Goal: Entertainment & Leisure: Browse casually

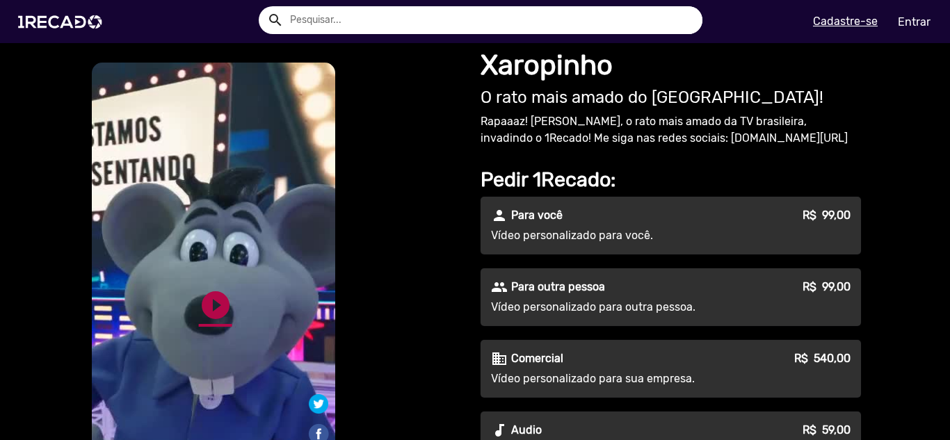
click at [209, 297] on link "play_circle_filled" at bounding box center [215, 305] width 33 height 33
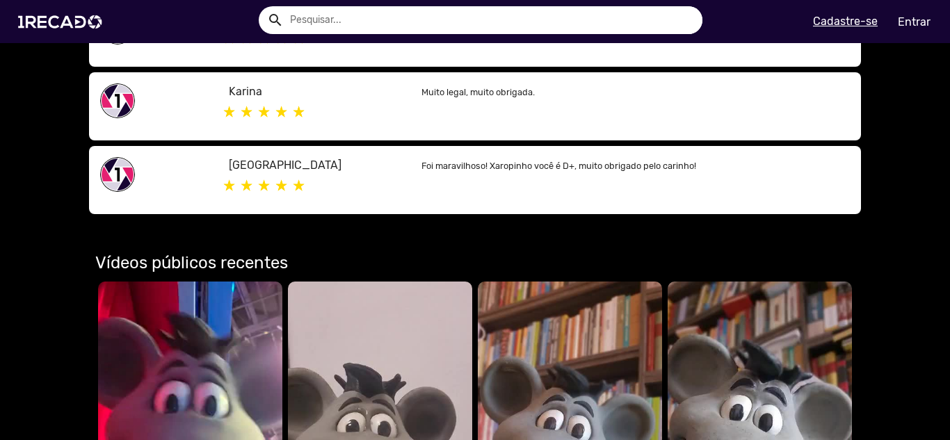
scroll to position [834, 0]
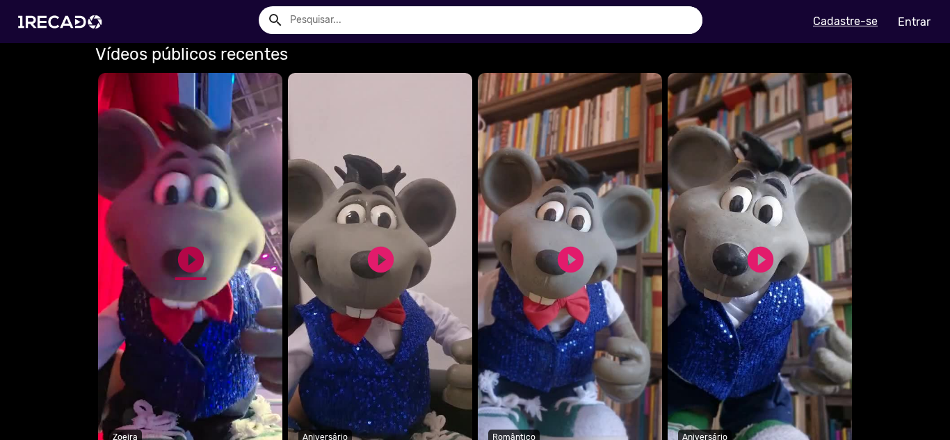
click at [189, 252] on link "play_circle_filled" at bounding box center [190, 259] width 31 height 31
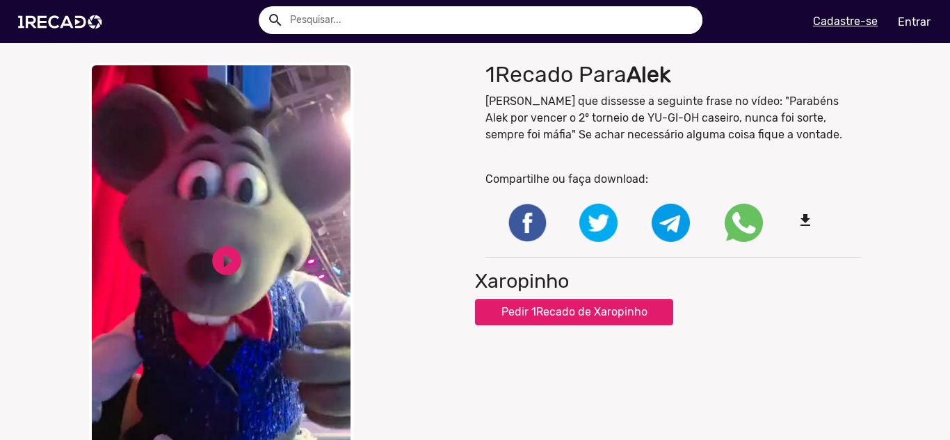
click at [215, 216] on video "Your browser does not support HTML5 video." at bounding box center [221, 271] width 264 height 417
click at [286, 146] on video "Your browser does not support HTML5 video." at bounding box center [221, 271] width 264 height 417
click at [289, 145] on video "Your browser does not support HTML5 video." at bounding box center [221, 271] width 264 height 417
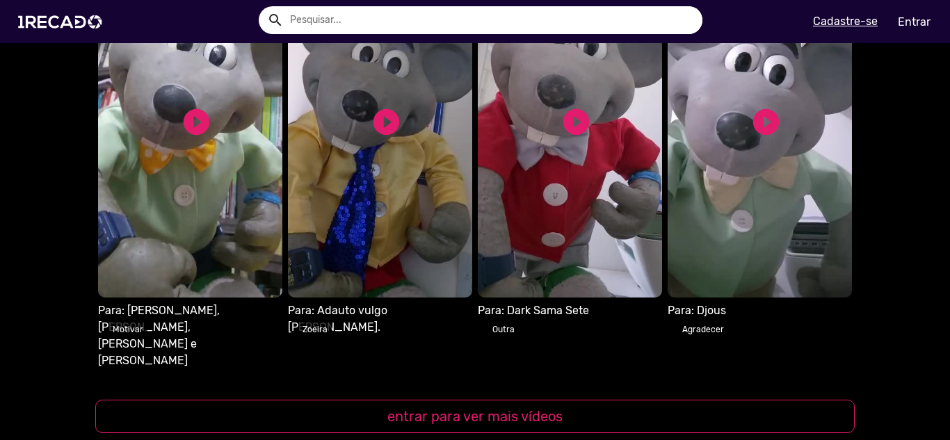
scroll to position [1391, 0]
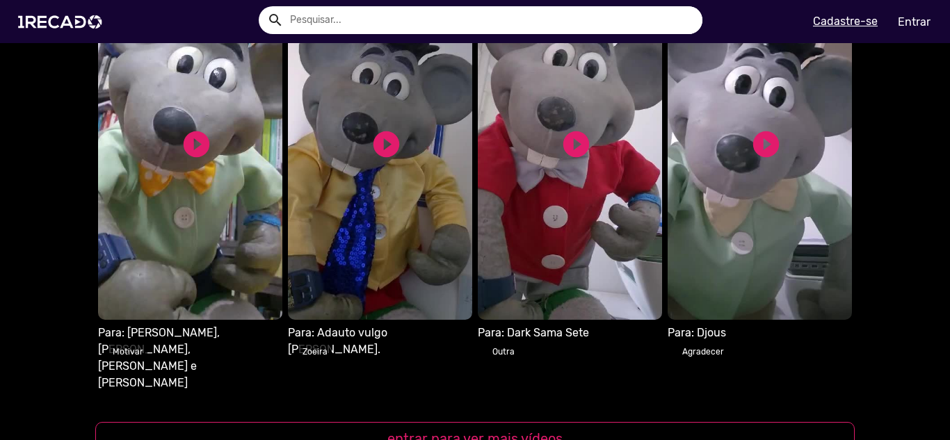
click at [282, 156] on video "S1RECADO vídeos dedicados para fãs e empresas" at bounding box center [190, 128] width 184 height 382
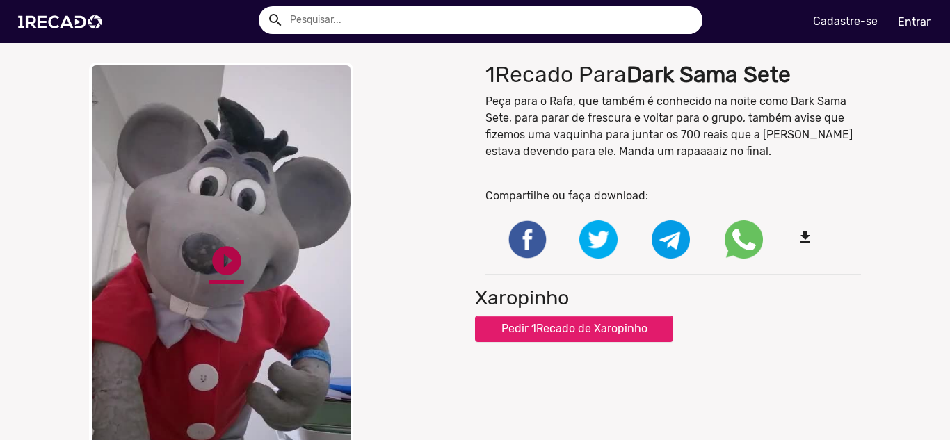
click at [229, 257] on link "play_circle_filled" at bounding box center [226, 260] width 35 height 35
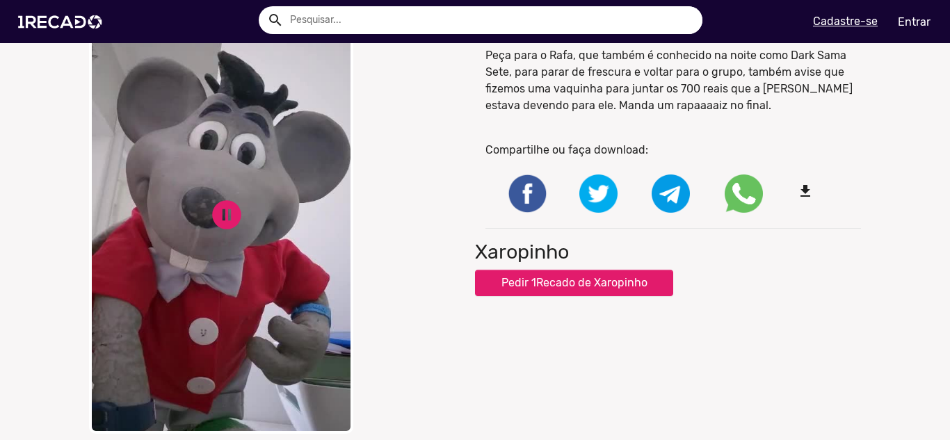
scroll to position [44, 0]
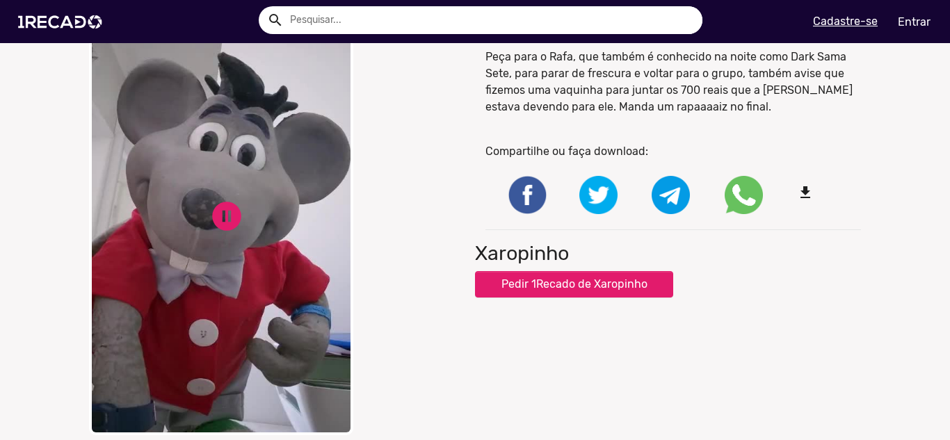
click at [308, 241] on video "Your browser does not support HTML5 video." at bounding box center [221, 226] width 264 height 417
click at [376, 295] on div "close Your browser does not support HTML5 video. play_circle_filled play_circle…" at bounding box center [276, 226] width 375 height 417
click at [341, 281] on video "Your browser does not support HTML5 video." at bounding box center [221, 226] width 264 height 417
click at [339, 280] on video "Your browser does not support HTML5 video." at bounding box center [221, 226] width 264 height 417
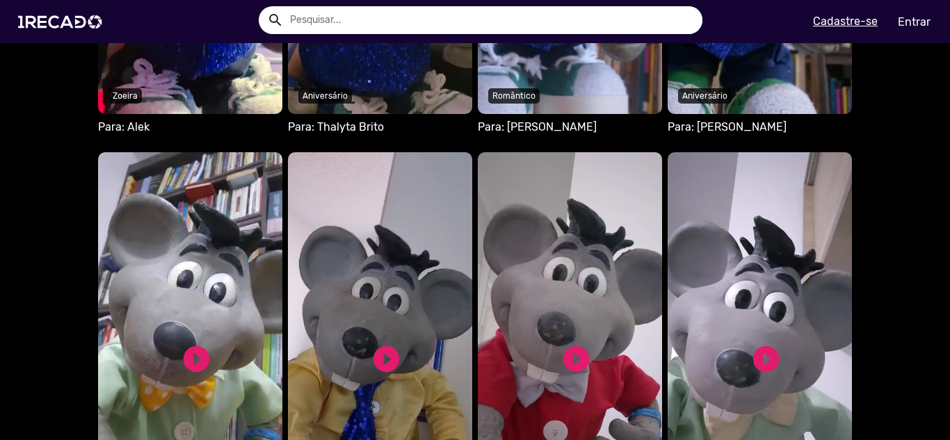
scroll to position [1391, 0]
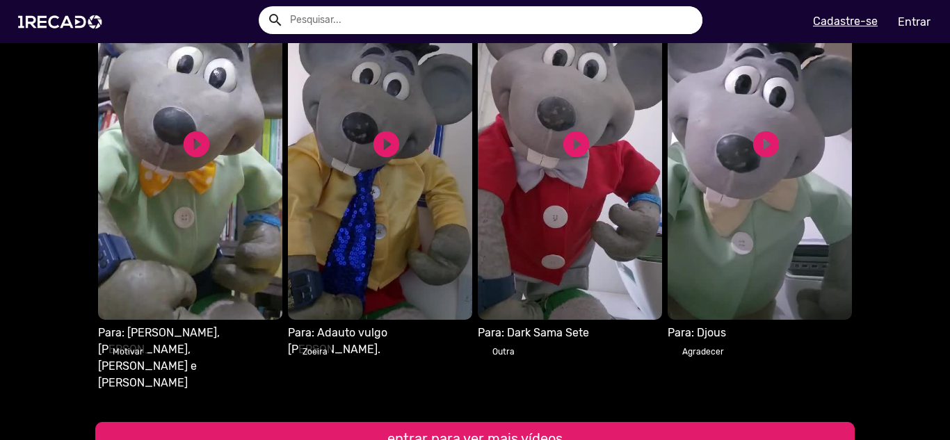
click at [508, 422] on button "entrar para ver mais vídeos" at bounding box center [474, 438] width 759 height 33
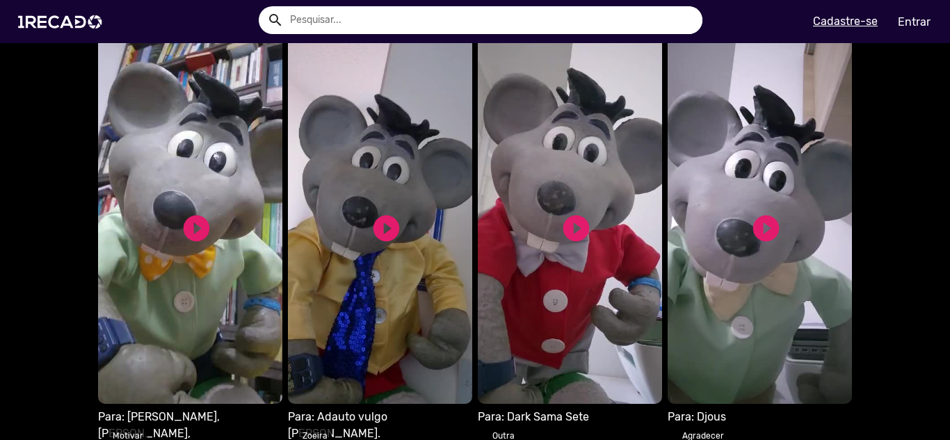
scroll to position [1391, 0]
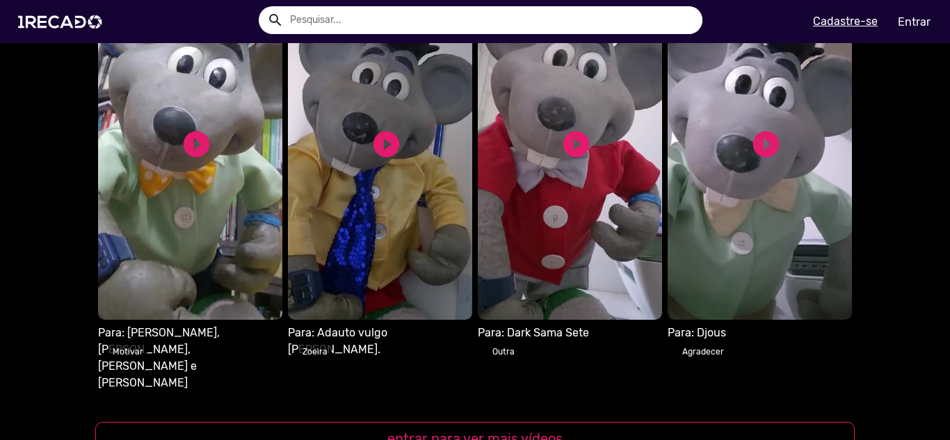
click at [282, 163] on video "S1RECADO vídeos dedicados para fãs e empresas" at bounding box center [190, 128] width 184 height 382
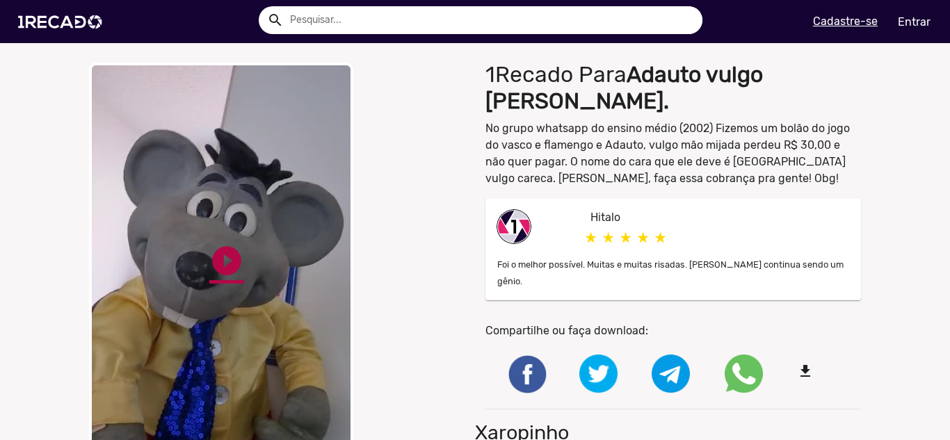
click at [217, 271] on link "play_circle_filled" at bounding box center [226, 260] width 35 height 35
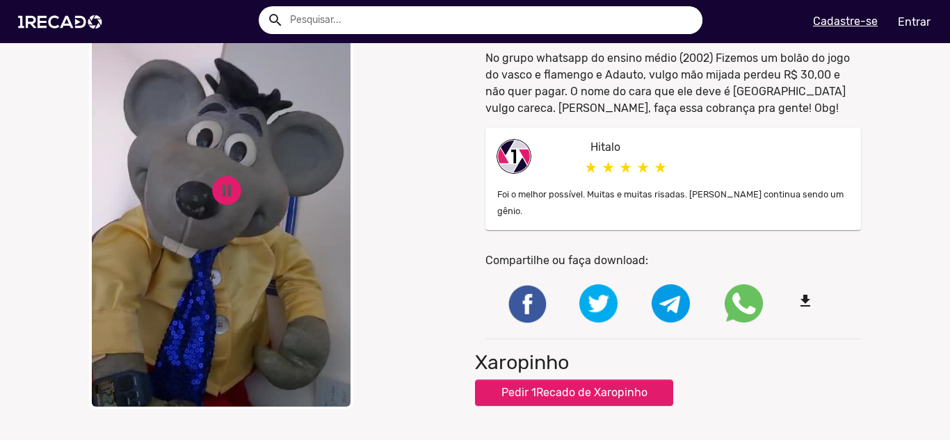
scroll to position [70, 0]
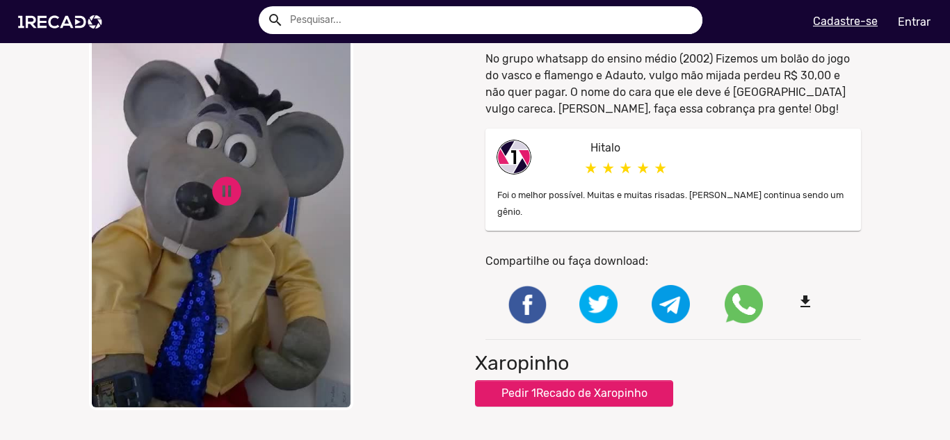
click at [328, 207] on video "Your browser does not support HTML5 video." at bounding box center [221, 201] width 264 height 417
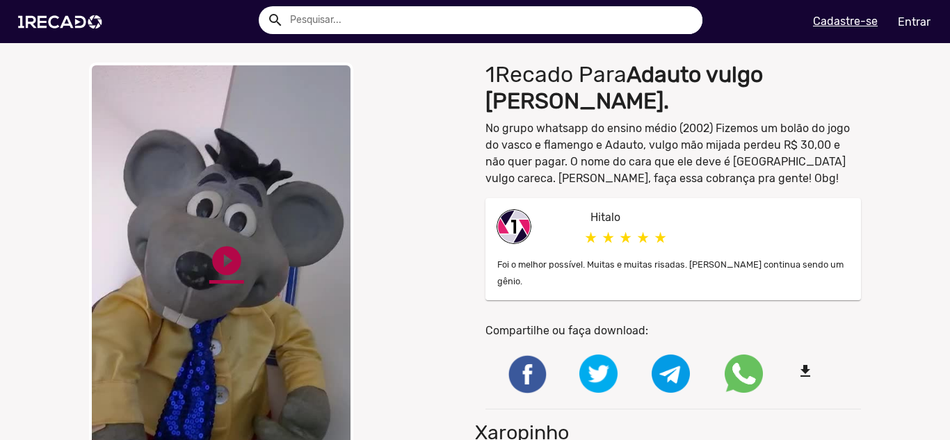
click at [226, 252] on link "play_circle_filled" at bounding box center [226, 260] width 35 height 35
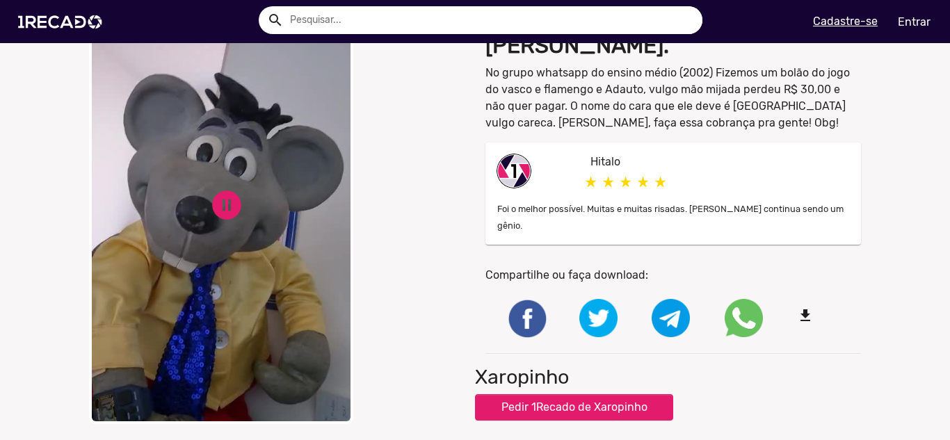
scroll to position [49, 0]
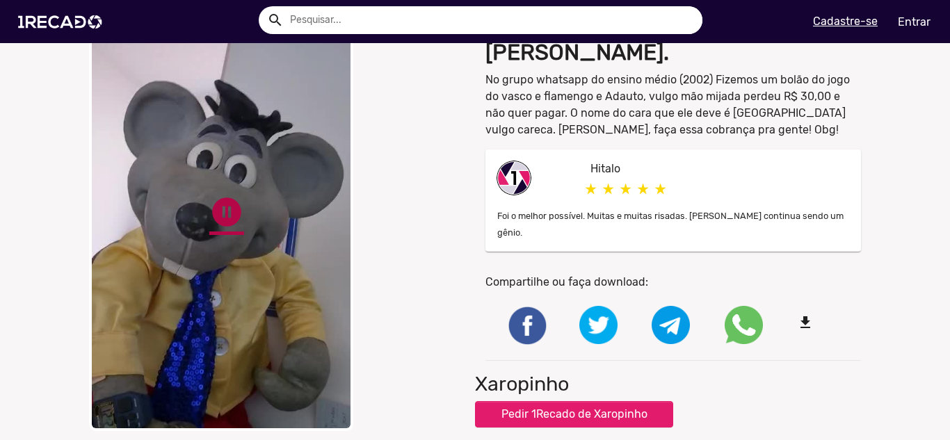
click at [225, 214] on link "pause_circle" at bounding box center [226, 212] width 35 height 35
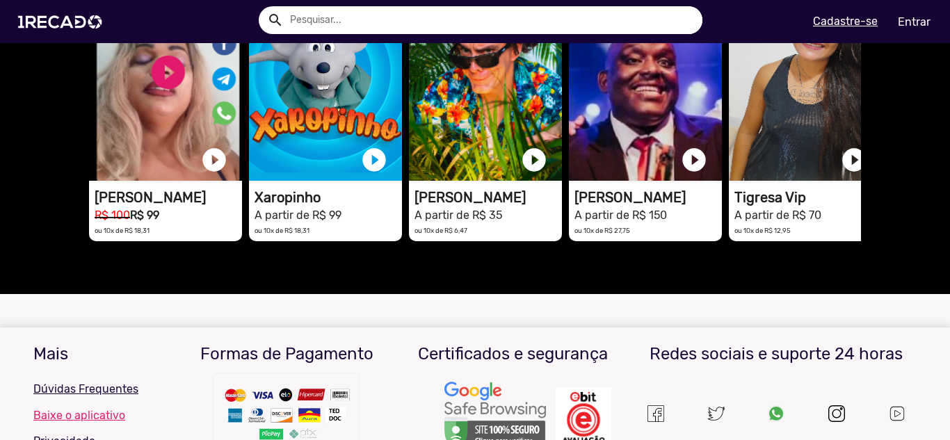
scroll to position [1808, 0]
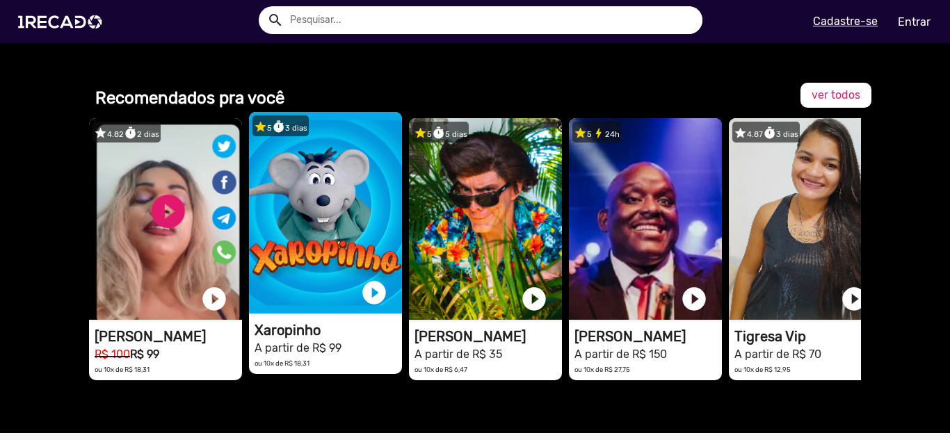
click at [242, 186] on video "1RECADO vídeos dedicados para fãs e empresas" at bounding box center [165, 219] width 153 height 202
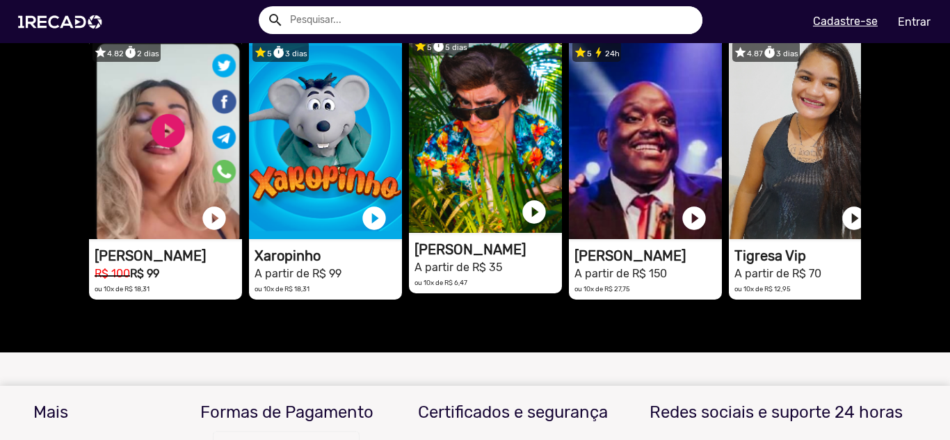
scroll to position [1381, 0]
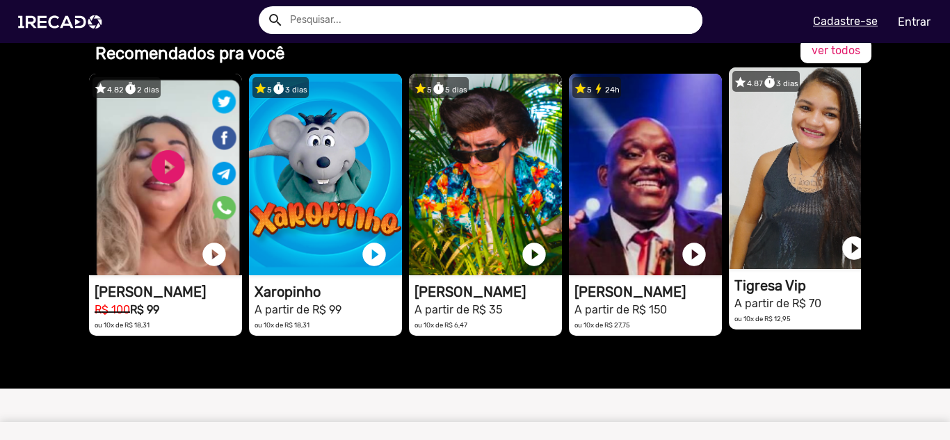
click at [242, 190] on video "1RECADO vídeos dedicados para fãs e empresas" at bounding box center [165, 175] width 153 height 202
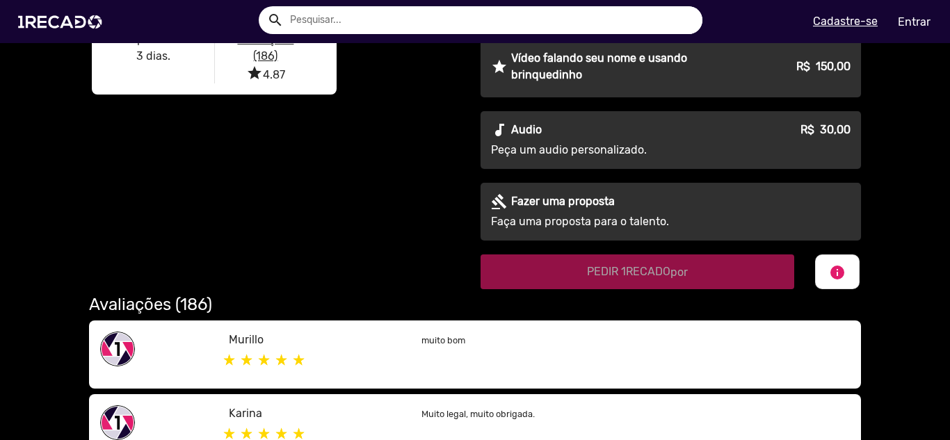
scroll to position [139, 0]
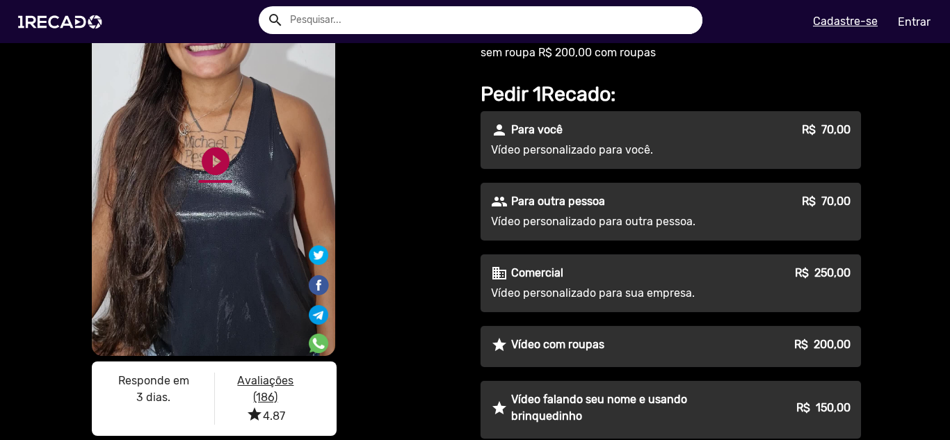
click at [200, 165] on link "play_circle_filled" at bounding box center [215, 161] width 33 height 33
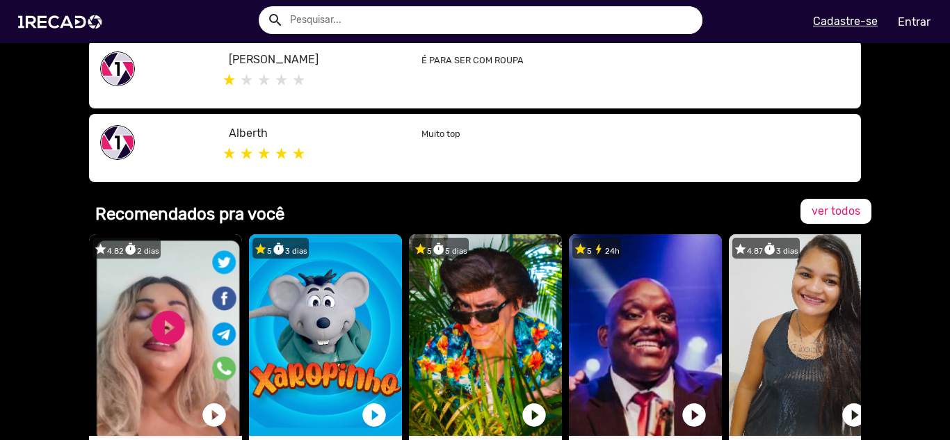
scroll to position [1043, 0]
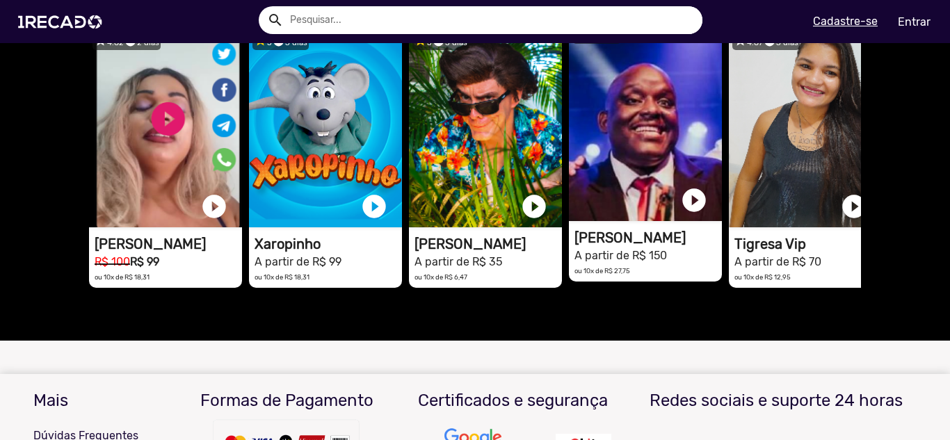
click at [242, 106] on video "1RECADO vídeos dedicados para fãs e empresas" at bounding box center [165, 127] width 153 height 202
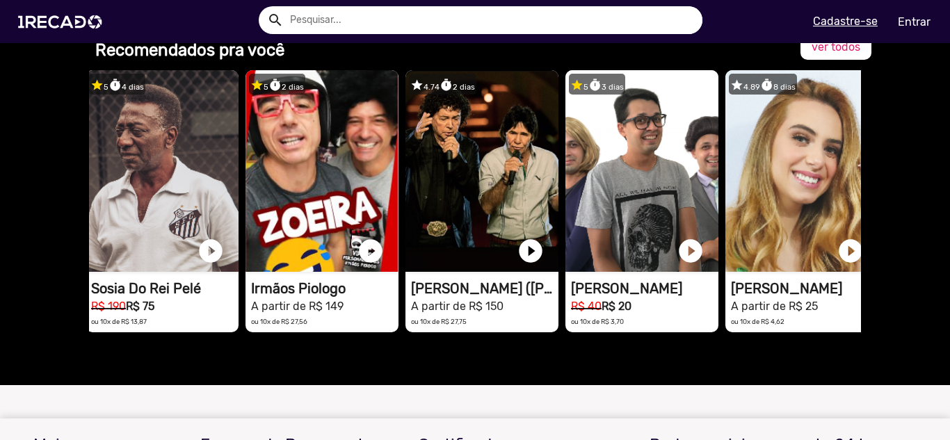
scroll to position [0, 987]
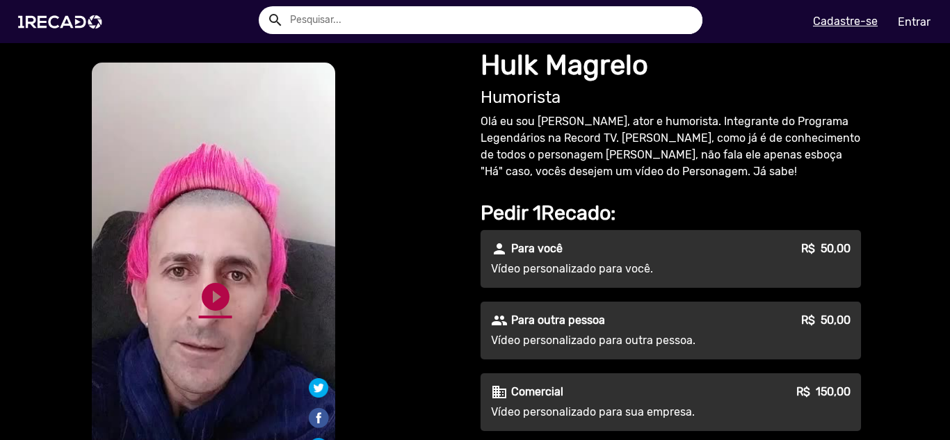
click at [214, 307] on link "play_circle_filled" at bounding box center [215, 296] width 33 height 33
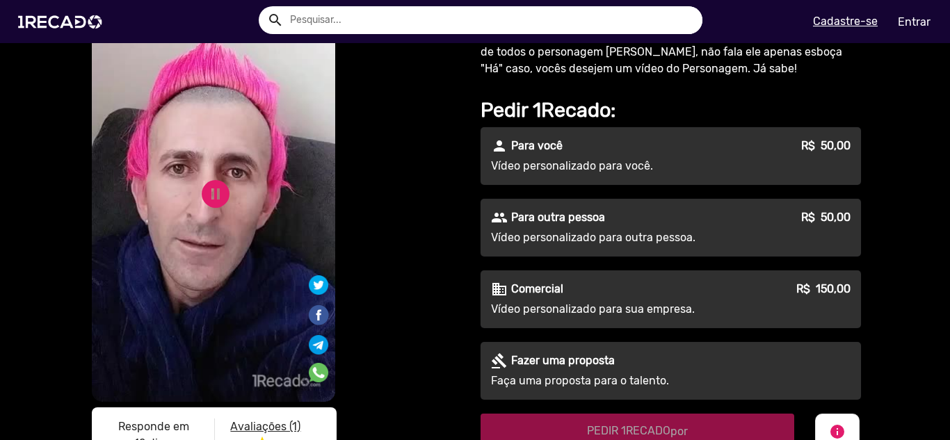
scroll to position [70, 0]
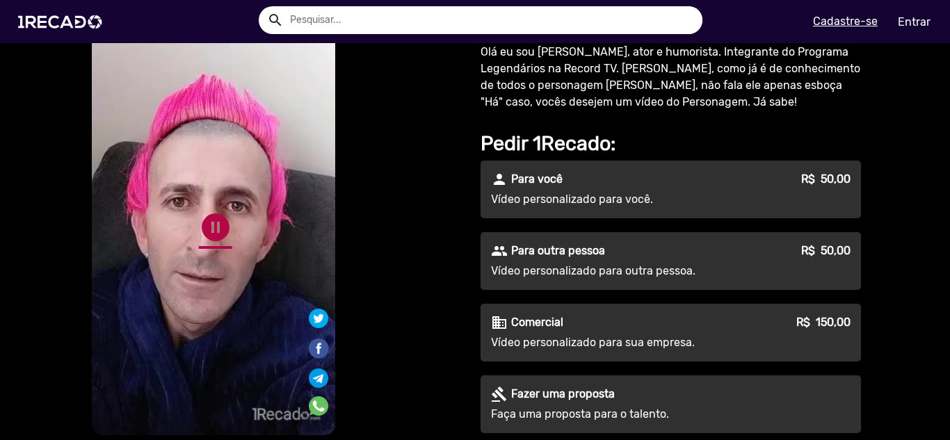
click at [206, 222] on link "pause_circle" at bounding box center [215, 227] width 33 height 33
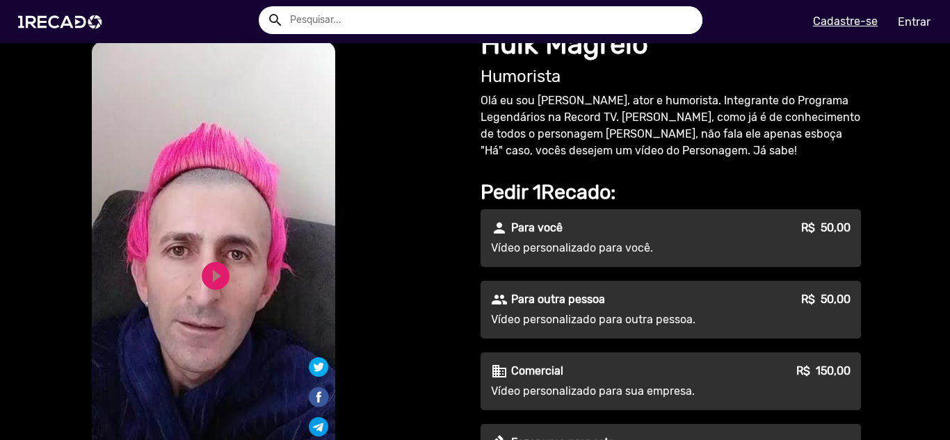
scroll to position [0, 0]
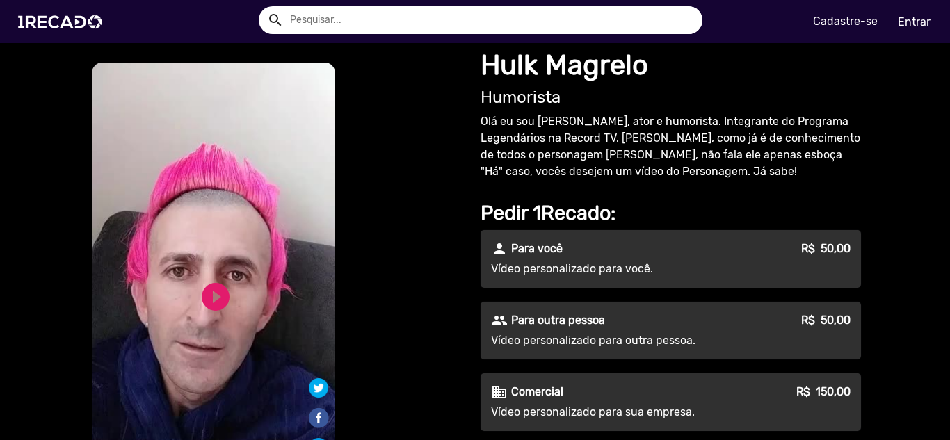
click at [206, 217] on video "S1RECADO vídeos dedicados para fãs e empresas" at bounding box center [213, 284] width 243 height 442
click at [216, 283] on link "play_circle_filled" at bounding box center [215, 296] width 33 height 33
click at [216, 283] on link "pause_circle" at bounding box center [215, 296] width 33 height 33
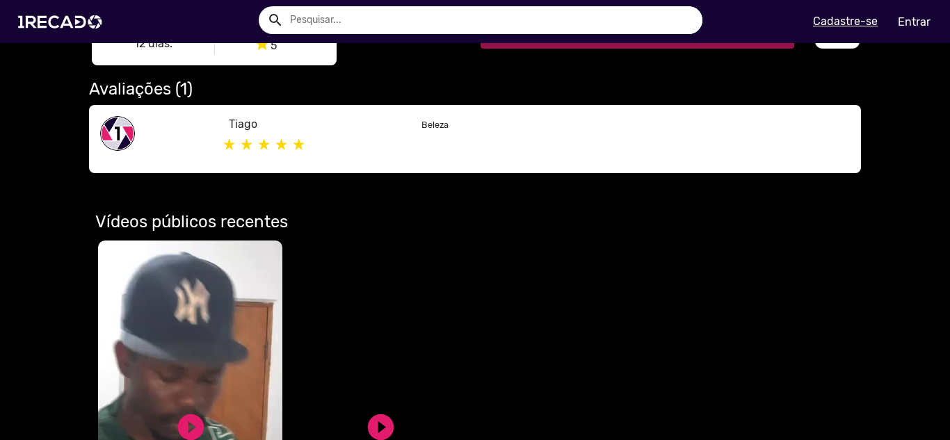
scroll to position [744, 0]
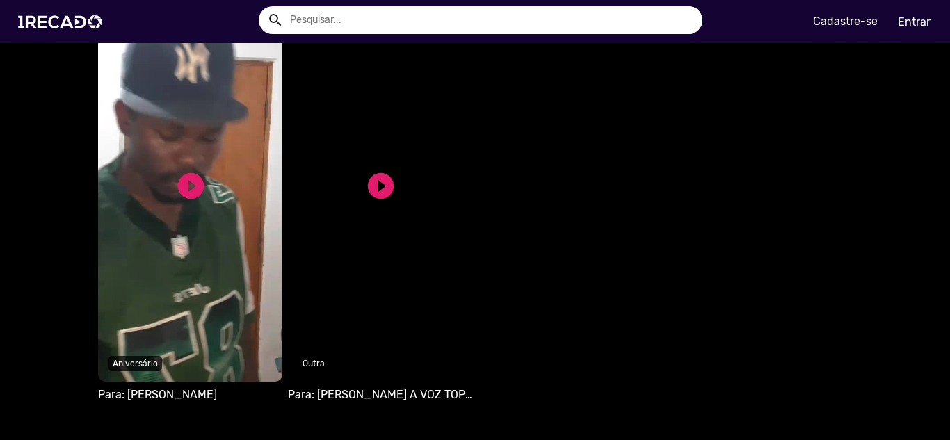
click at [174, 235] on video "Seu navegador não reproduz vídeo em HTML5" at bounding box center [190, 190] width 184 height 382
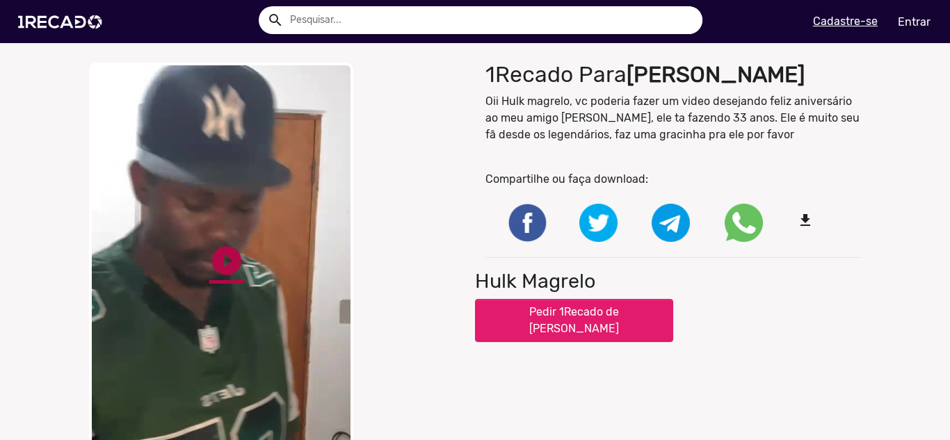
click at [209, 248] on link "play_circle_filled" at bounding box center [226, 260] width 35 height 35
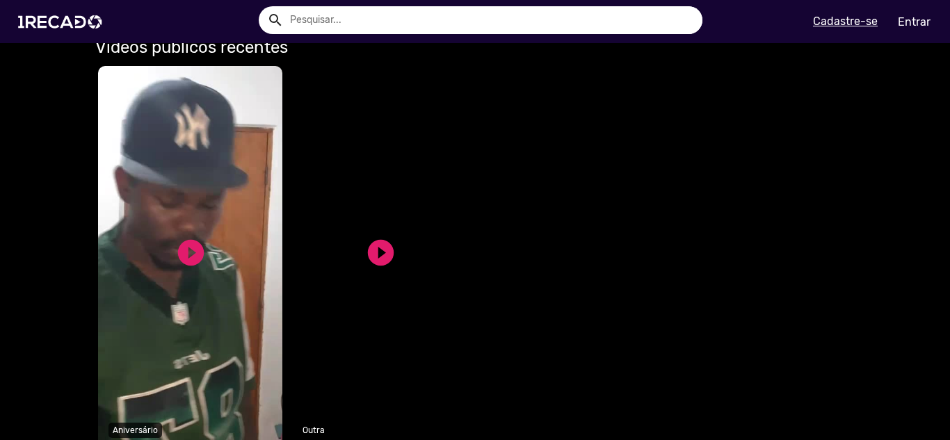
scroll to position [834, 0]
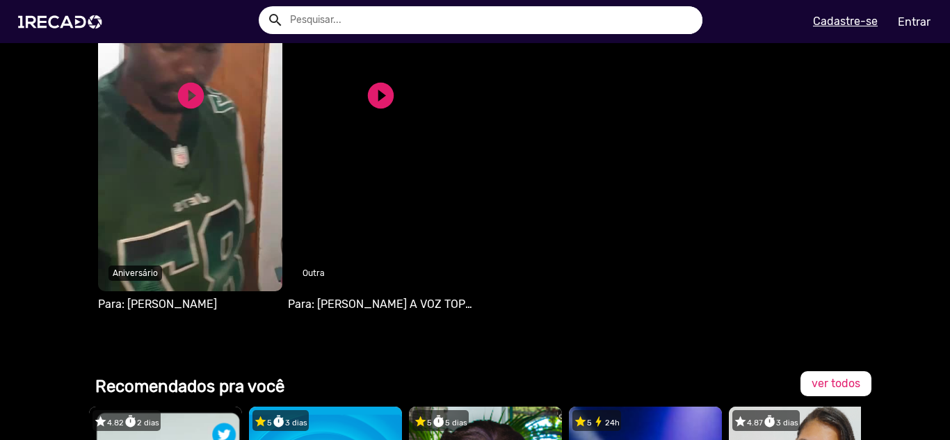
click at [365, 111] on div "play_circle_filled" at bounding box center [380, 95] width 31 height 42
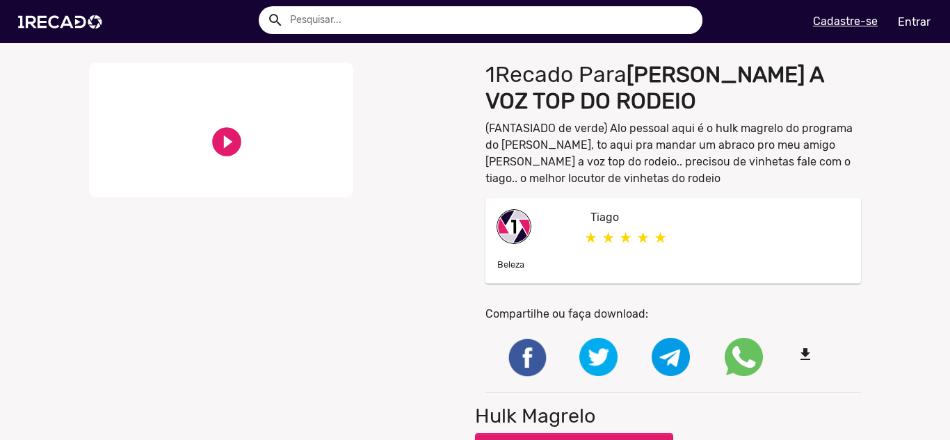
click at [250, 161] on video "Your browser does not support HTML5 video." at bounding box center [221, 130] width 264 height 135
click at [212, 127] on video "Your browser does not support HTML5 video." at bounding box center [221, 130] width 264 height 135
click at [225, 159] on link "play_circle_filled" at bounding box center [226, 141] width 35 height 35
click at [300, 147] on video "Your browser does not support HTML5 video." at bounding box center [221, 130] width 264 height 135
drag, startPoint x: 472, startPoint y: 124, endPoint x: 592, endPoint y: 128, distance: 120.3
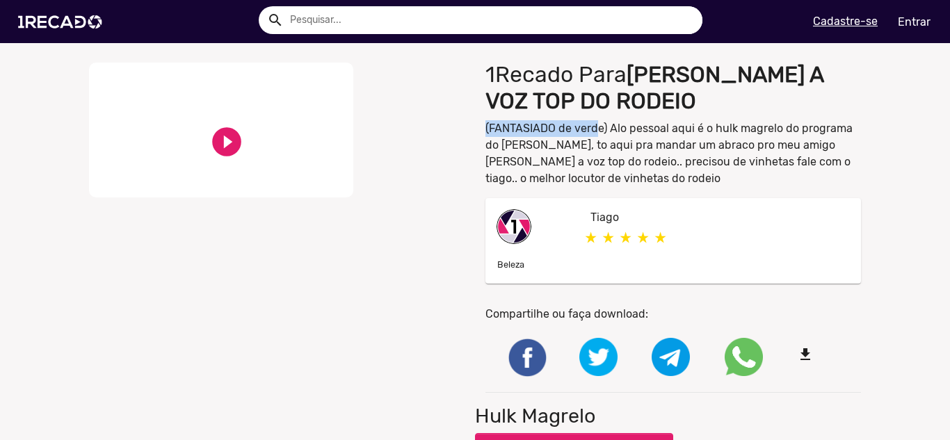
click at [592, 128] on div "1Recado Para [PERSON_NAME] A VOZ TOP DO RODEIO (FANTASIADO de verde) Alo pessoa…" at bounding box center [673, 266] width 396 height 421
click at [152, 136] on video "Your browser does not support HTML5 video." at bounding box center [221, 130] width 264 height 135
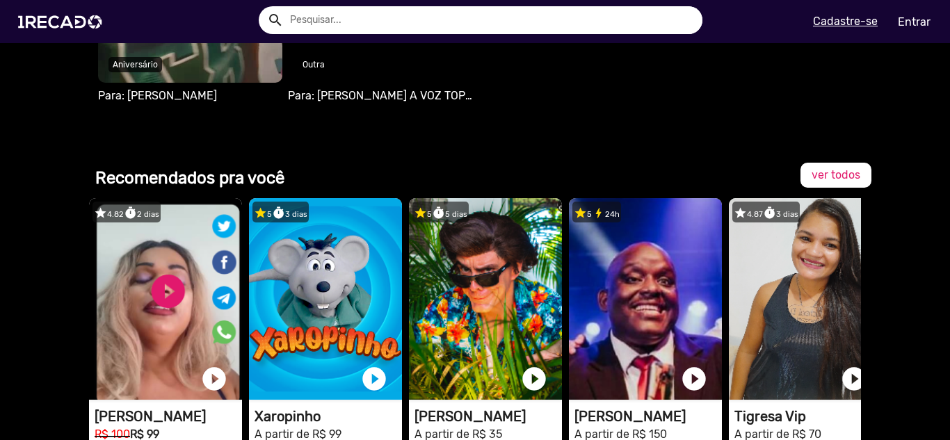
scroll to position [1112, 0]
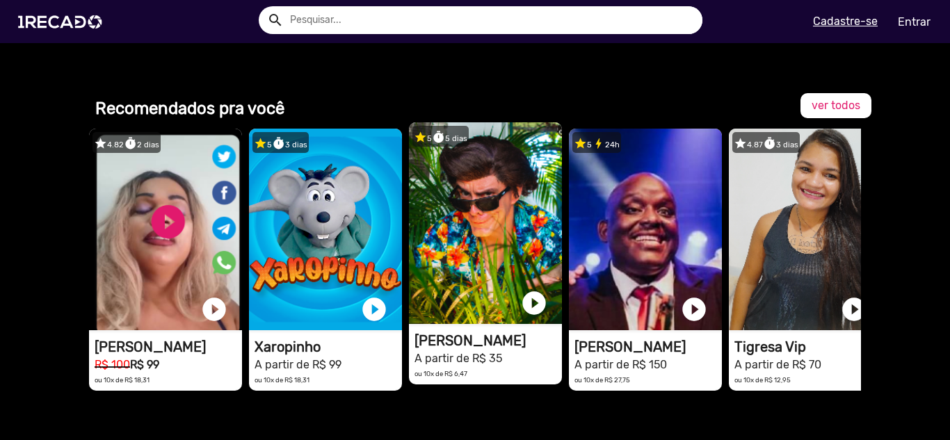
click at [242, 186] on video "1RECADO vídeos dedicados para fãs e empresas" at bounding box center [165, 230] width 153 height 202
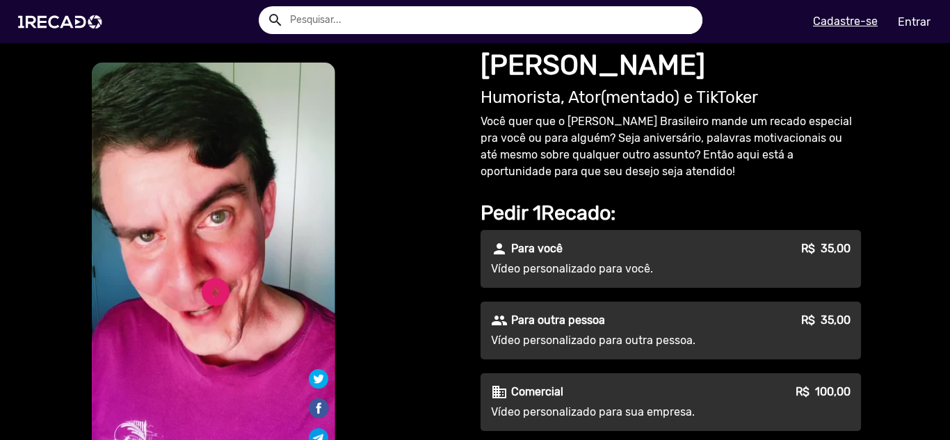
click at [206, 265] on video "S1RECADO vídeos dedicados para fãs e empresas" at bounding box center [213, 279] width 243 height 432
click at [209, 293] on link "play_circle_filled" at bounding box center [215, 291] width 33 height 33
click at [303, 238] on video "S1RECADO vídeos dedicados para fãs e empresas" at bounding box center [213, 279] width 243 height 432
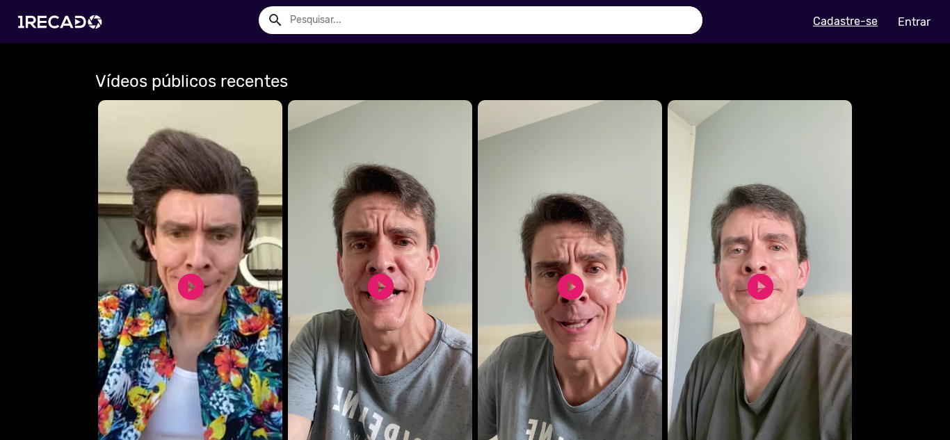
scroll to position [904, 0]
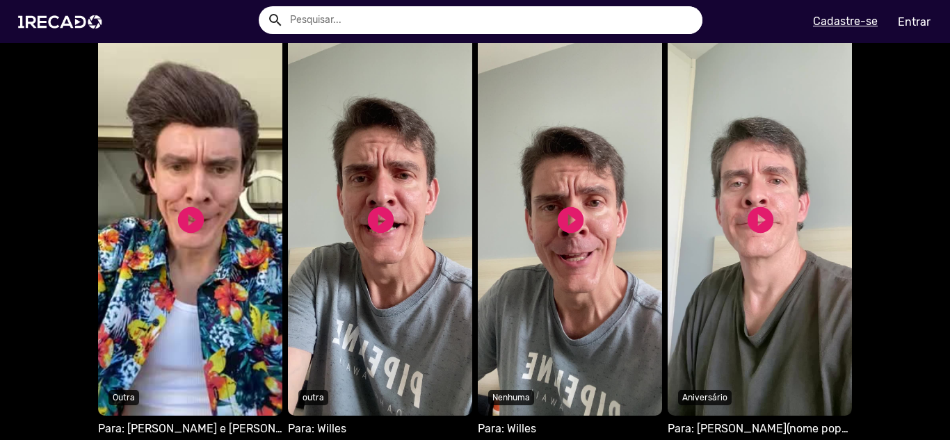
click at [210, 180] on video "Seu navegador não reproduz vídeo em HTML5" at bounding box center [190, 224] width 184 height 382
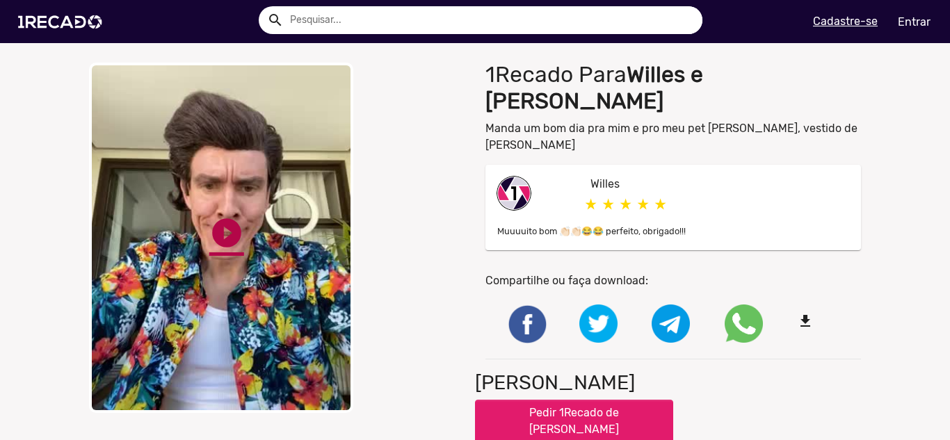
click at [225, 231] on link "play_circle_filled" at bounding box center [226, 233] width 35 height 35
click at [410, 144] on div "close Your browser does not support HTML5 video. pause_circle pause_circle" at bounding box center [276, 238] width 375 height 350
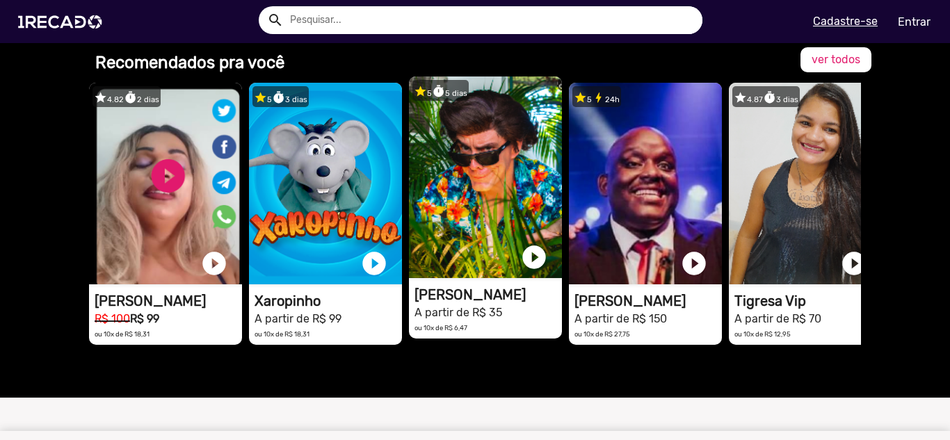
scroll to position [1947, 0]
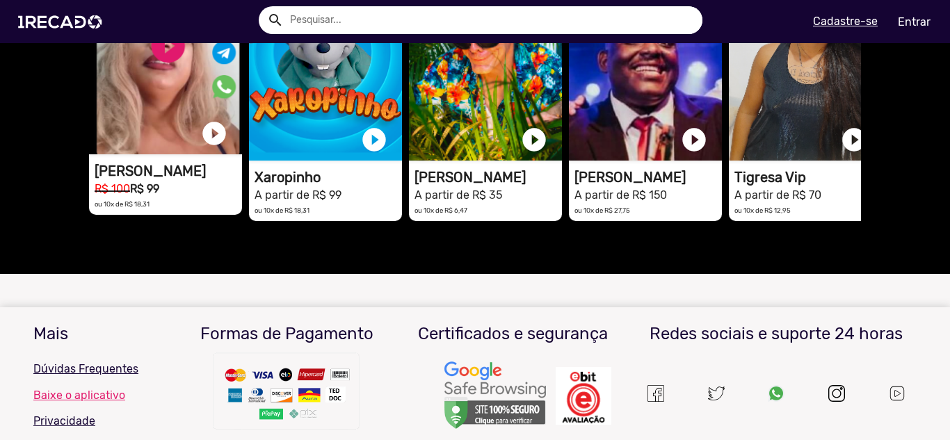
click at [156, 109] on video "1RECADO vídeos dedicados para fãs e empresas" at bounding box center [165, 54] width 153 height 202
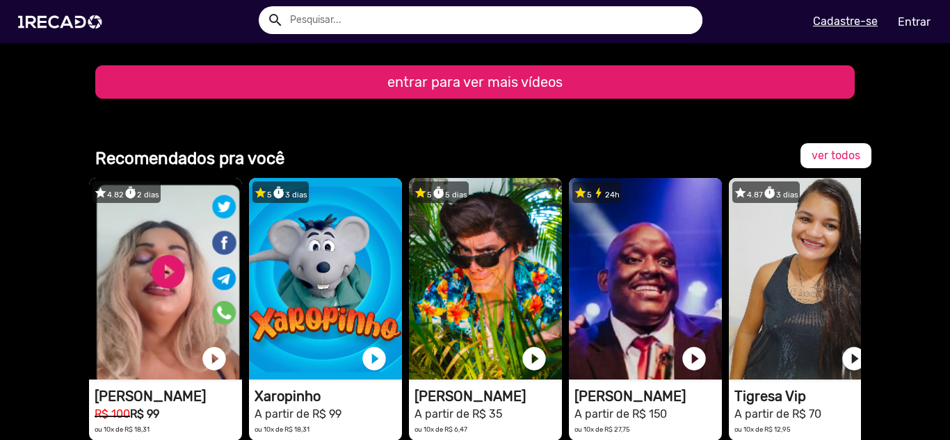
scroll to position [1965, 0]
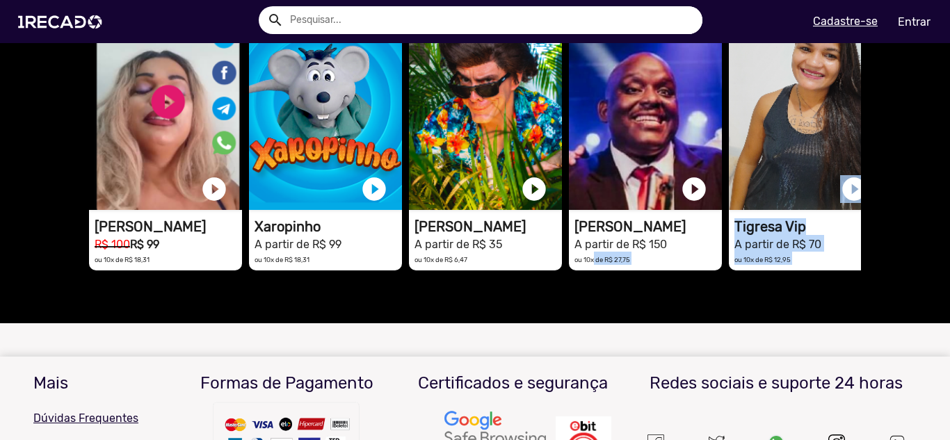
drag, startPoint x: 406, startPoint y: 300, endPoint x: 585, endPoint y: 296, distance: 179.4
click at [585, 296] on div "Recomendados pra você ver todos star 4.82 timer 2 dias 1RECADO vídeos dedicados…" at bounding box center [475, 143] width 793 height 362
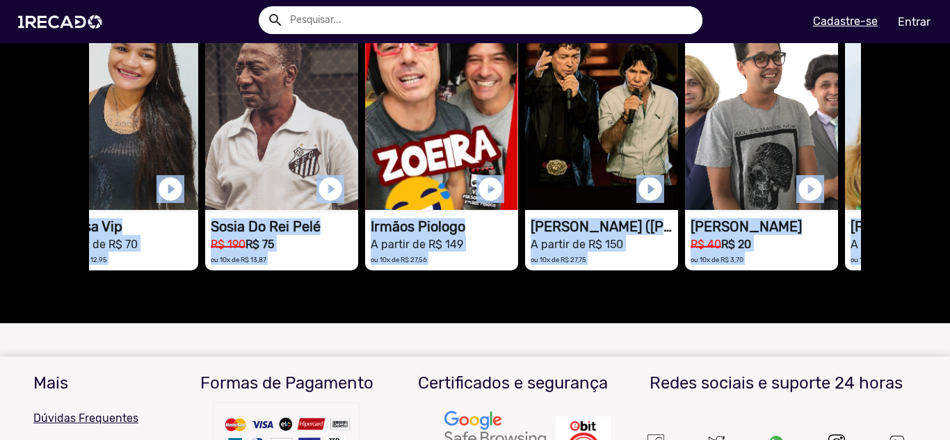
scroll to position [0, 752]
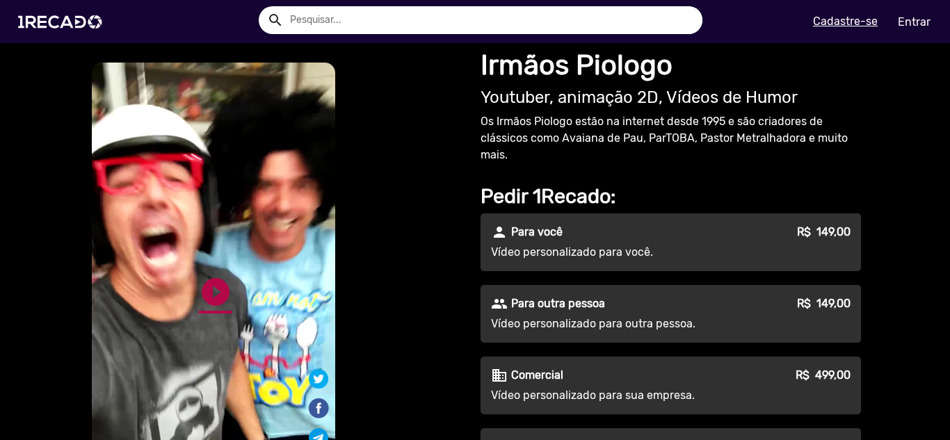
click at [211, 298] on link "play_circle_filled" at bounding box center [215, 291] width 33 height 33
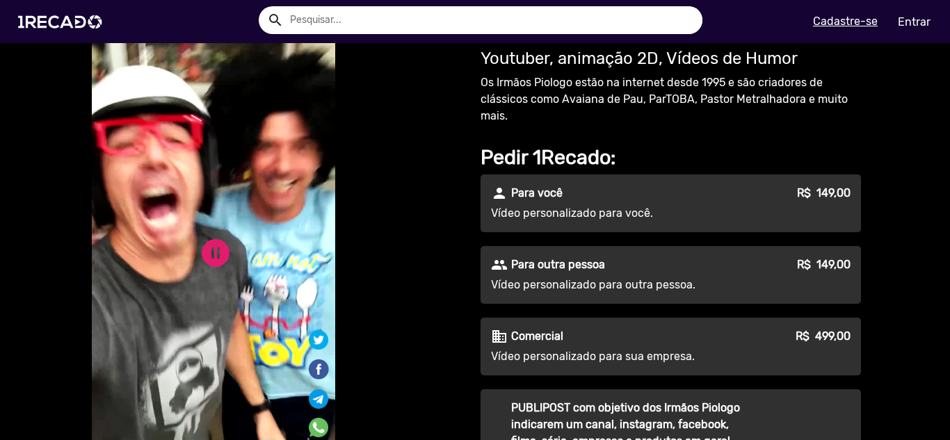
scroll to position [70, 0]
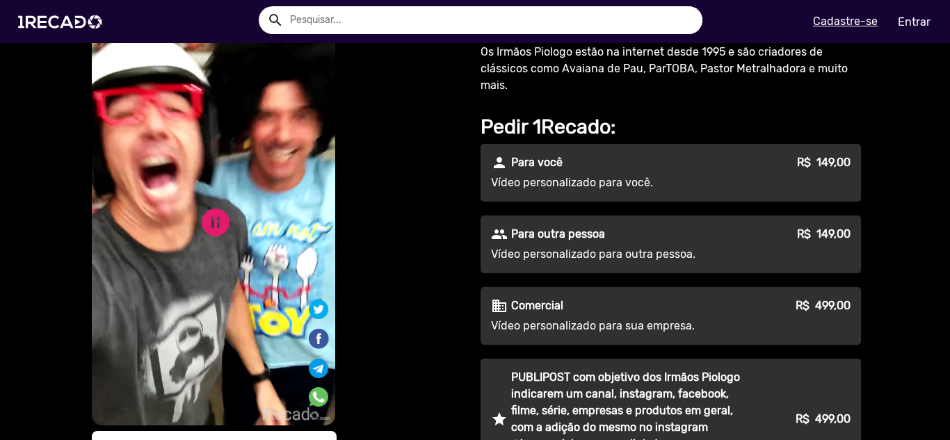
click at [270, 218] on video "S1RECADO vídeos dedicados para fãs e empresas" at bounding box center [213, 209] width 243 height 432
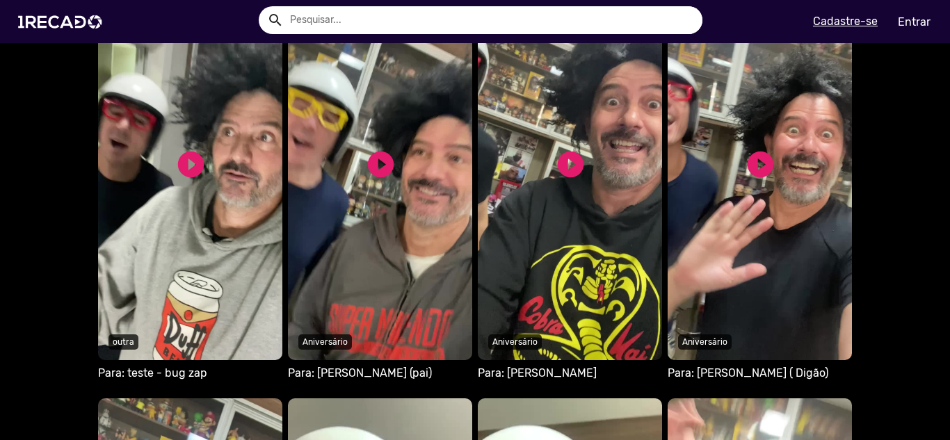
scroll to position [1043, 0]
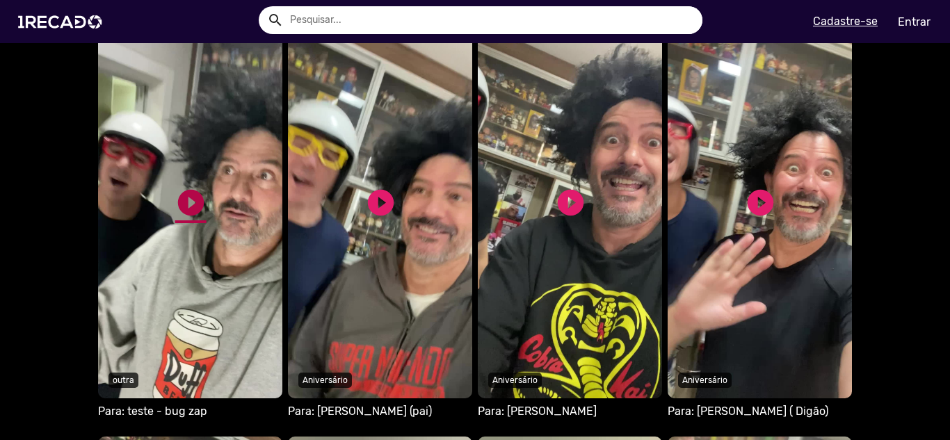
click at [197, 204] on link "play_circle_filled" at bounding box center [190, 202] width 31 height 31
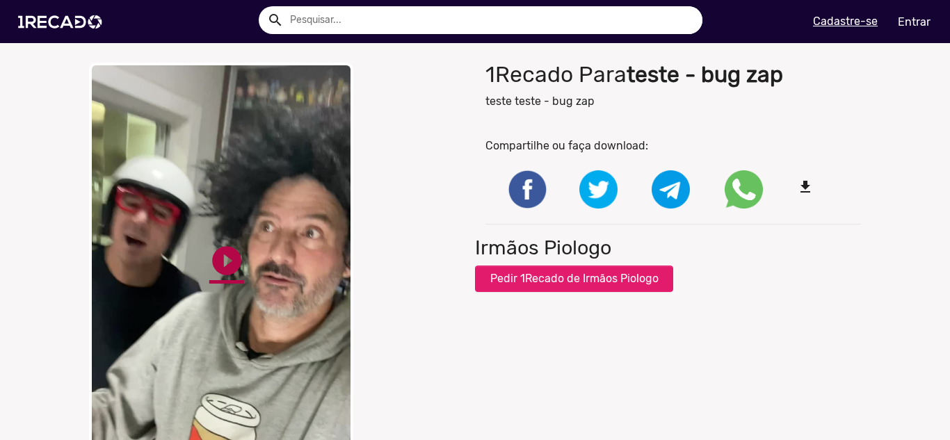
click at [224, 263] on link "play_circle_filled" at bounding box center [226, 260] width 35 height 35
click at [389, 22] on input "text" at bounding box center [490, 20] width 423 height 28
click at [262, 7] on button "search" at bounding box center [274, 19] width 24 height 24
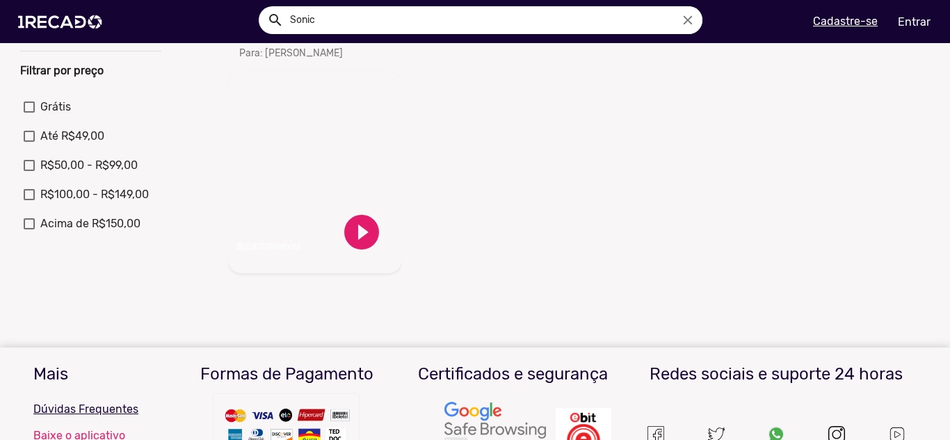
scroll to position [455, 0]
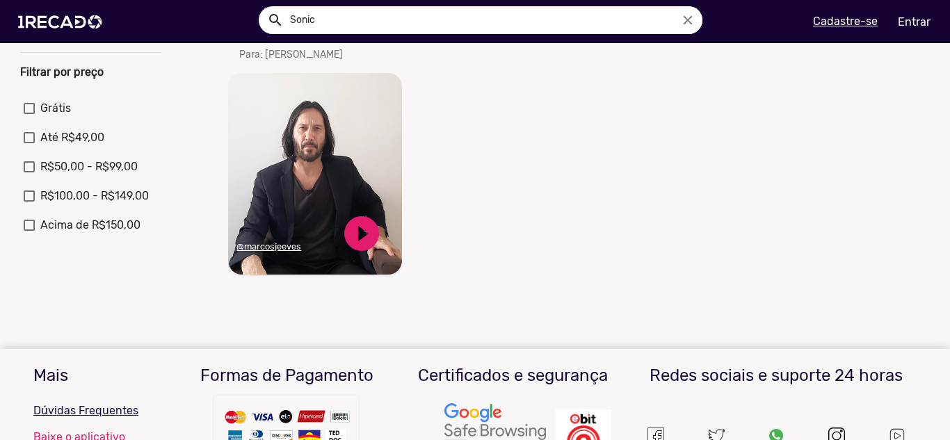
click at [297, 183] on video "Seu navegador não reproduz vídeo em HTML5" at bounding box center [315, 174] width 174 height 202
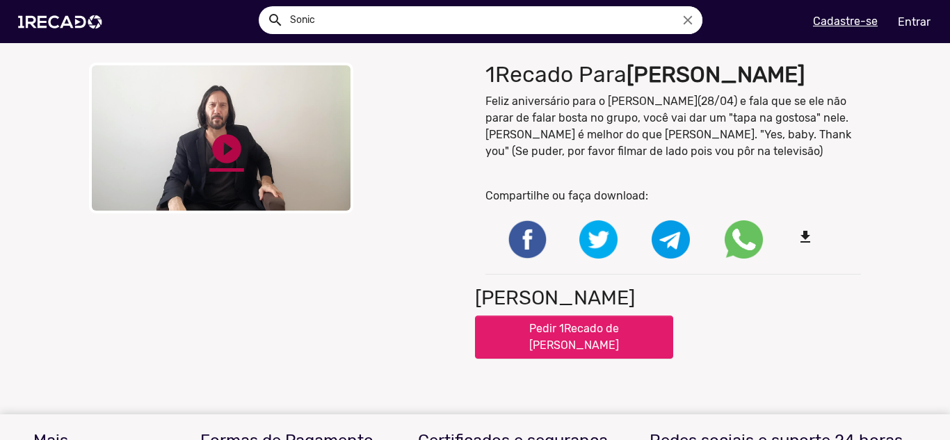
click at [229, 143] on link "play_circle_filled" at bounding box center [226, 148] width 35 height 35
drag, startPoint x: 360, startPoint y: 15, endPoint x: 287, endPoint y: 15, distance: 73.0
click at [286, 17] on div "search Sonic close" at bounding box center [481, 20] width 444 height 28
click at [722, 149] on p "Feliz aniversário para o [PERSON_NAME](28/04) e fala que se ele não parar de fa…" at bounding box center [672, 126] width 375 height 67
click at [451, 1] on div "Recado recebido search [PERSON_NAME] close" at bounding box center [242, 21] width 464 height 59
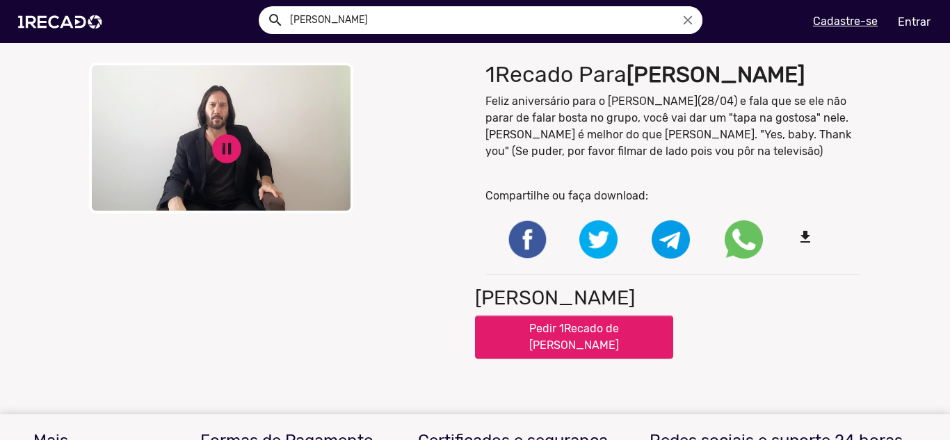
click at [471, 23] on input "[PERSON_NAME]" at bounding box center [490, 20] width 423 height 28
click at [262, 7] on button "search" at bounding box center [274, 19] width 24 height 24
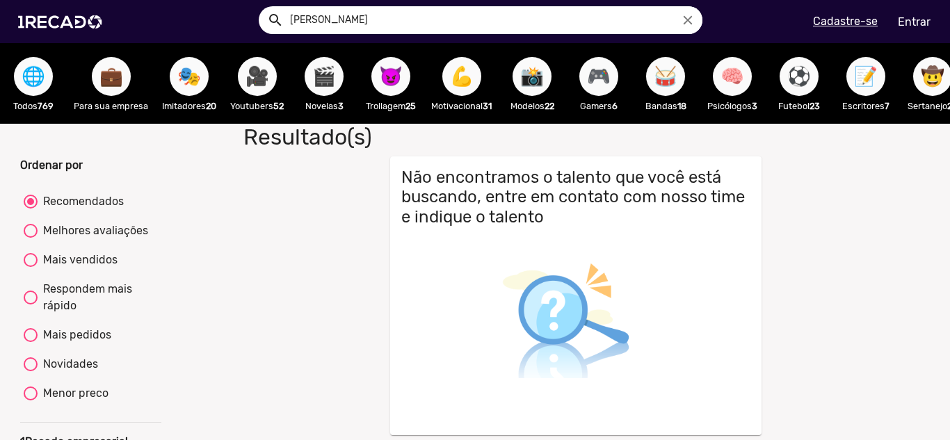
click at [194, 72] on span "🎭" at bounding box center [189, 76] width 24 height 39
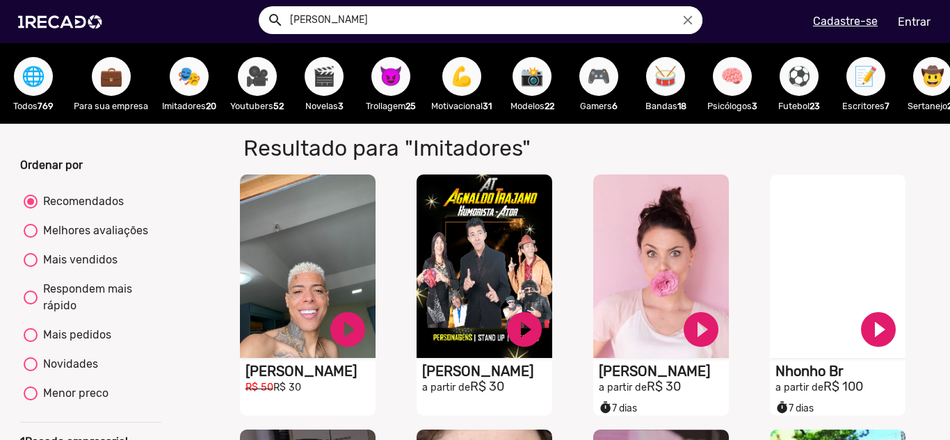
click at [253, 76] on span "🎥" at bounding box center [257, 76] width 24 height 39
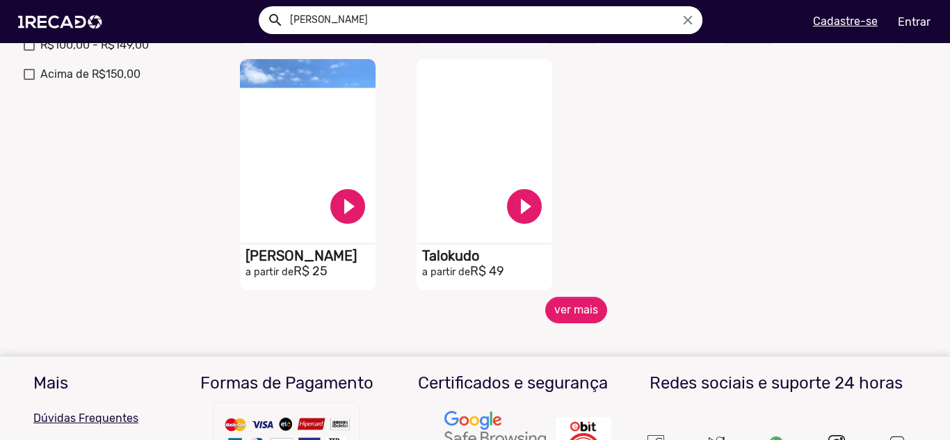
scroll to position [626, 0]
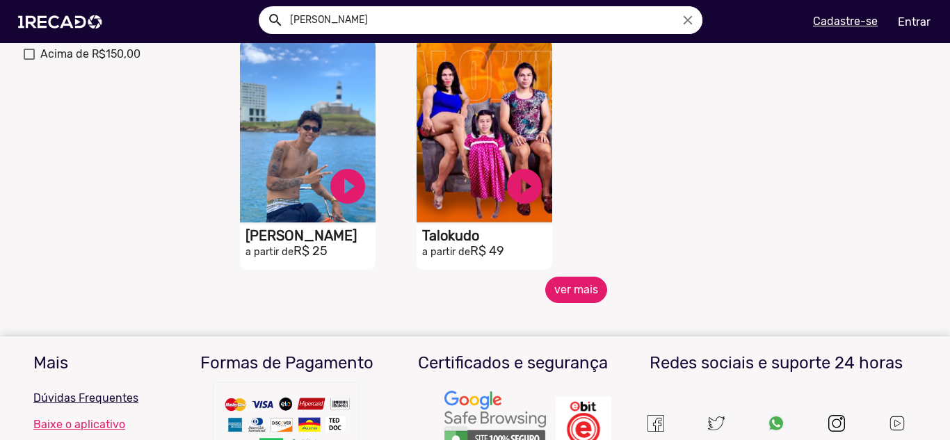
click at [582, 302] on button "ver mais" at bounding box center [576, 290] width 62 height 26
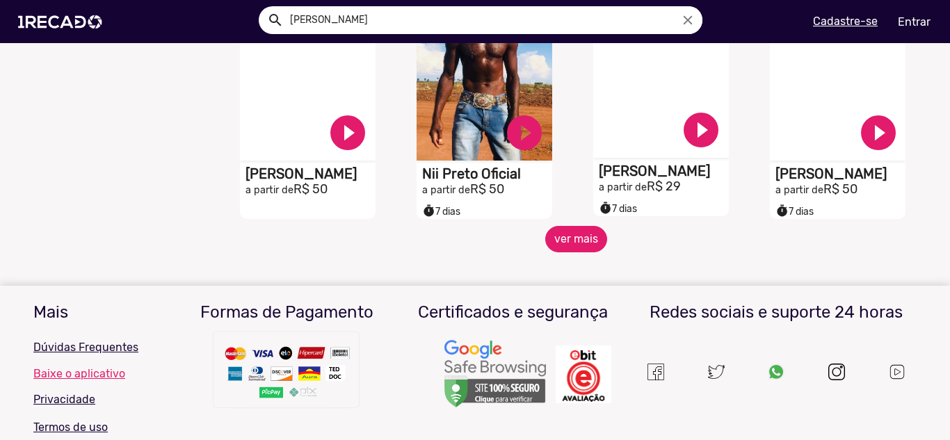
scroll to position [1043, 0]
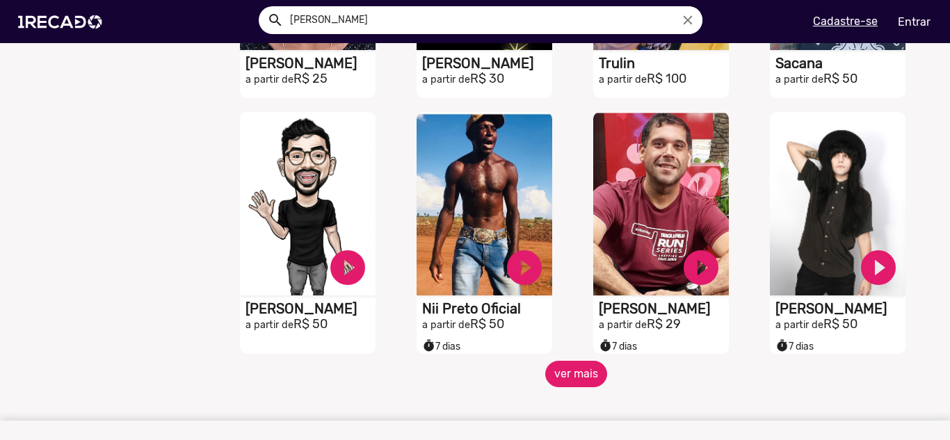
click at [574, 380] on button "ver mais" at bounding box center [576, 374] width 62 height 26
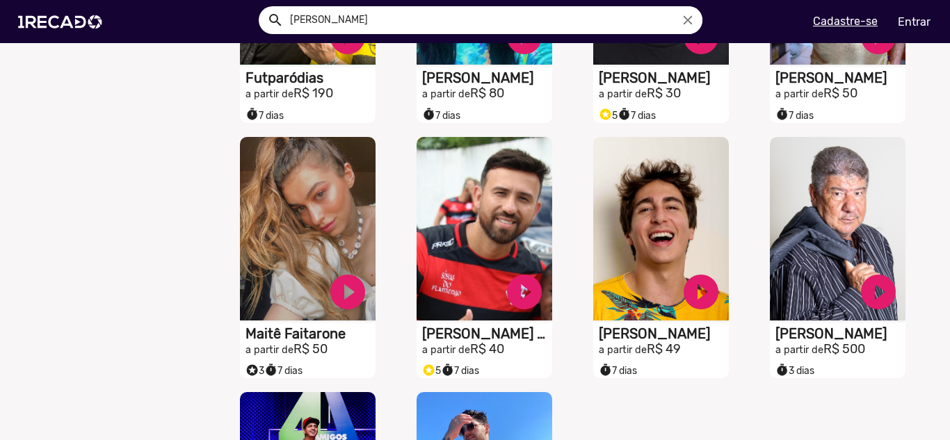
scroll to position [1822, 0]
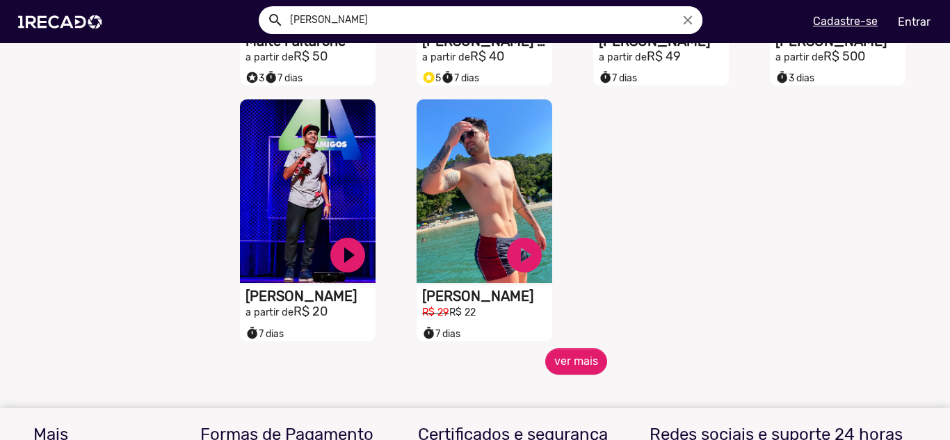
click at [602, 375] on span "ver mais" at bounding box center [575, 361] width 707 height 26
click at [581, 373] on button "ver mais" at bounding box center [576, 361] width 62 height 26
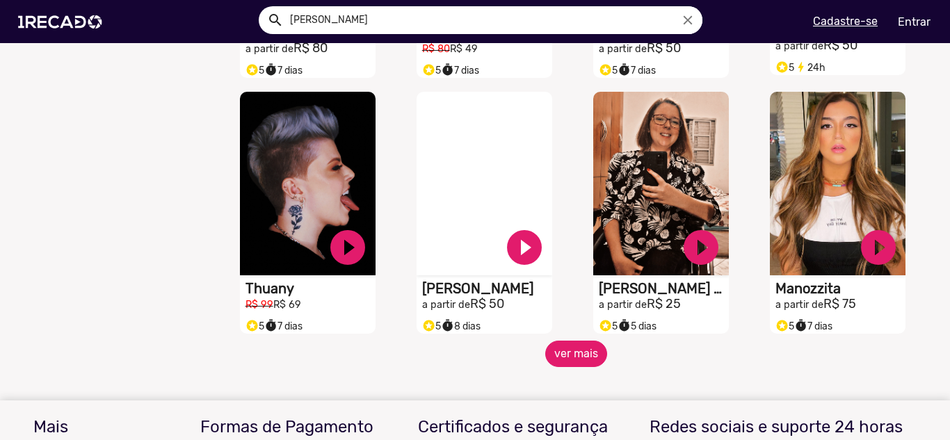
scroll to position [2378, 0]
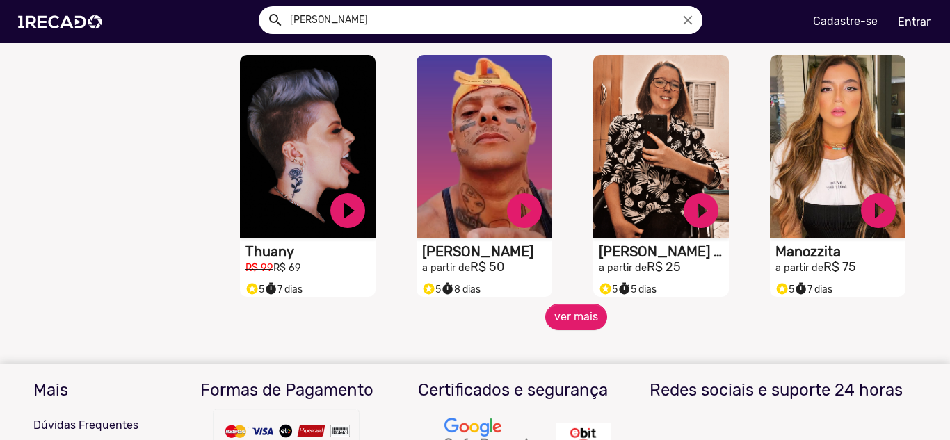
click at [590, 304] on div "S1RECADO vídeos dedicados para fãs e empresas play_circle_filled [PERSON_NAME] …" at bounding box center [664, 176] width 177 height 256
click at [589, 325] on button "ver mais" at bounding box center [576, 317] width 62 height 26
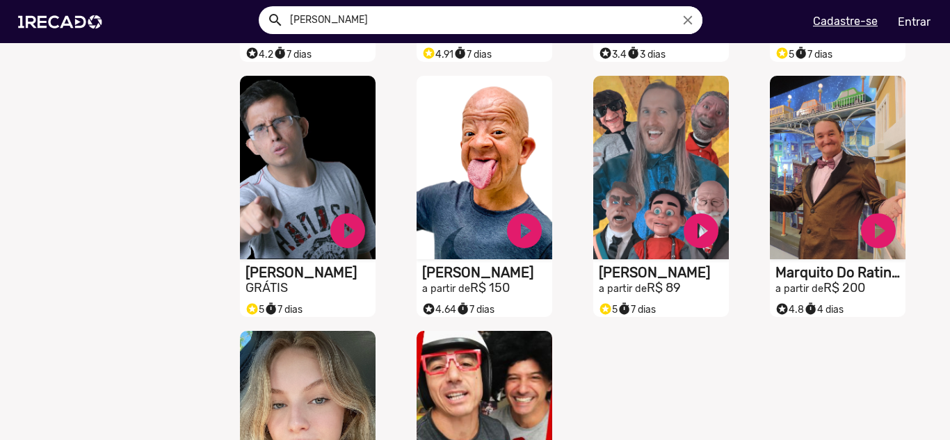
scroll to position [2865, 0]
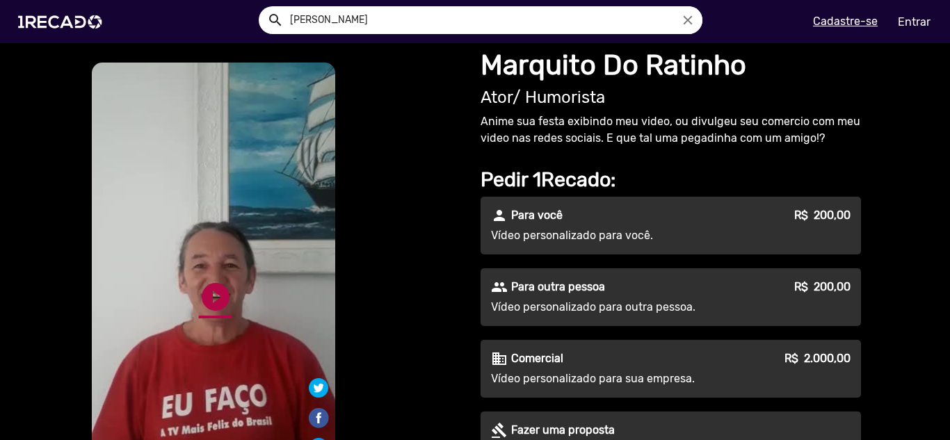
click at [218, 290] on link "play_circle_filled" at bounding box center [215, 296] width 33 height 33
click at [207, 286] on link "pause_circle" at bounding box center [215, 296] width 33 height 33
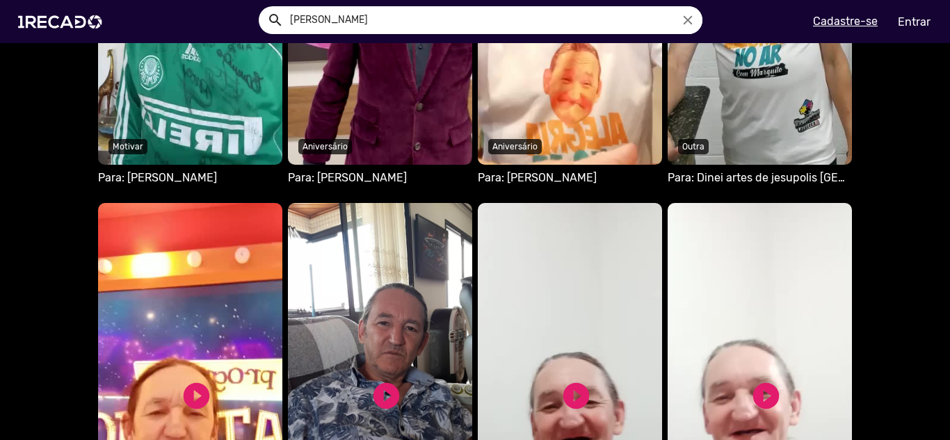
scroll to position [904, 0]
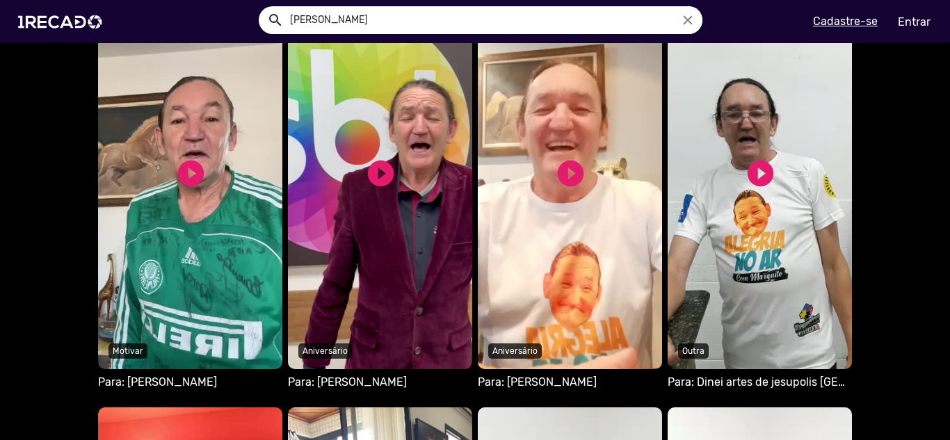
click at [152, 172] on video "Seu navegador não reproduz vídeo em HTML5" at bounding box center [190, 178] width 184 height 382
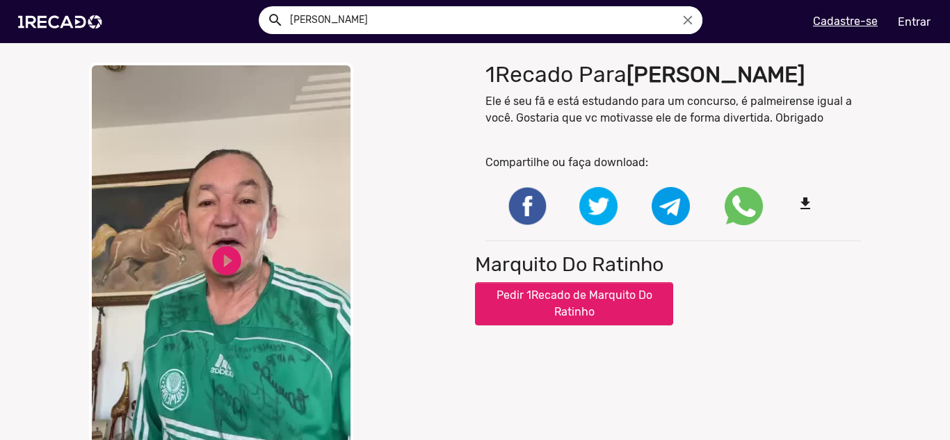
click at [250, 210] on video "Your browser does not support HTML5 video." at bounding box center [221, 271] width 264 height 417
click at [214, 239] on div "pause_circle" at bounding box center [226, 260] width 35 height 45
click at [224, 258] on link "play_circle_filled" at bounding box center [226, 260] width 35 height 35
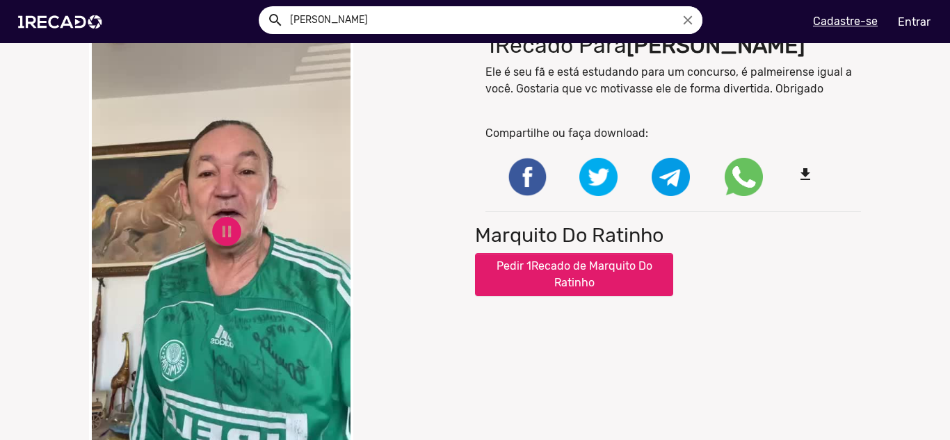
scroll to position [42, 0]
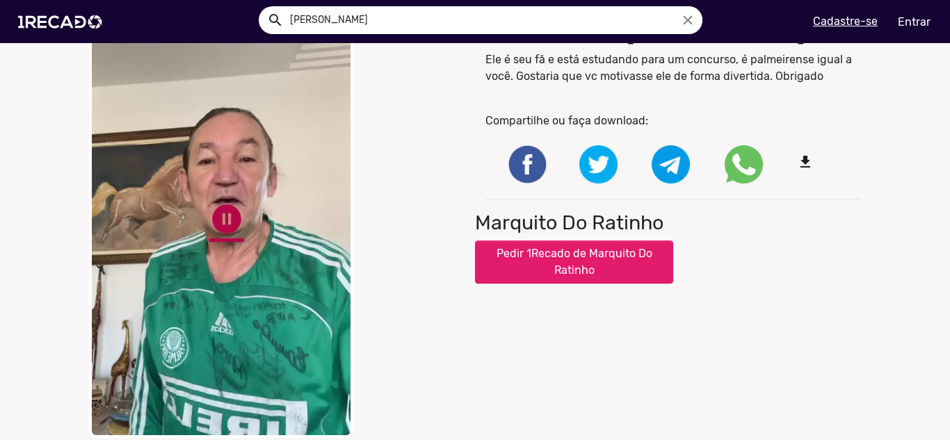
click at [226, 211] on link "pause_circle" at bounding box center [226, 219] width 35 height 35
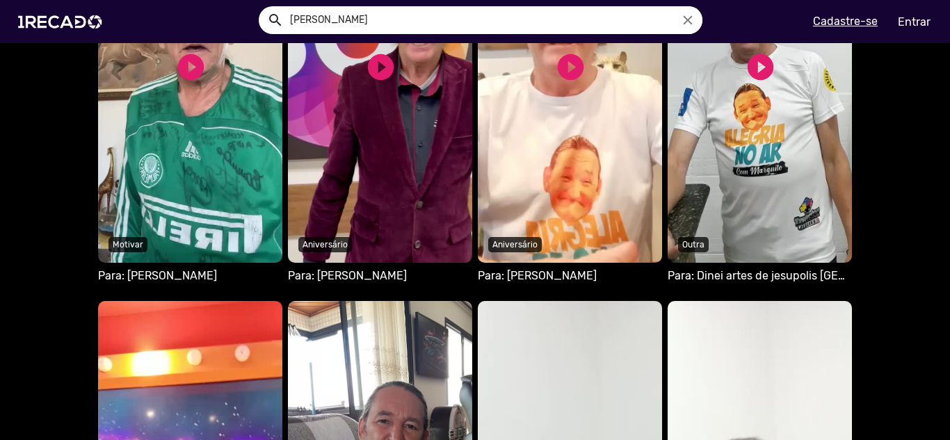
scroll to position [904, 0]
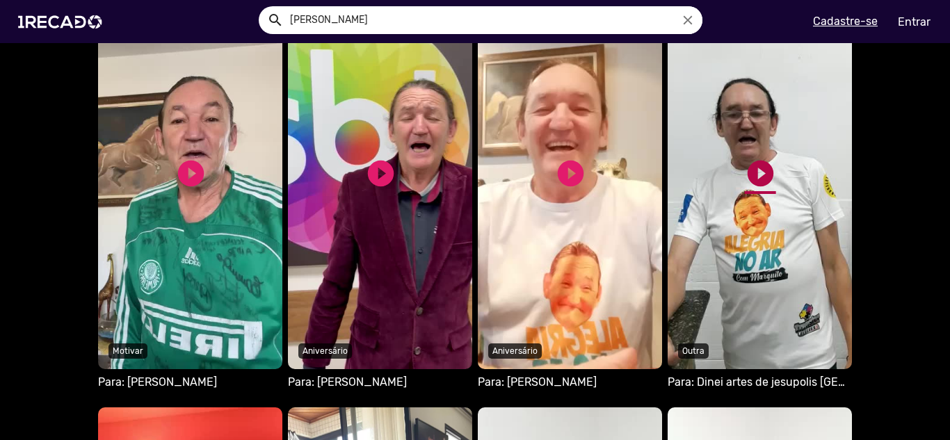
click at [749, 165] on link "play_circle_filled" at bounding box center [760, 173] width 31 height 31
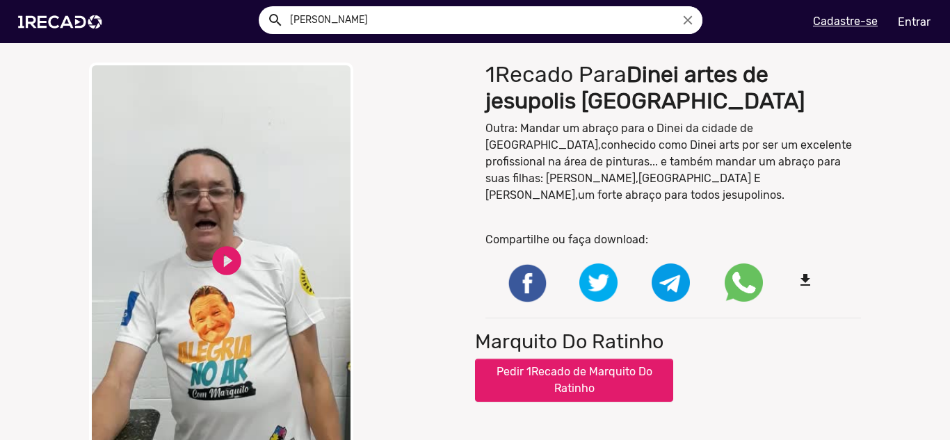
click at [229, 228] on video "Your browser does not support HTML5 video." at bounding box center [221, 271] width 264 height 417
click at [268, 234] on video "Your browser does not support HTML5 video." at bounding box center [221, 271] width 264 height 417
click at [229, 252] on link "play_circle_filled" at bounding box center [226, 260] width 35 height 35
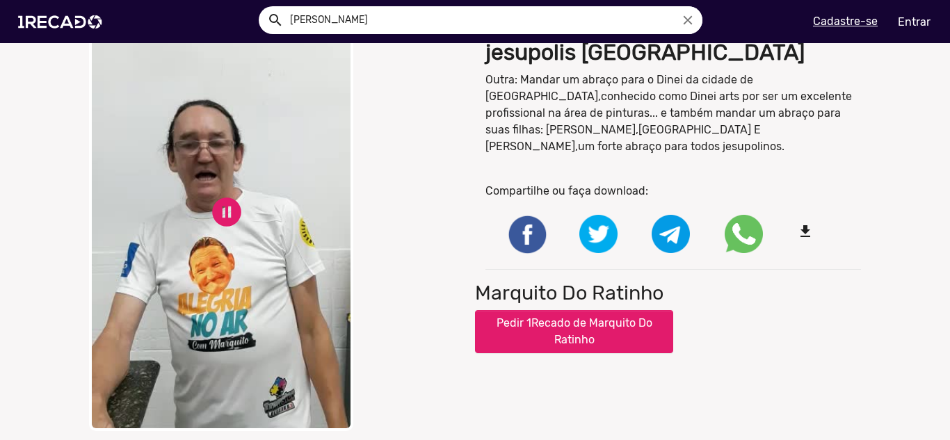
scroll to position [47, 0]
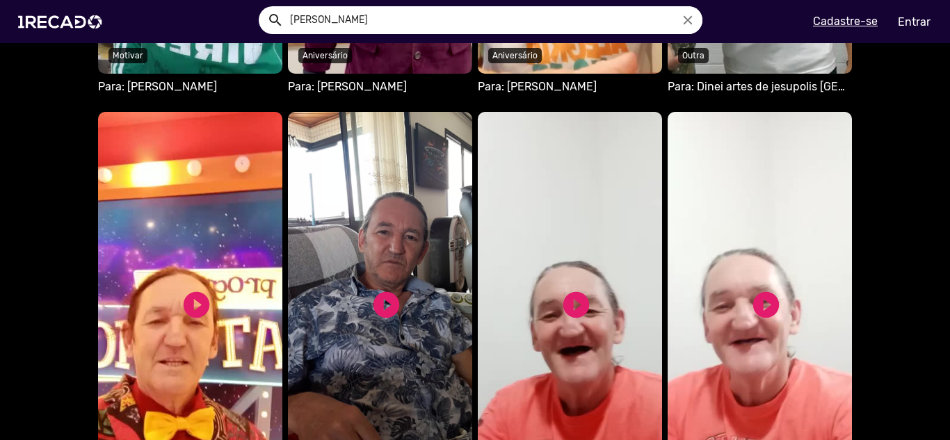
scroll to position [1321, 0]
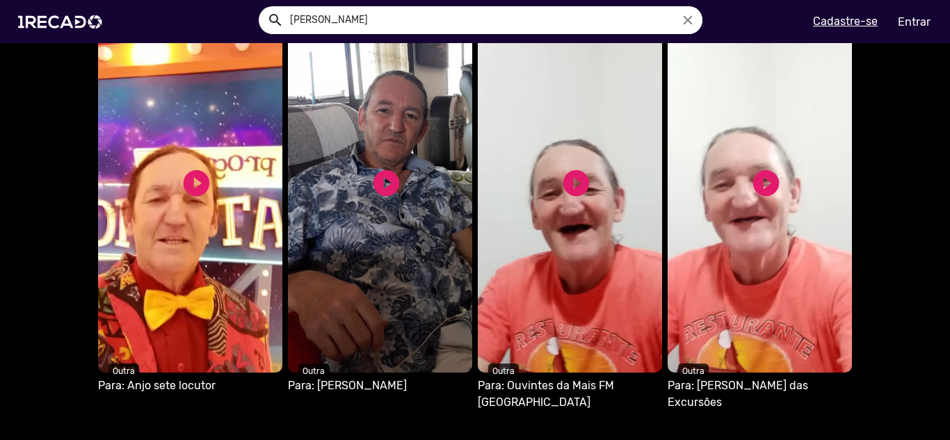
click at [222, 244] on video "S1RECADO vídeos dedicados para fãs e empresas" at bounding box center [190, 181] width 184 height 382
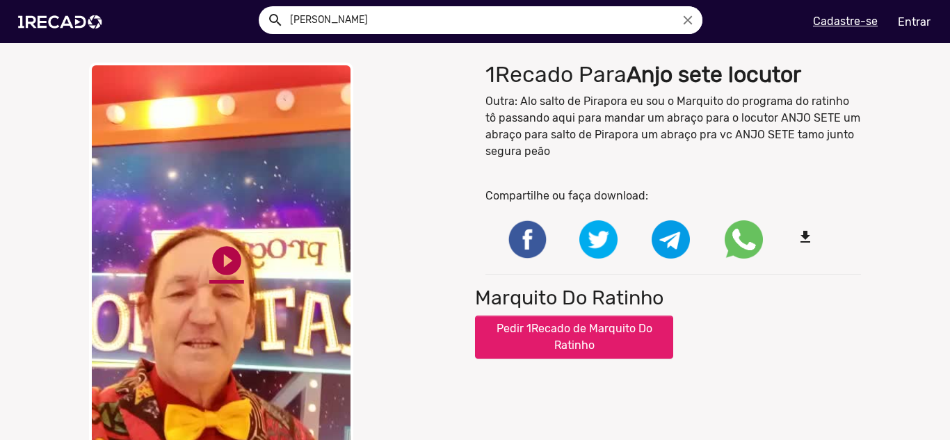
click at [232, 246] on link "play_circle_filled" at bounding box center [226, 260] width 35 height 35
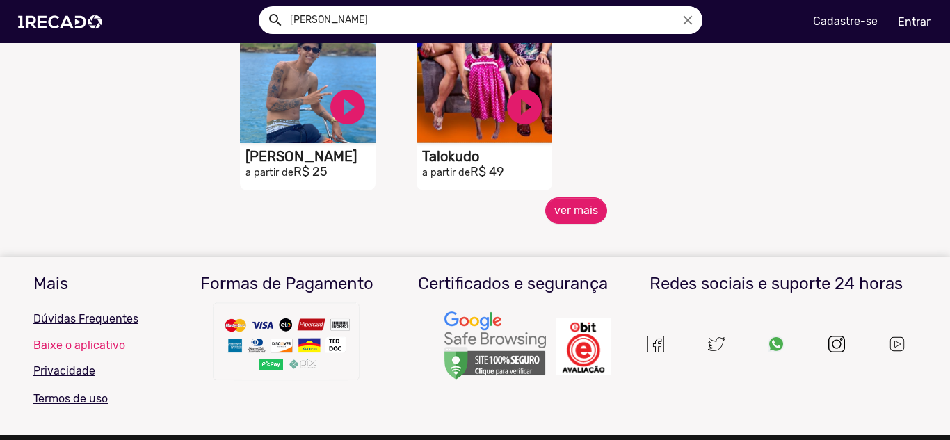
scroll to position [544, 0]
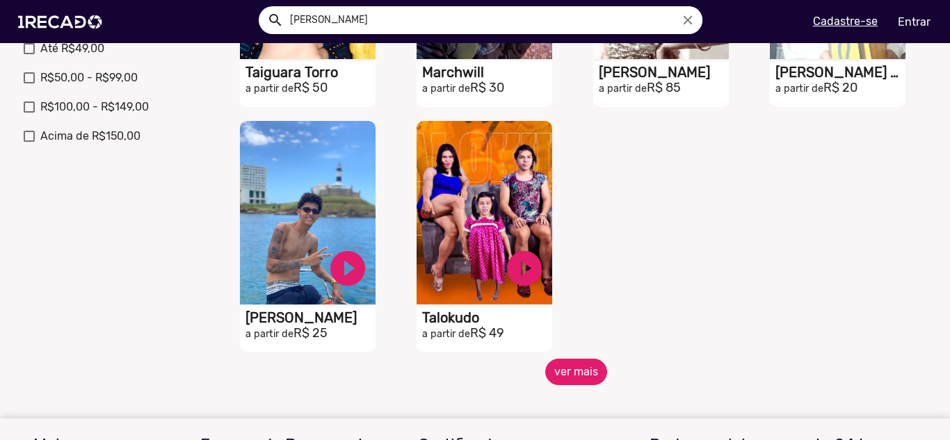
click at [562, 376] on button "ver mais" at bounding box center [576, 372] width 62 height 26
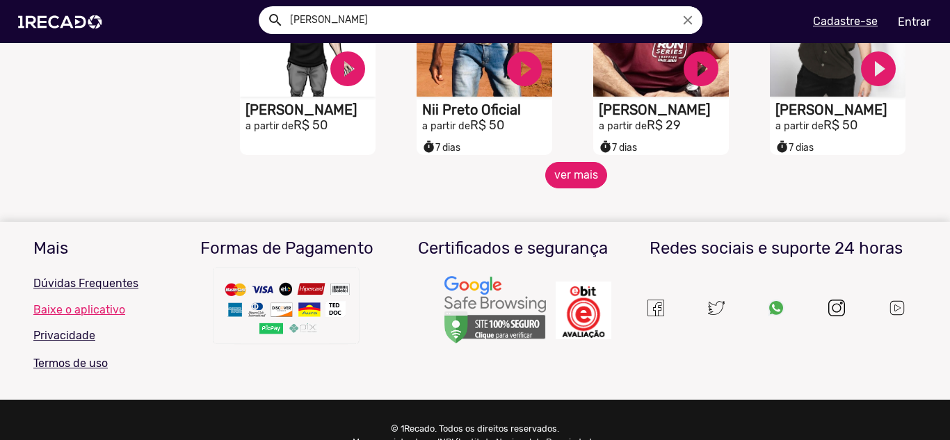
scroll to position [1323, 0]
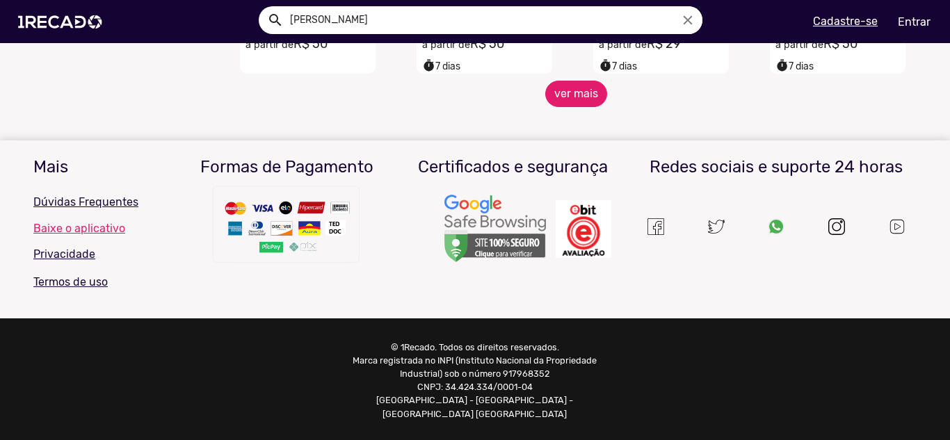
click at [585, 107] on button "ver mais" at bounding box center [576, 94] width 62 height 26
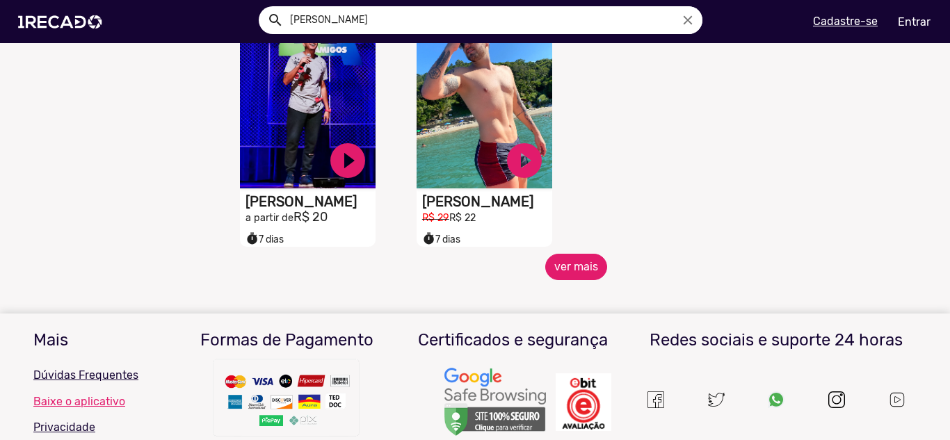
scroll to position [2018, 0]
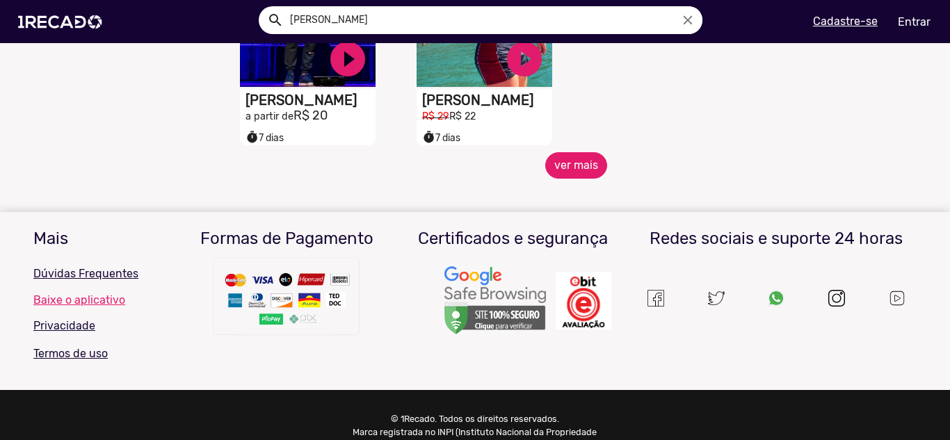
click at [567, 179] on button "ver mais" at bounding box center [576, 165] width 62 height 26
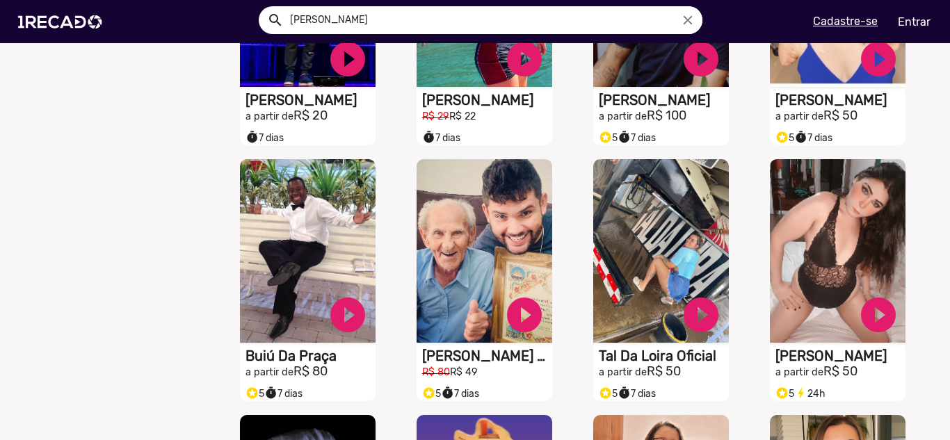
scroll to position [2366, 0]
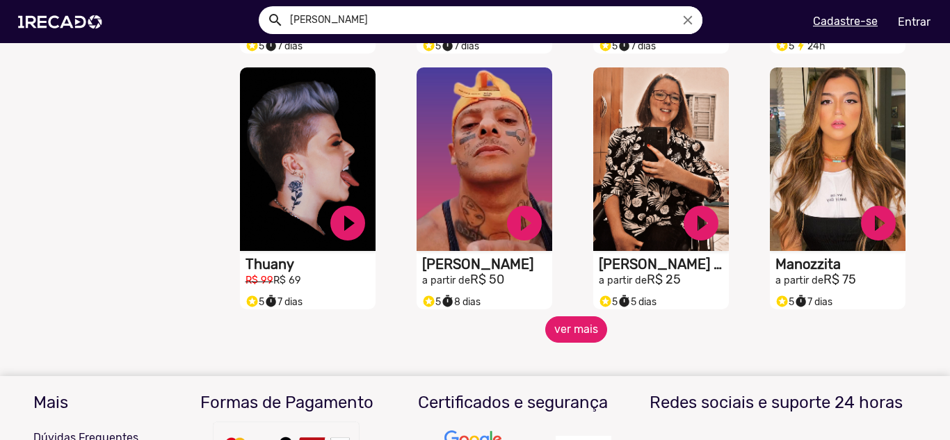
click at [545, 337] on button "ver mais" at bounding box center [576, 329] width 62 height 26
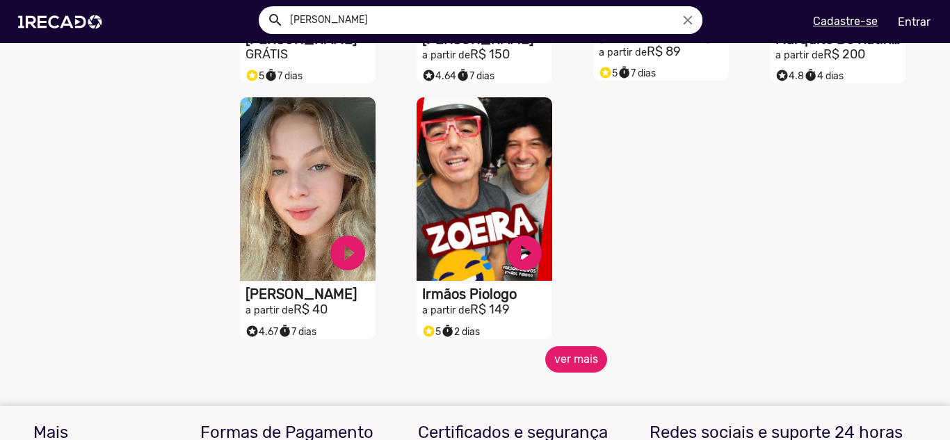
scroll to position [3131, 0]
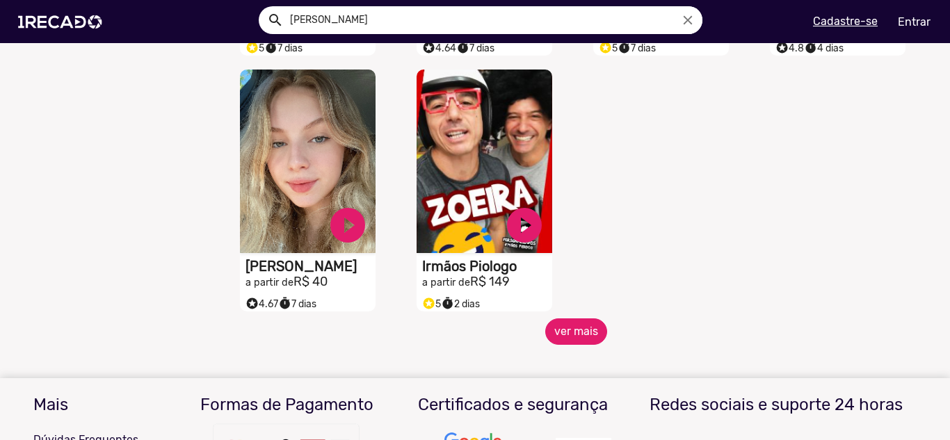
click at [572, 343] on button "ver mais" at bounding box center [576, 331] width 62 height 26
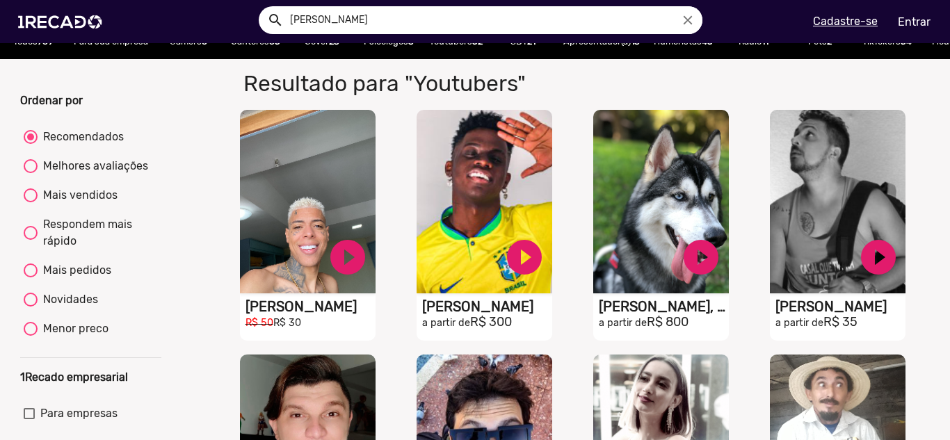
scroll to position [0, 0]
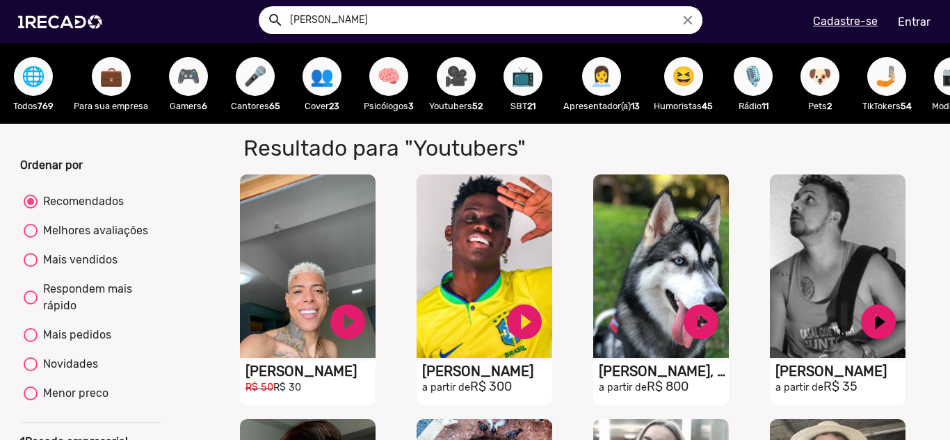
click at [250, 88] on span "🎤" at bounding box center [255, 76] width 24 height 39
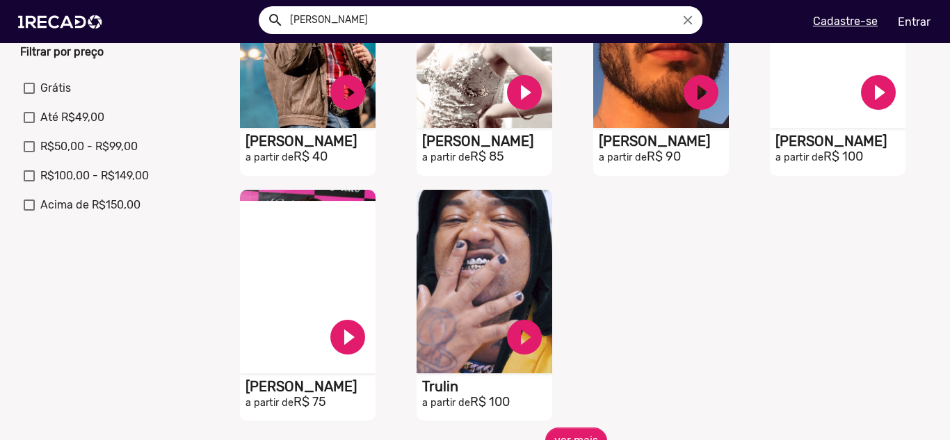
scroll to position [556, 0]
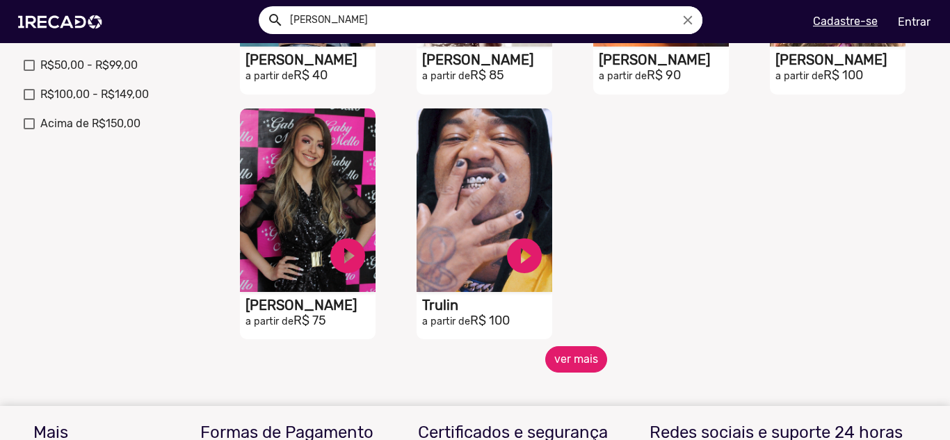
click at [564, 373] on button "ver mais" at bounding box center [576, 359] width 62 height 26
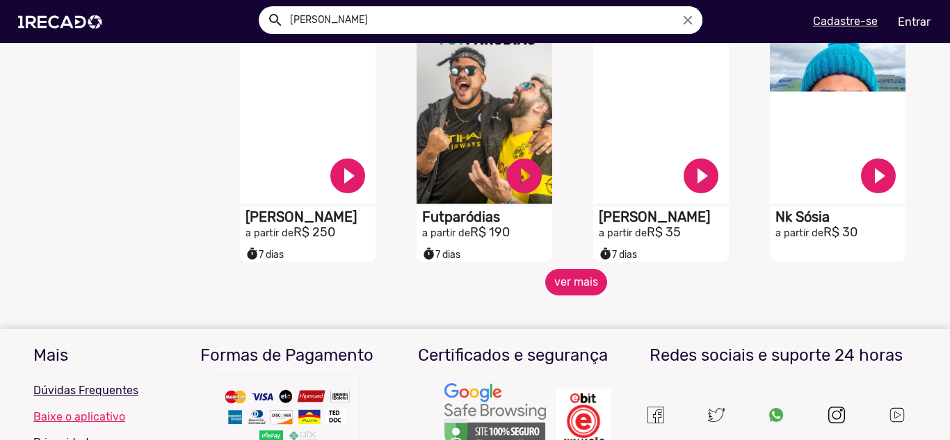
scroll to position [1182, 0]
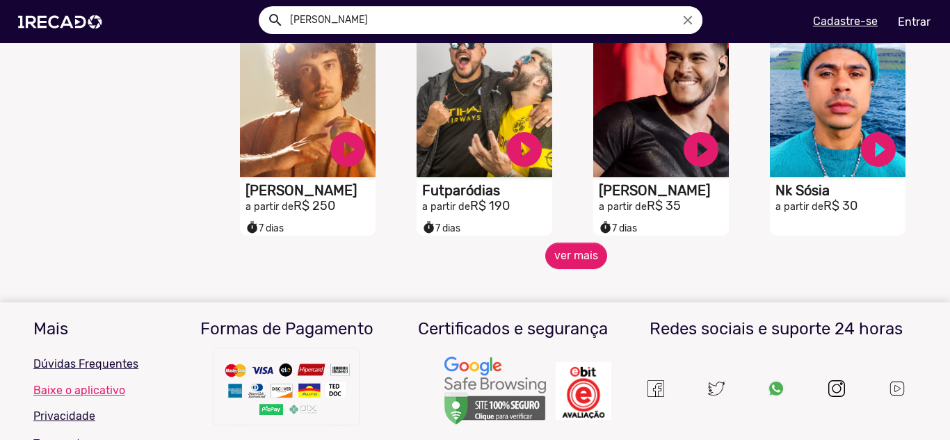
click at [590, 243] on div "S1RECADO vídeos dedicados para fãs e empresas play_circle_filled [PERSON_NAME] …" at bounding box center [664, 115] width 177 height 256
click at [581, 258] on button "ver mais" at bounding box center [576, 256] width 62 height 26
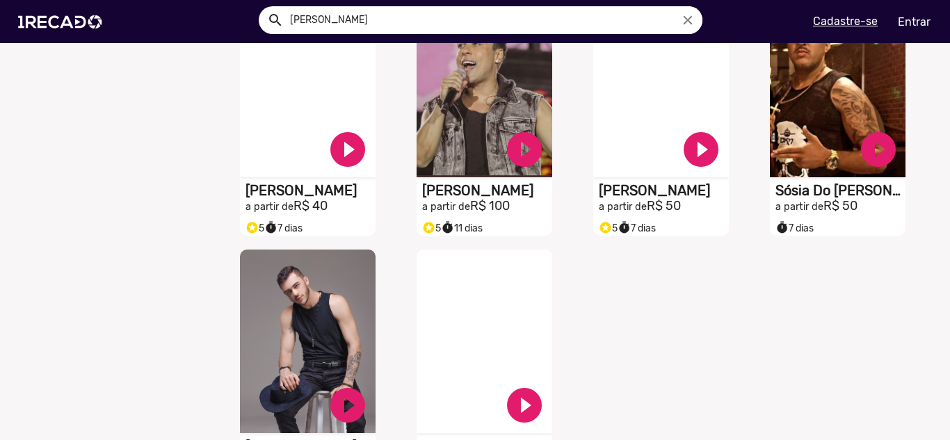
scroll to position [1808, 0]
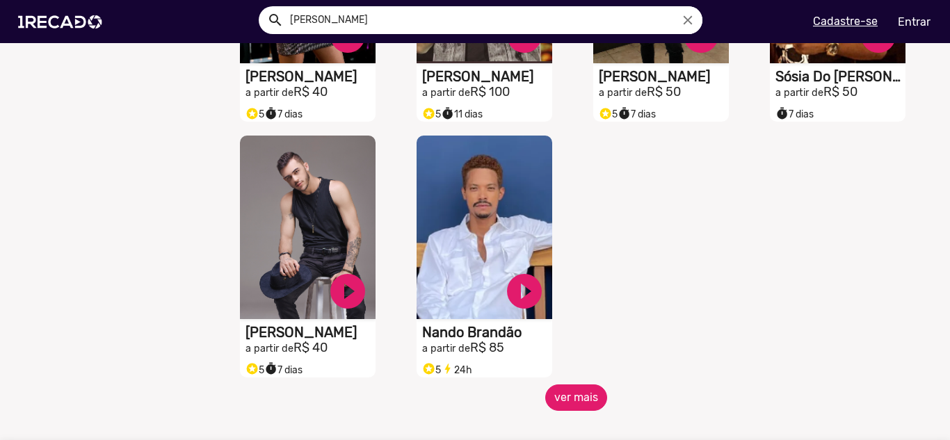
click at [567, 409] on button "ver mais" at bounding box center [576, 397] width 62 height 26
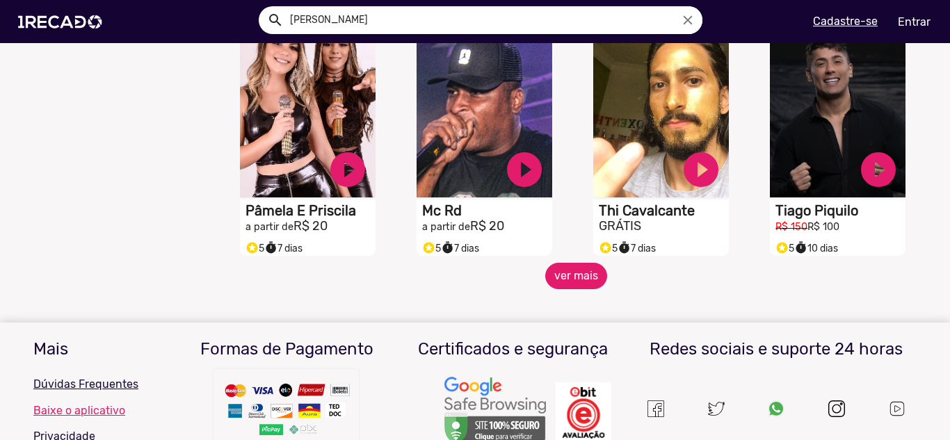
scroll to position [2364, 0]
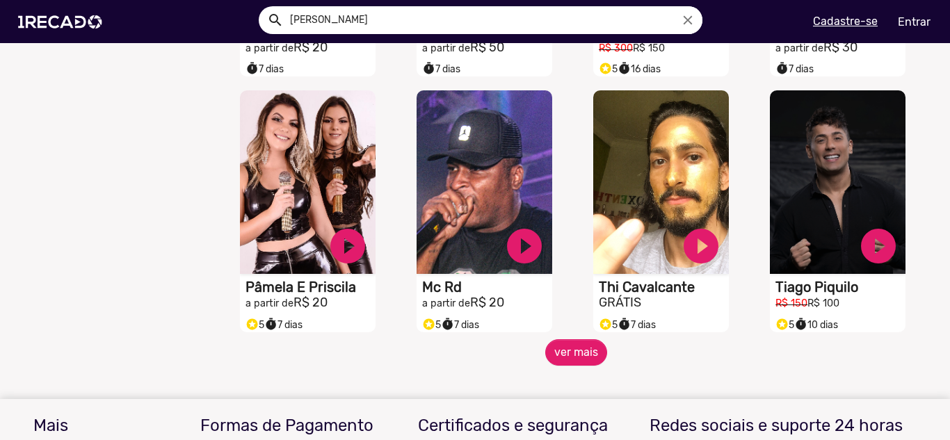
click at [560, 339] on div "S1RECADO vídeos dedicados para fãs e empresas play_circle_filled Mc Rd a partir…" at bounding box center [487, 211] width 177 height 256
click at [564, 366] on button "ver mais" at bounding box center [576, 352] width 62 height 26
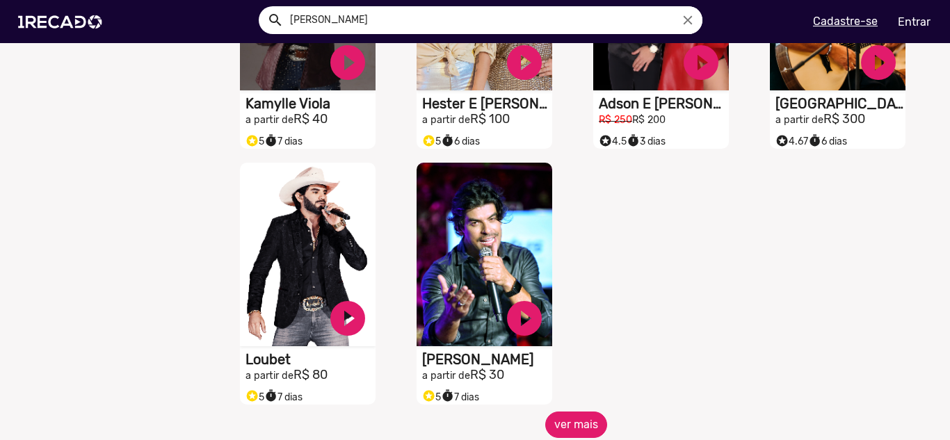
scroll to position [2642, 0]
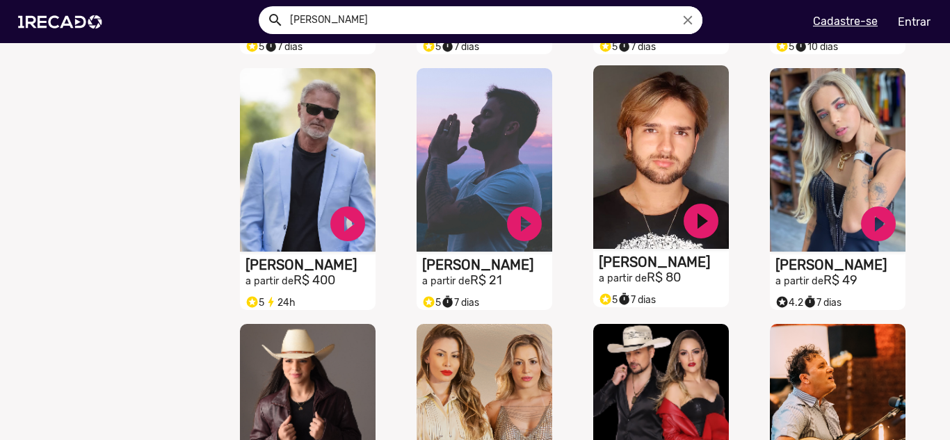
drag, startPoint x: 664, startPoint y: 269, endPoint x: 622, endPoint y: 278, distance: 43.4
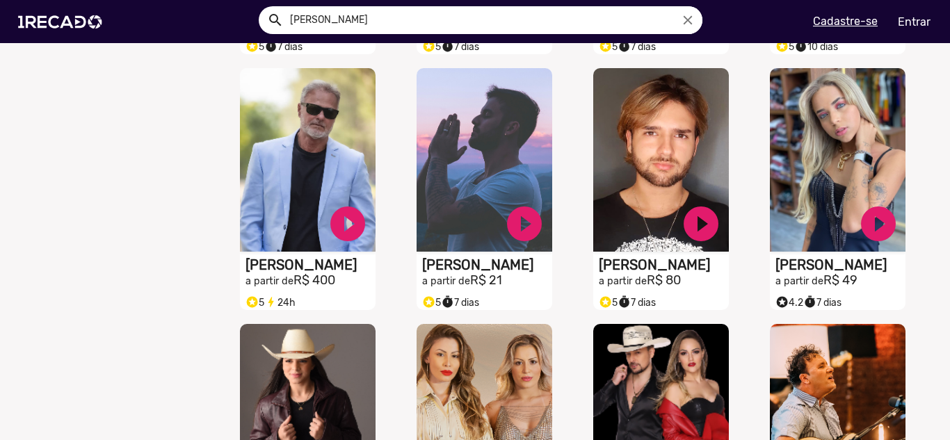
drag, startPoint x: 622, startPoint y: 278, endPoint x: 122, endPoint y: 266, distance: 500.0
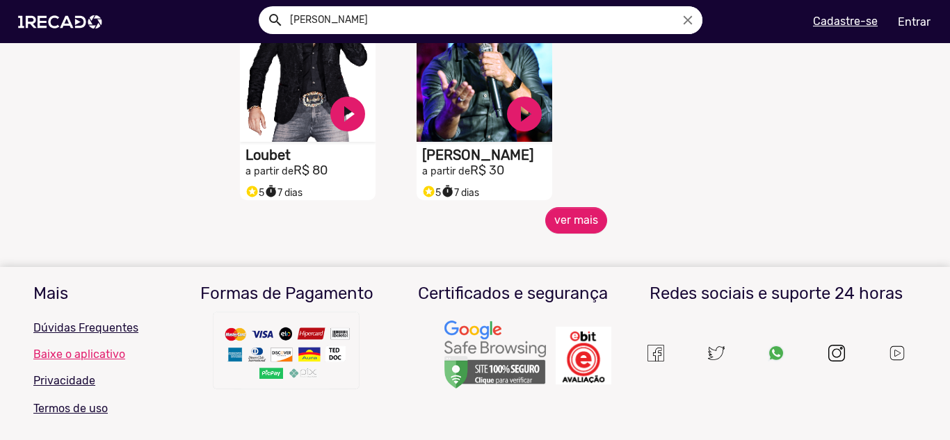
scroll to position [3268, 0]
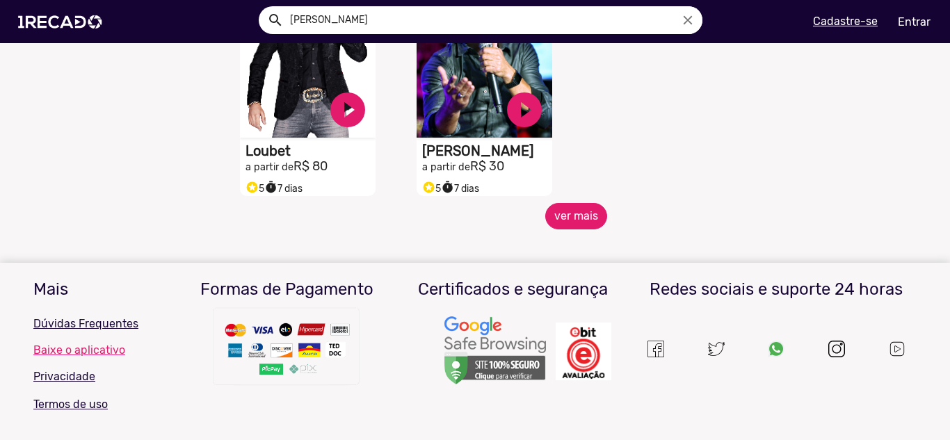
click at [568, 229] on button "ver mais" at bounding box center [576, 216] width 62 height 26
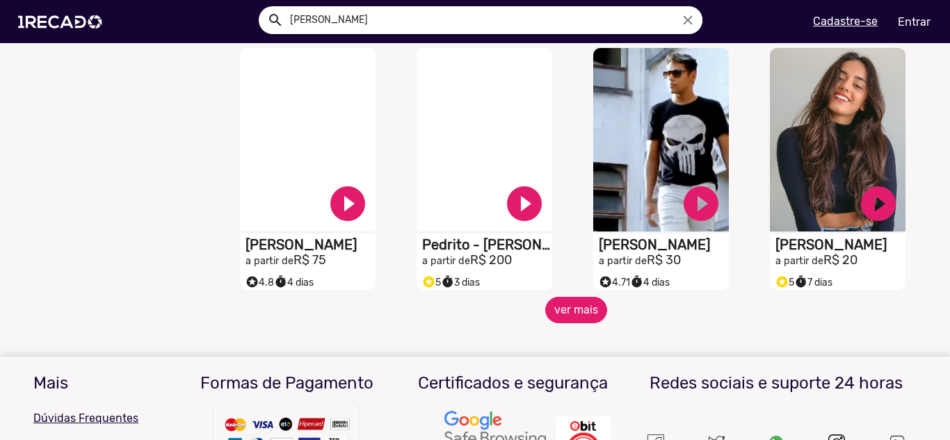
scroll to position [3824, 0]
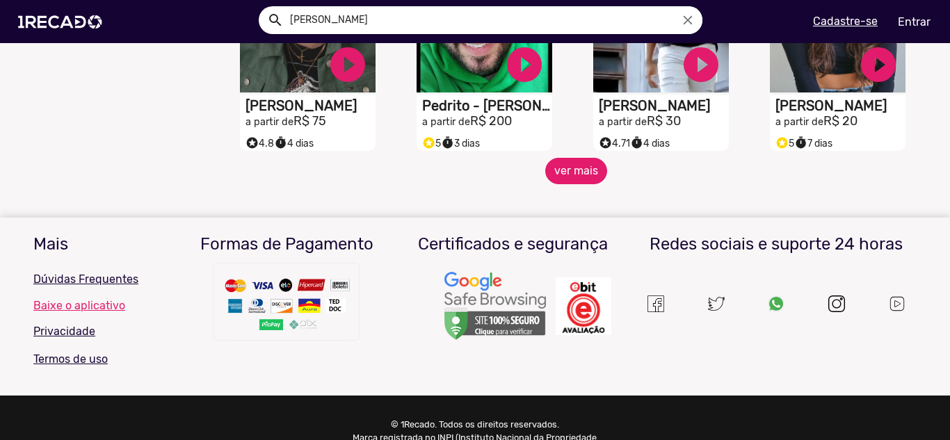
click at [573, 173] on button "ver mais" at bounding box center [576, 171] width 62 height 26
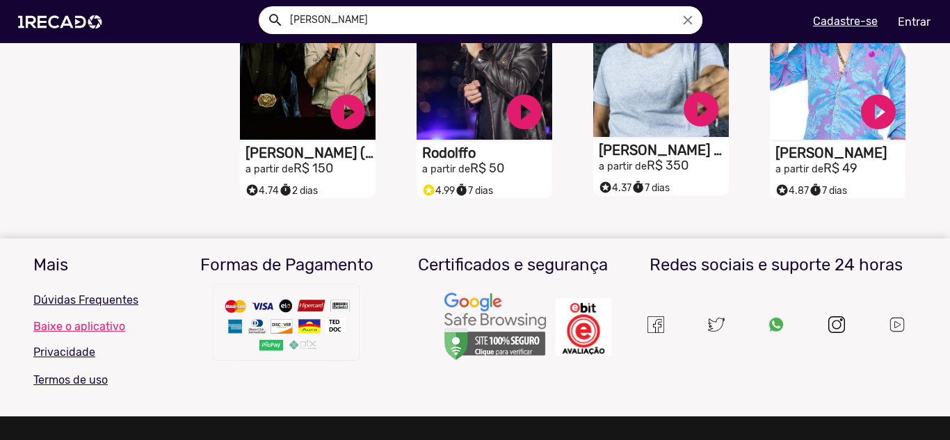
scroll to position [3893, 0]
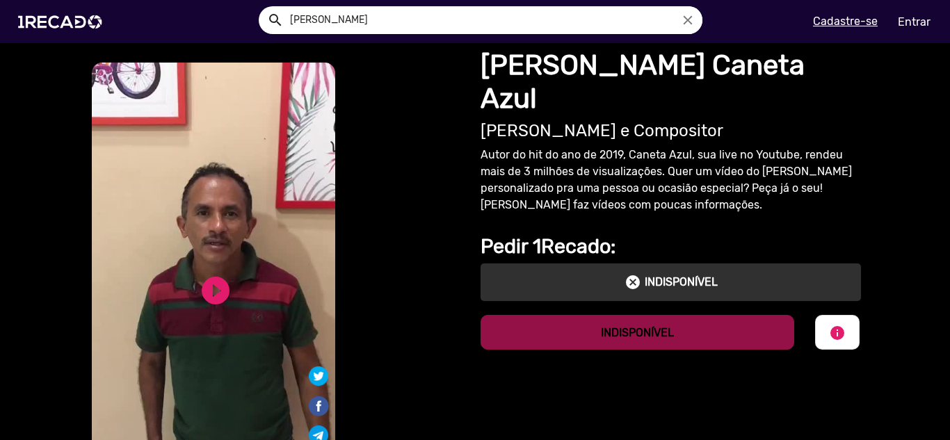
click at [261, 267] on video "S1RECADO vídeos dedicados para fãs e empresas" at bounding box center [213, 278] width 243 height 430
click at [199, 282] on link "play_circle_filled" at bounding box center [215, 290] width 33 height 33
click at [667, 274] on p "INDISPONÍVEL" at bounding box center [681, 282] width 73 height 17
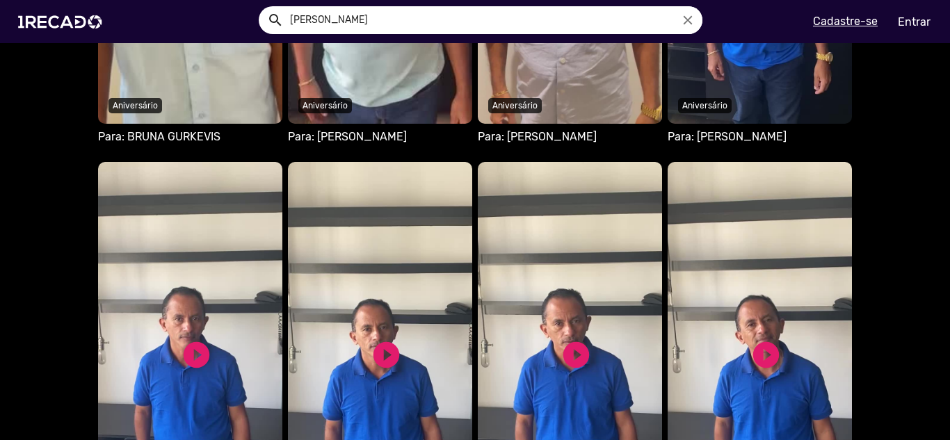
scroll to position [904, 0]
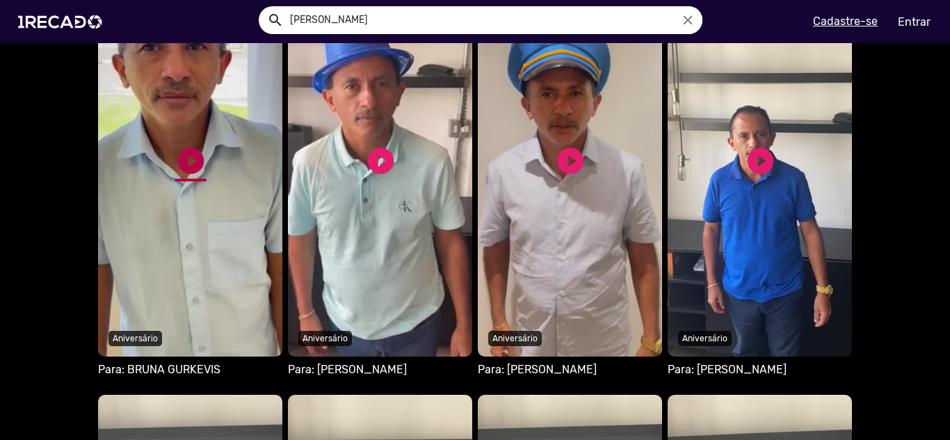
click at [177, 167] on link "play_circle_filled" at bounding box center [190, 160] width 31 height 31
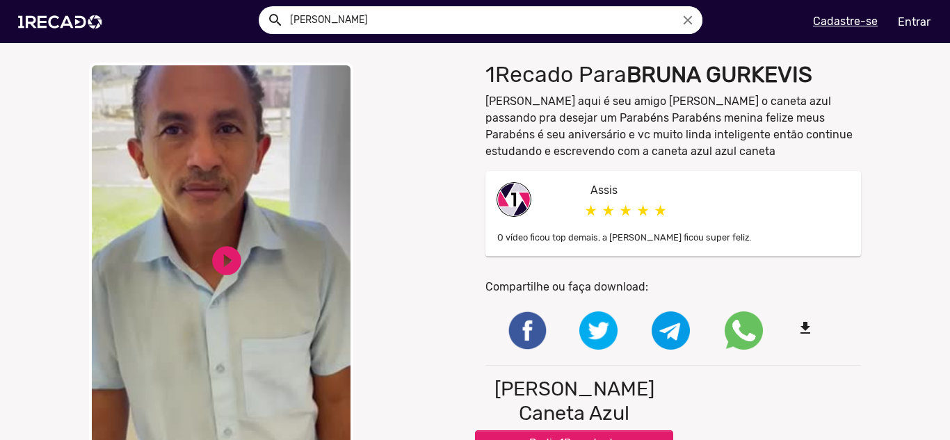
click at [218, 227] on video "Your browser does not support HTML5 video." at bounding box center [221, 271] width 264 height 417
click at [219, 256] on link "pause_circle" at bounding box center [226, 260] width 35 height 35
click at [222, 261] on link "play_circle_filled" at bounding box center [226, 260] width 35 height 35
click at [262, 229] on video "Your browser does not support HTML5 video." at bounding box center [221, 271] width 264 height 417
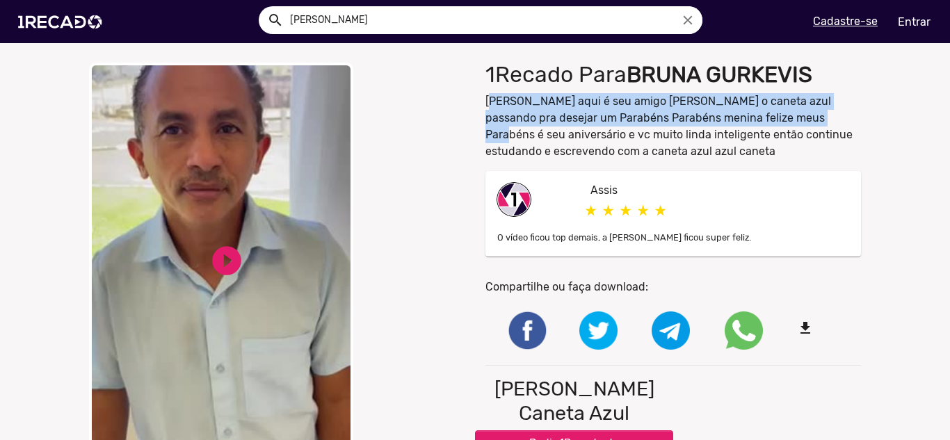
drag, startPoint x: 483, startPoint y: 103, endPoint x: 851, endPoint y: 113, distance: 367.9
click at [851, 113] on p "[PERSON_NAME] aqui é seu amigo [PERSON_NAME] o caneta azul passando pra desejar…" at bounding box center [672, 126] width 375 height 67
click at [206, 161] on video "Your browser does not support HTML5 video." at bounding box center [221, 271] width 264 height 417
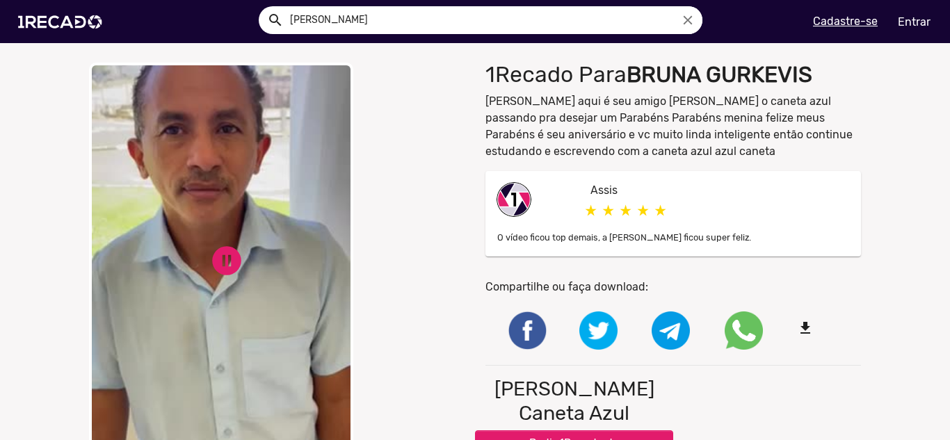
click at [541, 151] on p "[PERSON_NAME] aqui é seu amigo [PERSON_NAME] o caneta azul passando pra desejar…" at bounding box center [672, 126] width 375 height 67
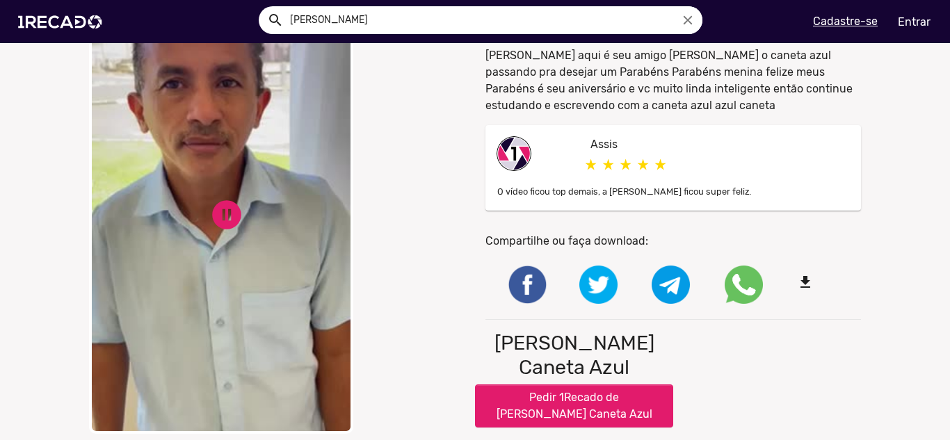
scroll to position [49, 0]
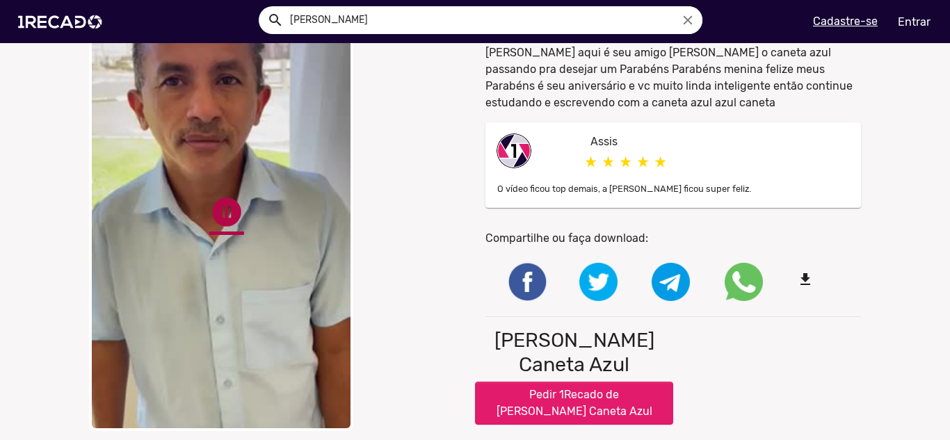
click at [229, 216] on link "pause_circle" at bounding box center [226, 212] width 35 height 35
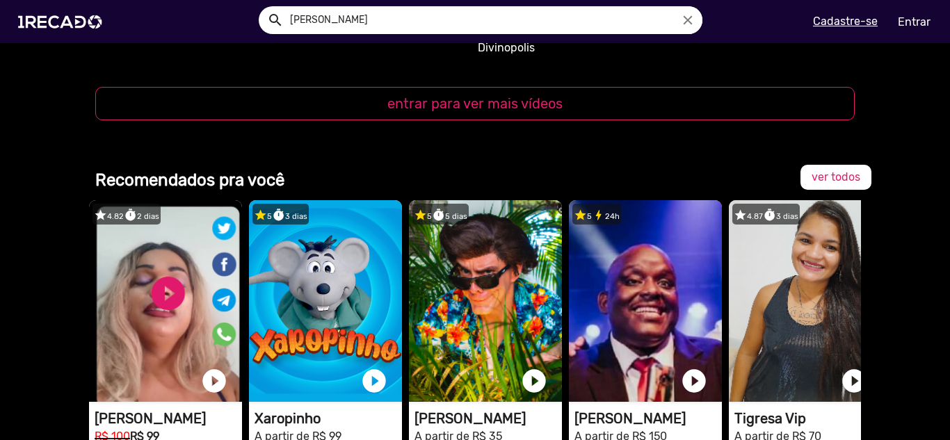
scroll to position [1820, 0]
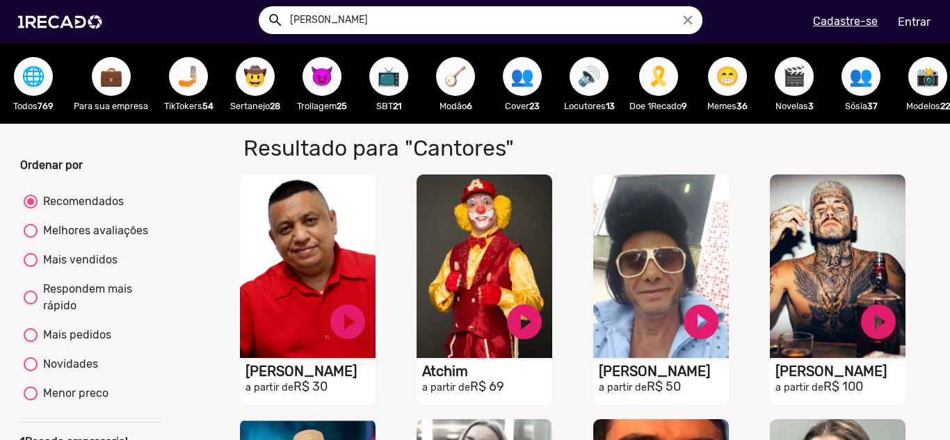
click at [323, 92] on span "😈" at bounding box center [322, 76] width 24 height 39
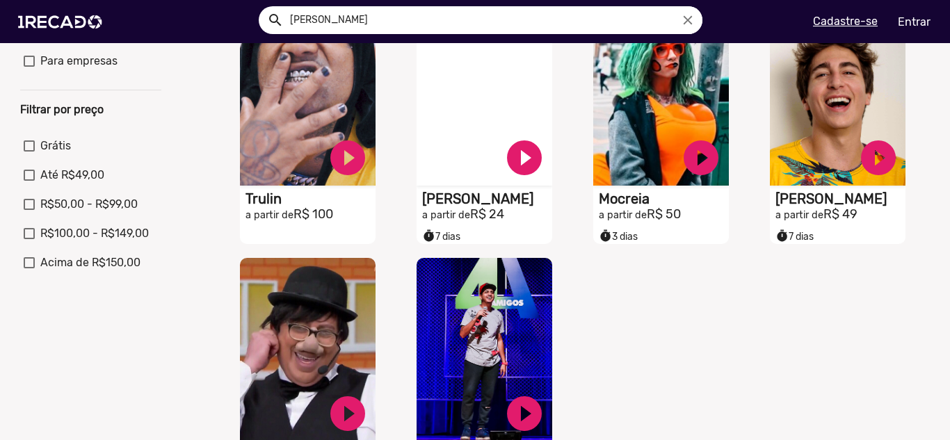
scroll to position [556, 0]
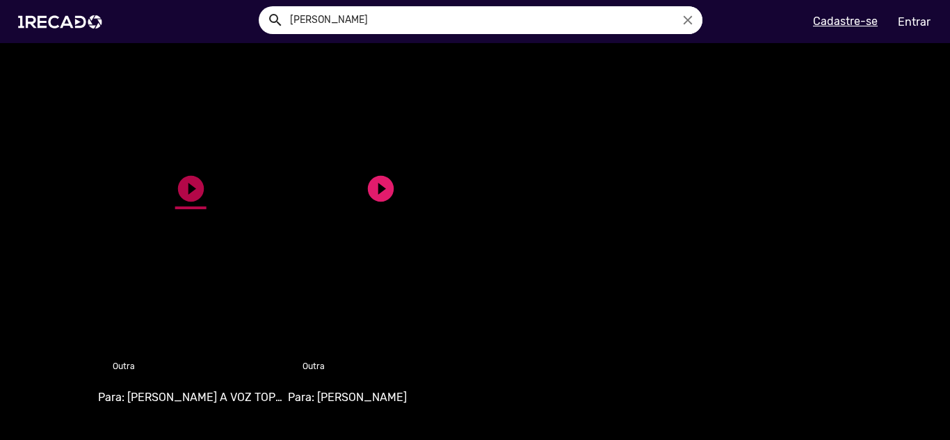
scroll to position [487, 0]
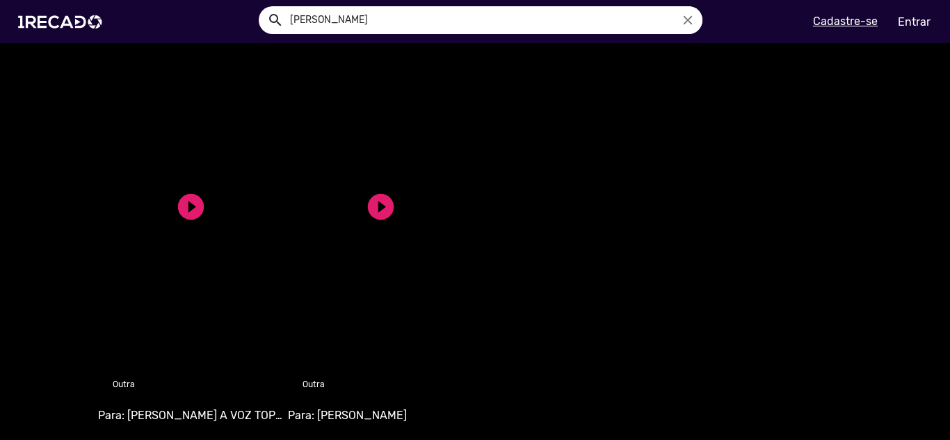
click at [165, 197] on video "Seu navegador não reproduz vídeo em HTML5" at bounding box center [190, 211] width 184 height 382
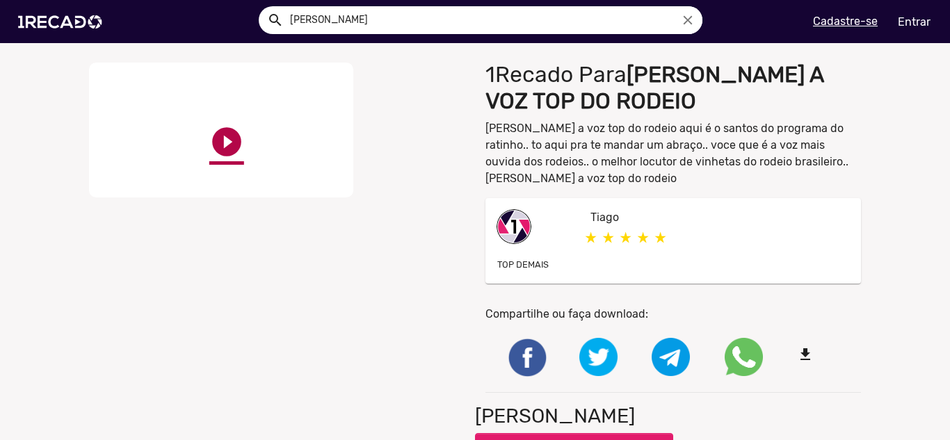
click at [228, 136] on link "play_circle_filled" at bounding box center [226, 141] width 35 height 35
click at [225, 151] on link "pause_circle" at bounding box center [226, 141] width 35 height 35
click at [234, 142] on link "play_circle_filled" at bounding box center [226, 141] width 35 height 35
click at [225, 151] on link "pause_circle" at bounding box center [226, 141] width 35 height 35
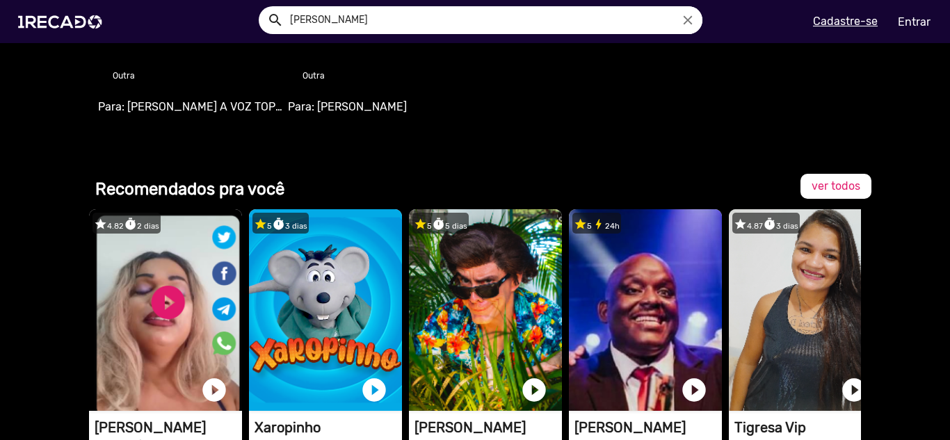
scroll to position [587, 0]
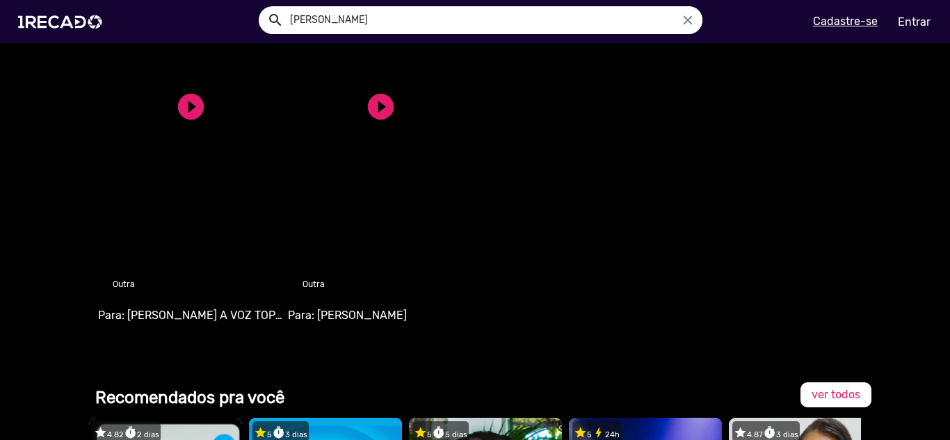
click at [282, 203] on video "Seu navegador não reproduz vídeo em HTML5" at bounding box center [190, 111] width 184 height 382
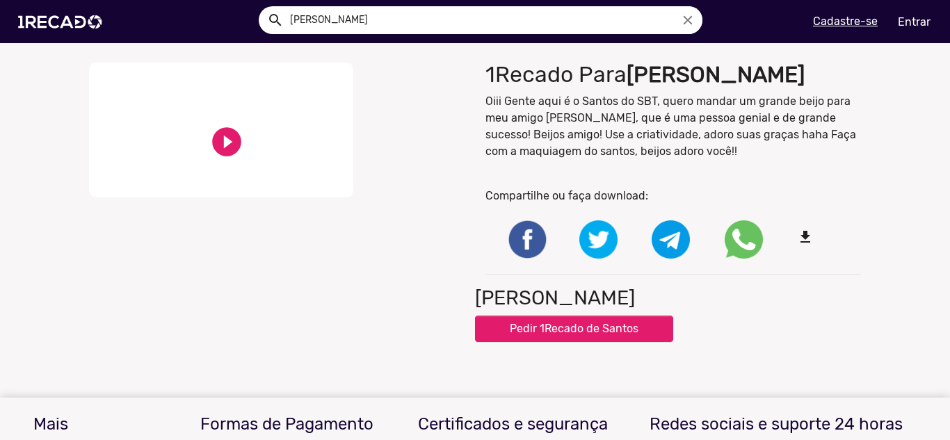
click at [277, 143] on video "Your browser does not support HTML5 video." at bounding box center [221, 130] width 264 height 135
click at [241, 126] on video "Your browser does not support HTML5 video." at bounding box center [221, 130] width 264 height 135
click at [227, 144] on link "play_circle_filled" at bounding box center [226, 141] width 35 height 35
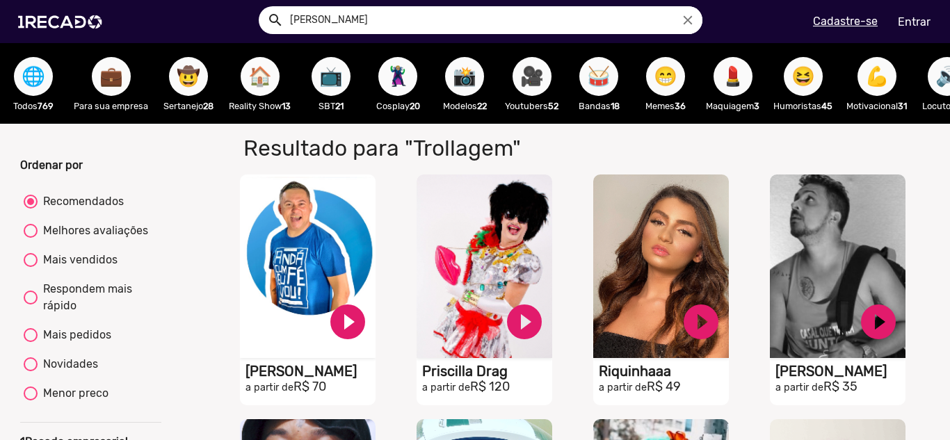
click at [244, 86] on button "🏠" at bounding box center [260, 76] width 39 height 39
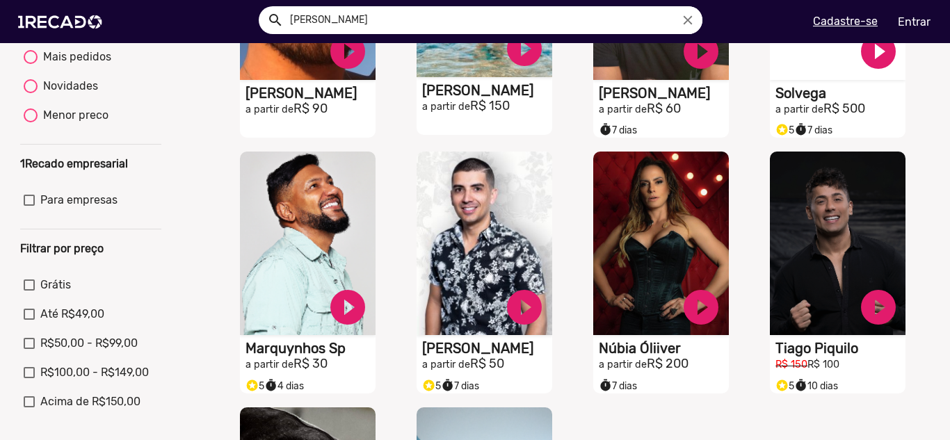
scroll to position [556, 0]
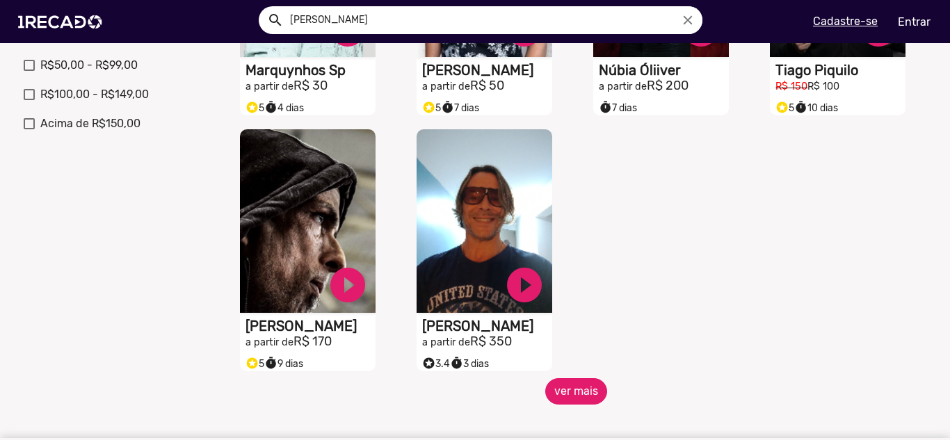
click at [579, 405] on button "ver mais" at bounding box center [576, 391] width 62 height 26
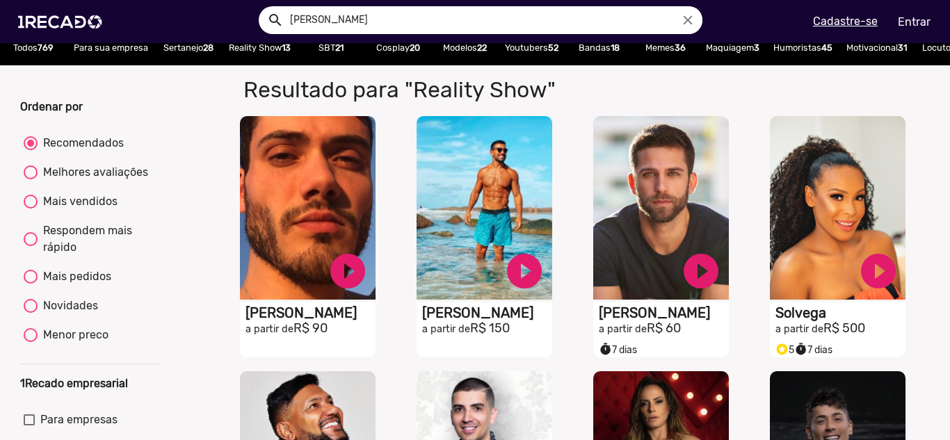
scroll to position [0, 0]
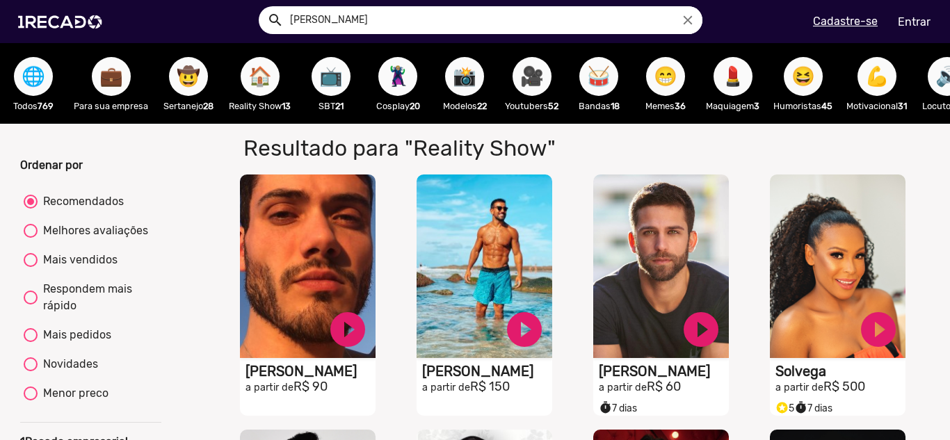
click at [339, 80] on span "📺" at bounding box center [331, 76] width 24 height 39
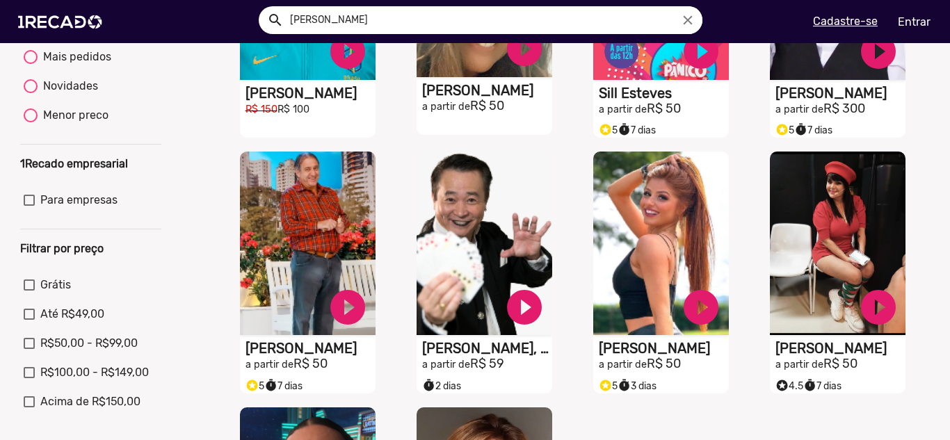
scroll to position [348, 0]
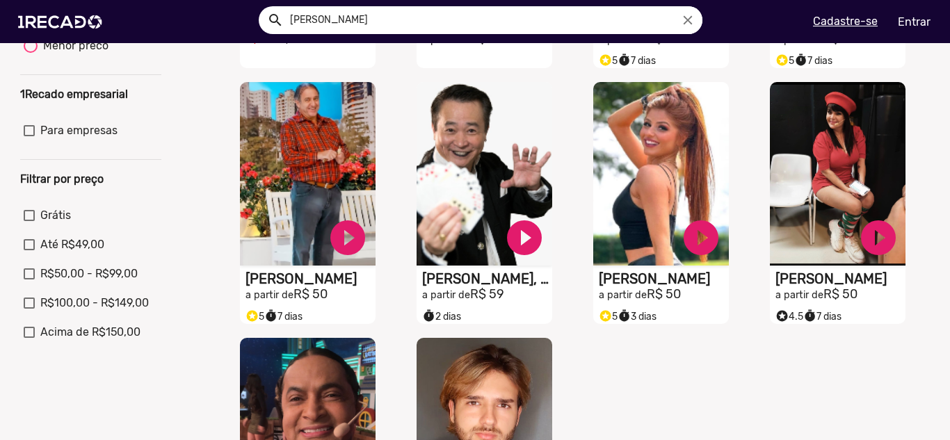
drag, startPoint x: 800, startPoint y: 291, endPoint x: 923, endPoint y: 238, distance: 134.6
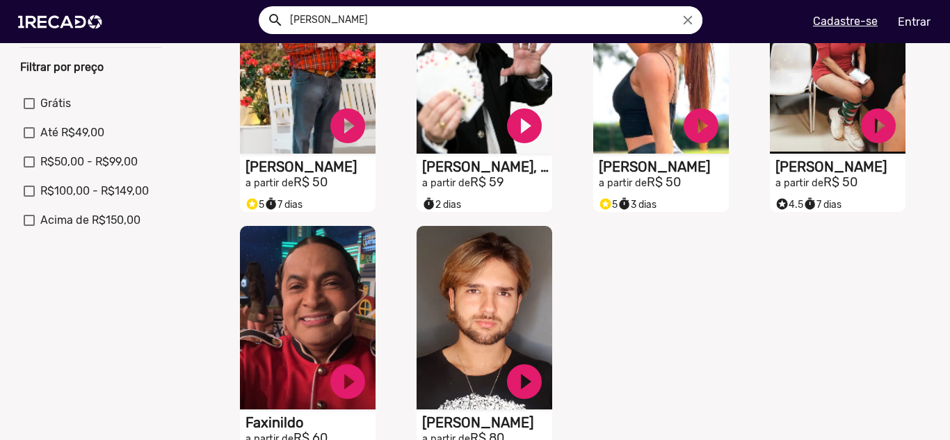
scroll to position [556, 0]
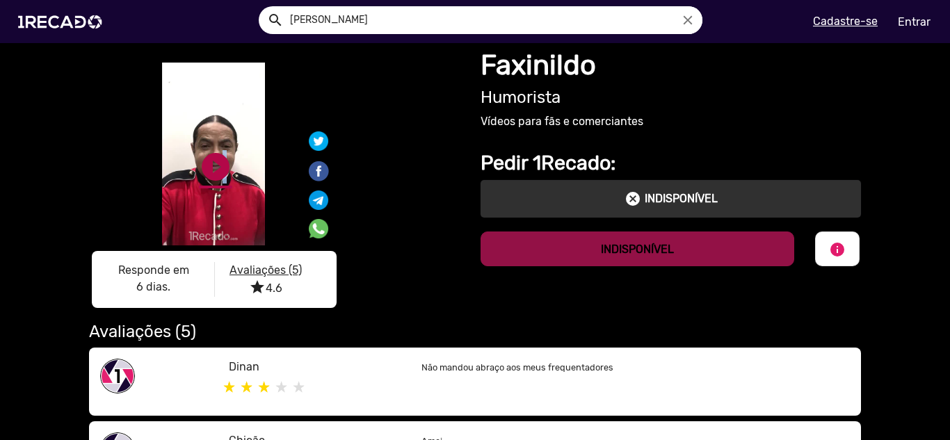
click at [215, 166] on link "play_circle_filled" at bounding box center [215, 166] width 33 height 33
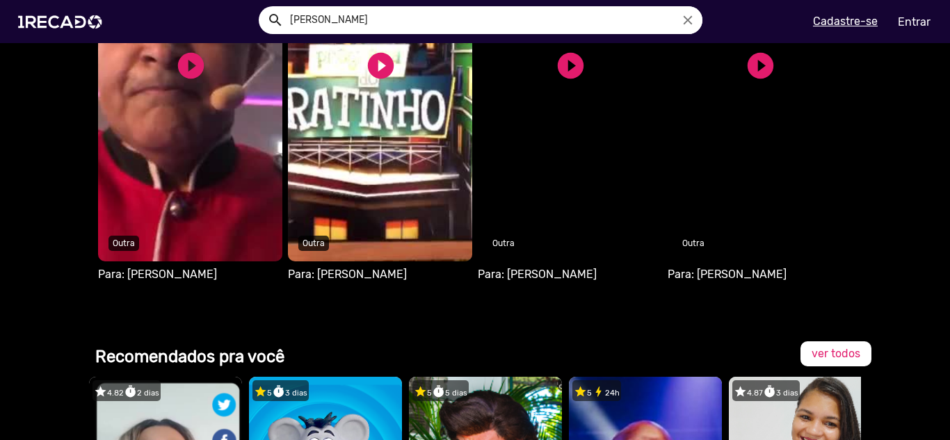
scroll to position [834, 0]
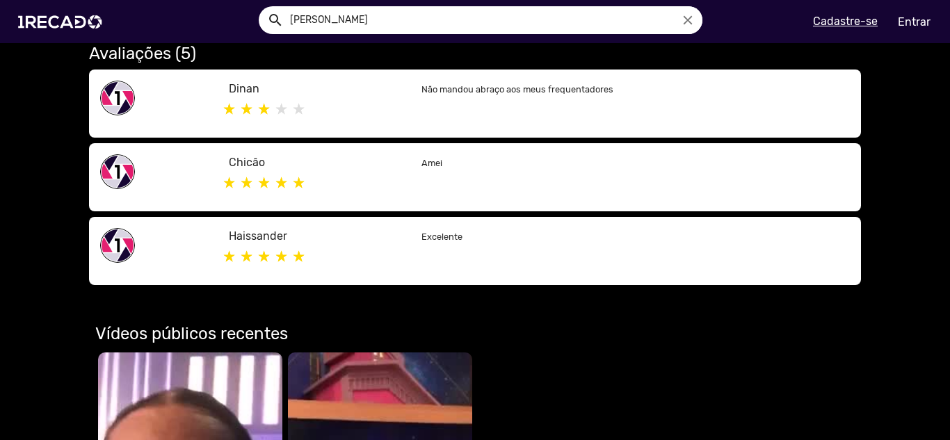
scroll to position [777, 0]
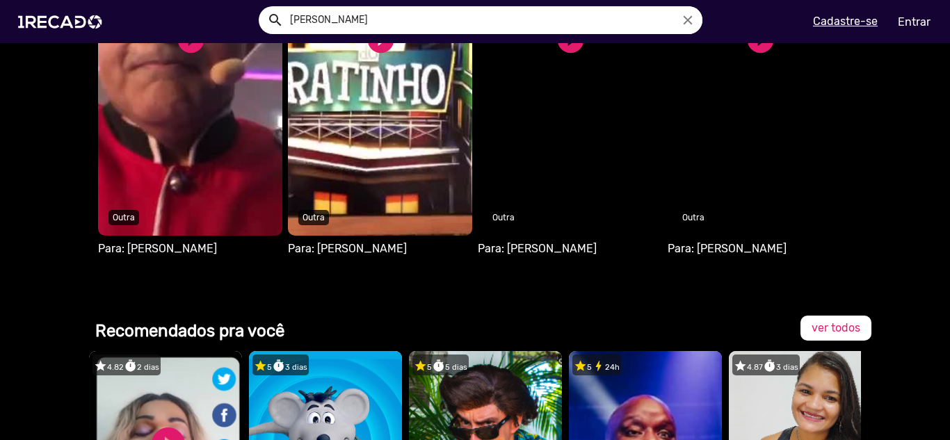
click at [282, 125] on video "Seu navegador não reproduz vídeo em HTML5" at bounding box center [190, 44] width 184 height 382
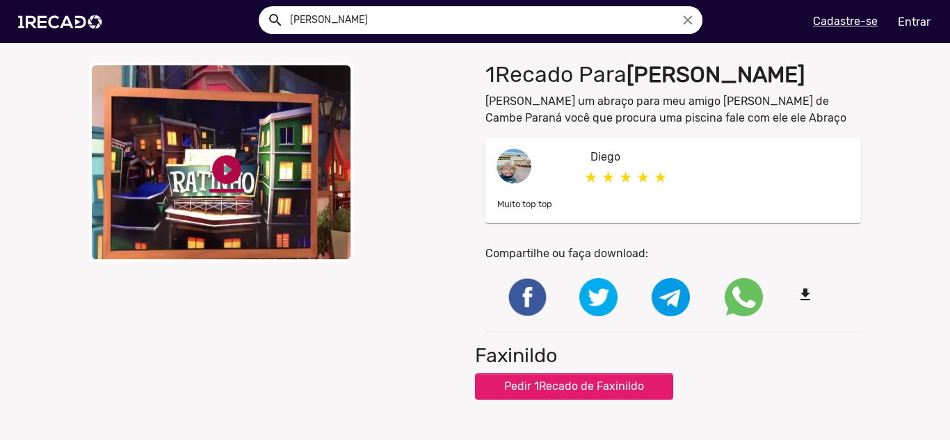
click at [213, 172] on link "play_circle_filled" at bounding box center [226, 169] width 35 height 35
click at [196, 159] on video "Your browser does not support HTML5 video." at bounding box center [221, 163] width 264 height 200
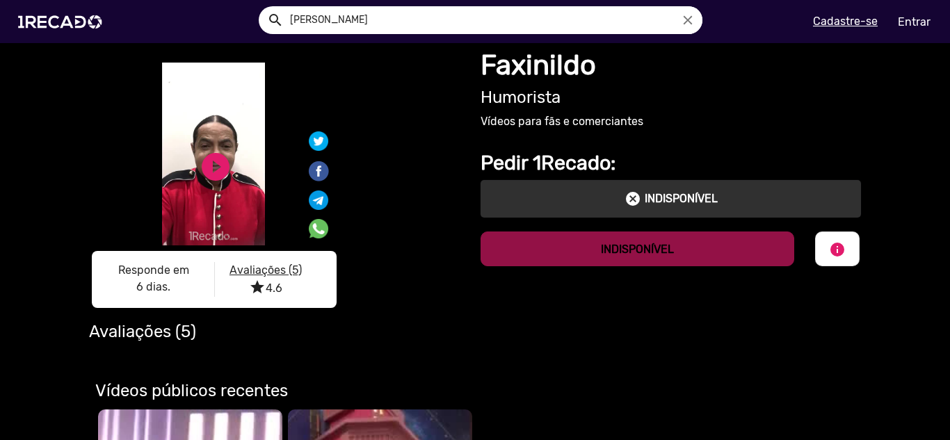
scroll to position [638, 0]
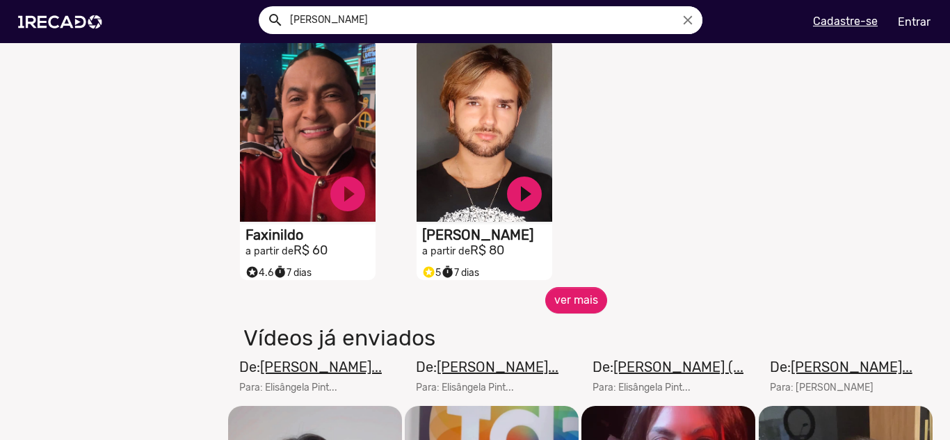
scroll to position [626, 0]
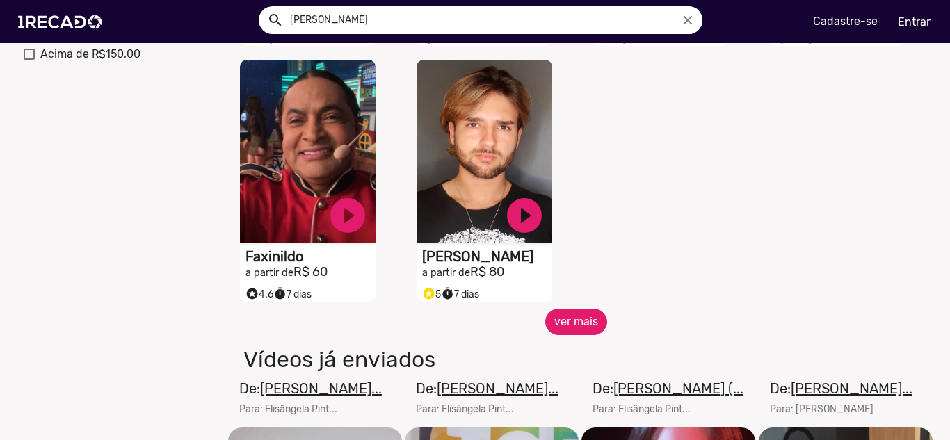
click at [572, 332] on button "ver mais" at bounding box center [576, 322] width 62 height 26
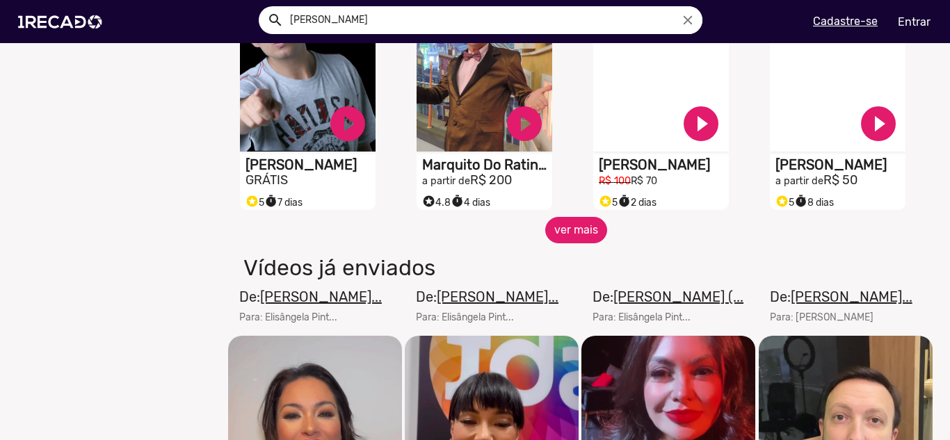
scroll to position [1251, 0]
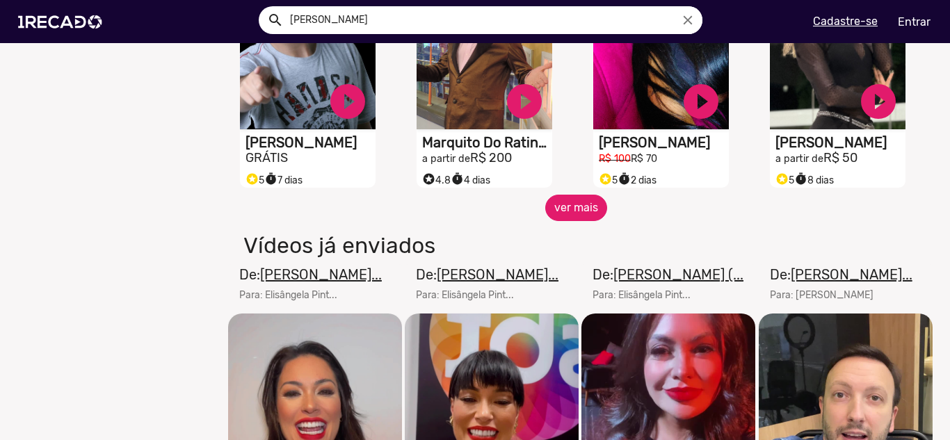
click at [566, 220] on button "ver mais" at bounding box center [576, 208] width 62 height 26
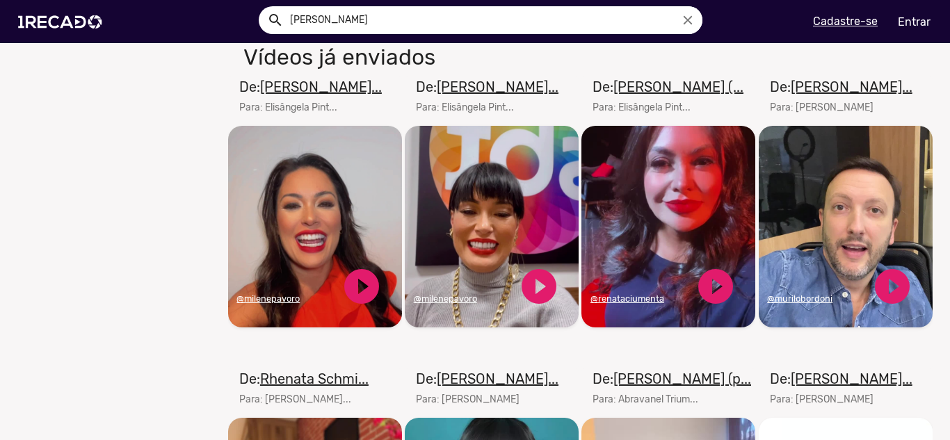
scroll to position [1530, 0]
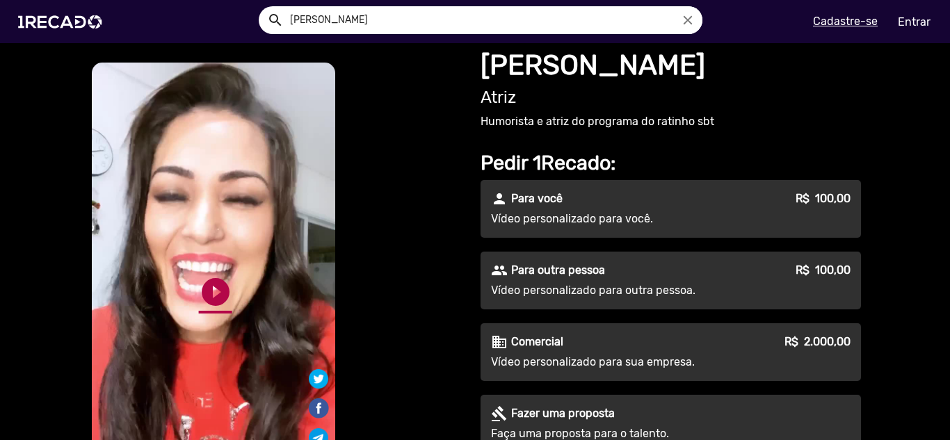
click at [199, 284] on link "play_circle_filled" at bounding box center [215, 291] width 33 height 33
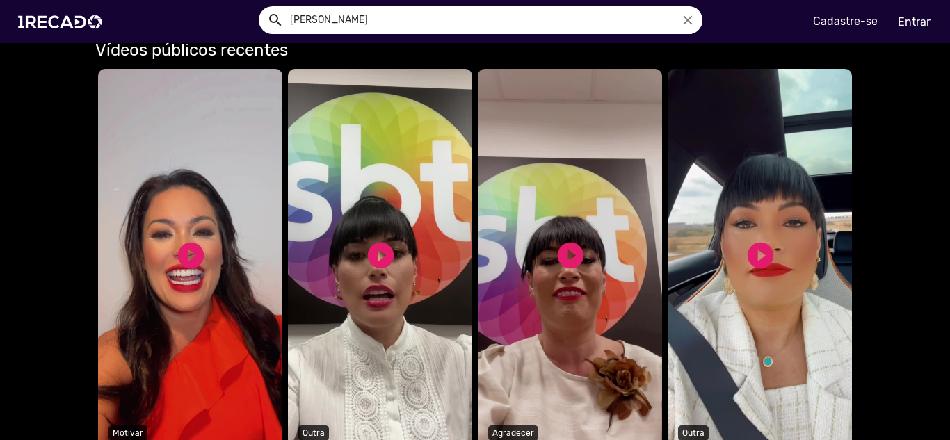
scroll to position [834, 0]
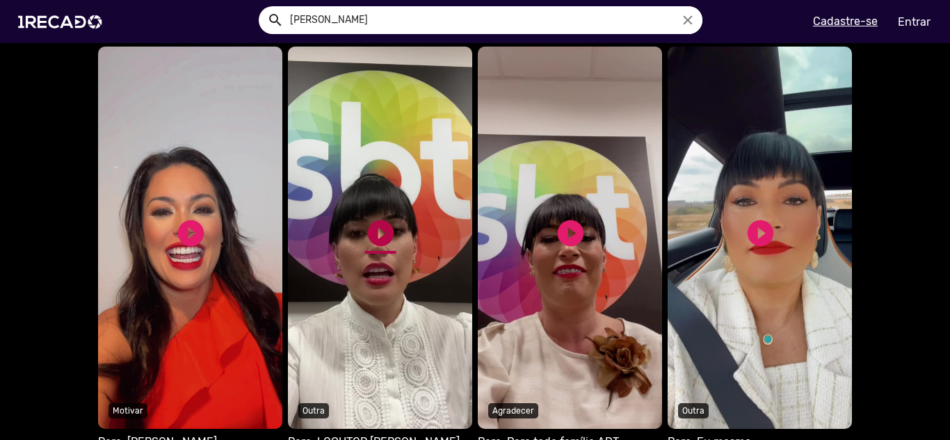
click at [382, 232] on link "play_circle_filled" at bounding box center [380, 233] width 31 height 31
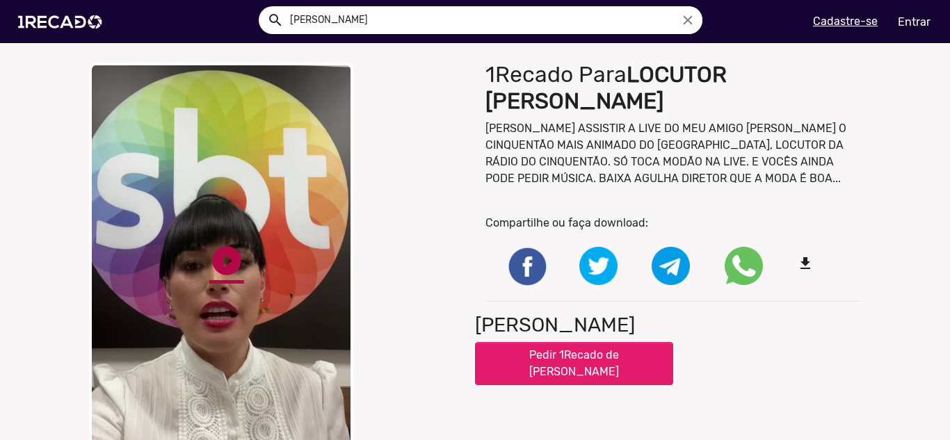
click at [231, 251] on link "play_circle_filled" at bounding box center [226, 260] width 35 height 35
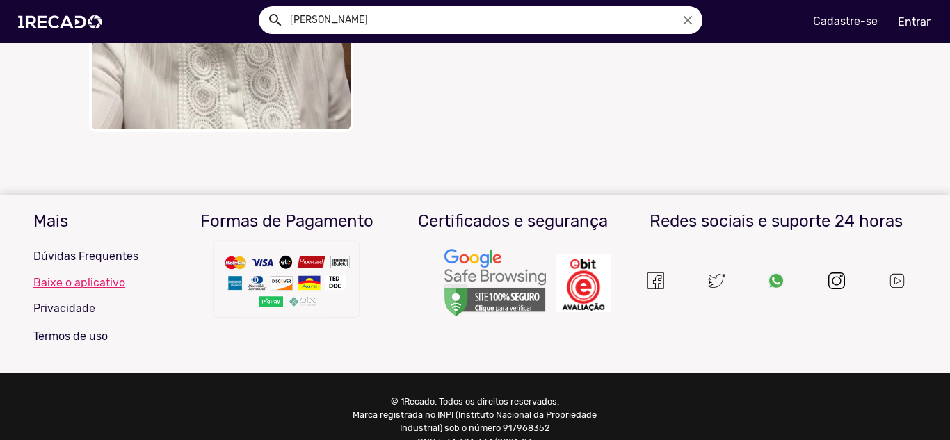
scroll to position [139, 0]
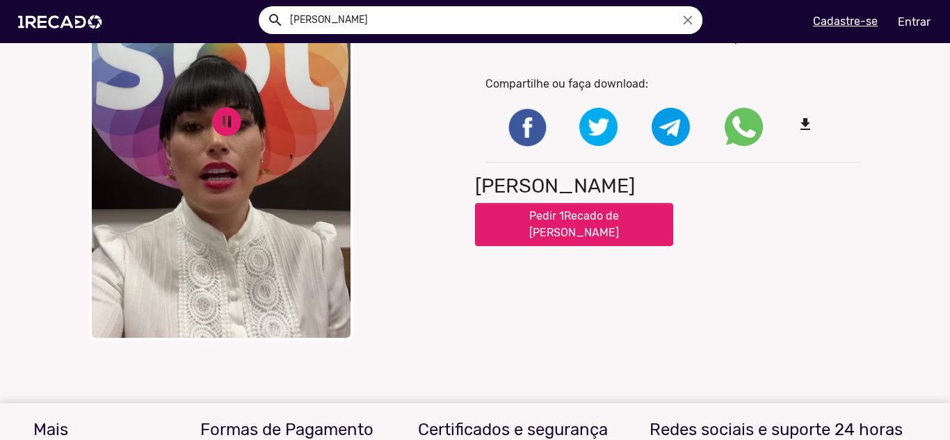
click at [282, 239] on video "Your browser does not support HTML5 video." at bounding box center [221, 132] width 264 height 417
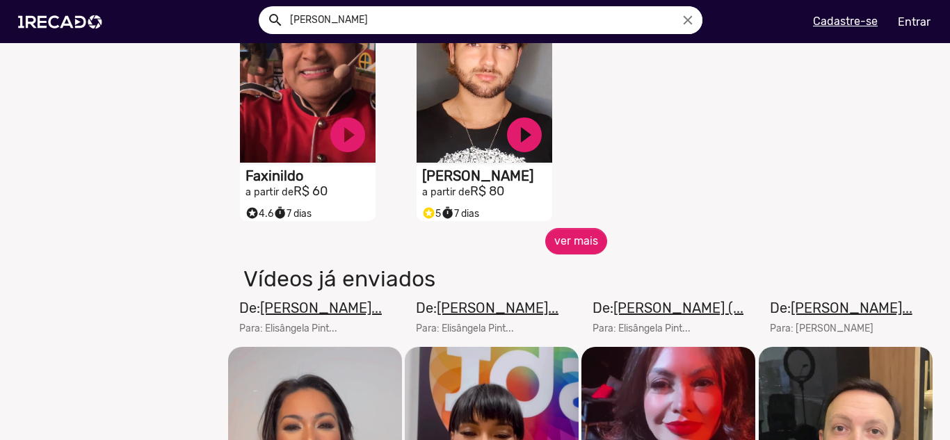
scroll to position [765, 0]
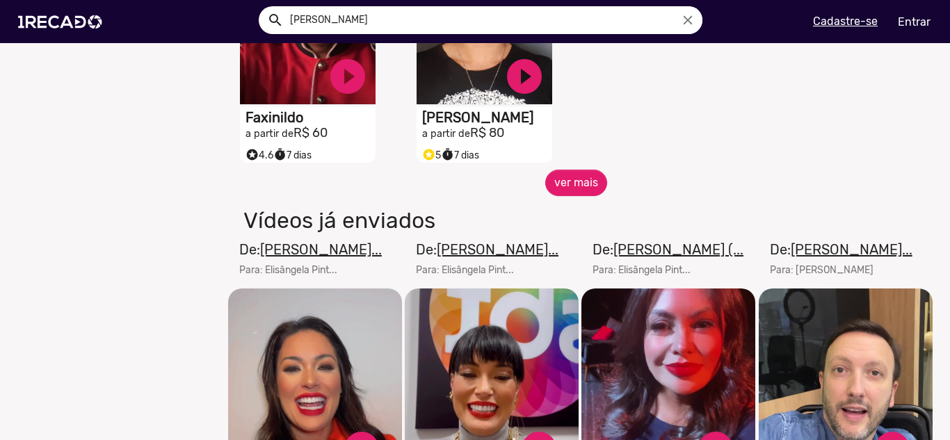
click at [583, 206] on section "Resultado para "SBT" para "SBT" S1RECADO vídeos dedicados para fãs e empresas p…" at bounding box center [575, 256] width 707 height 1772
click at [584, 196] on button "ver mais" at bounding box center [576, 183] width 62 height 26
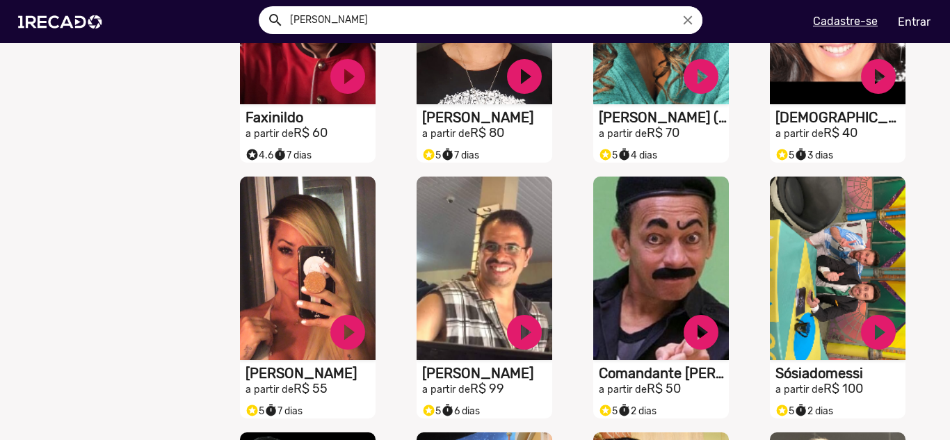
scroll to position [1112, 0]
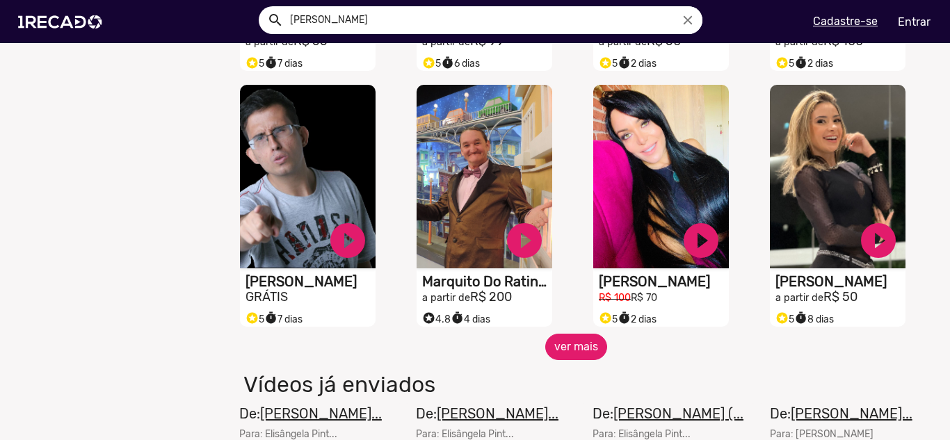
click at [578, 359] on button "ver mais" at bounding box center [576, 347] width 62 height 26
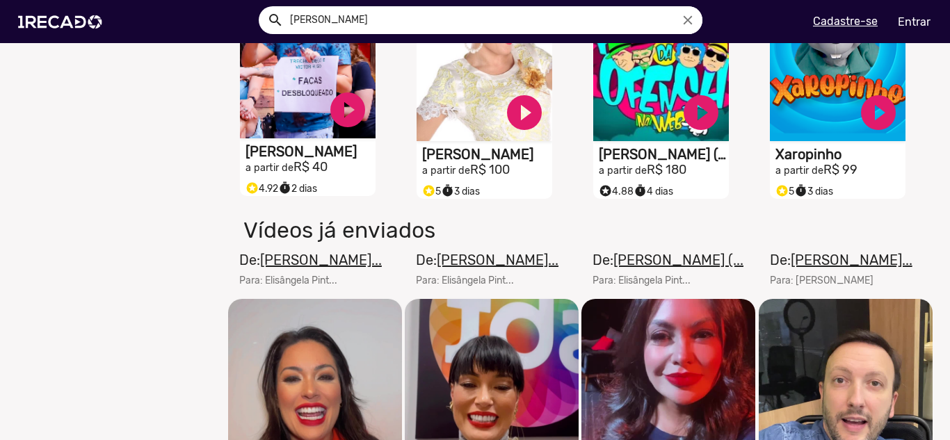
scroll to position [1391, 0]
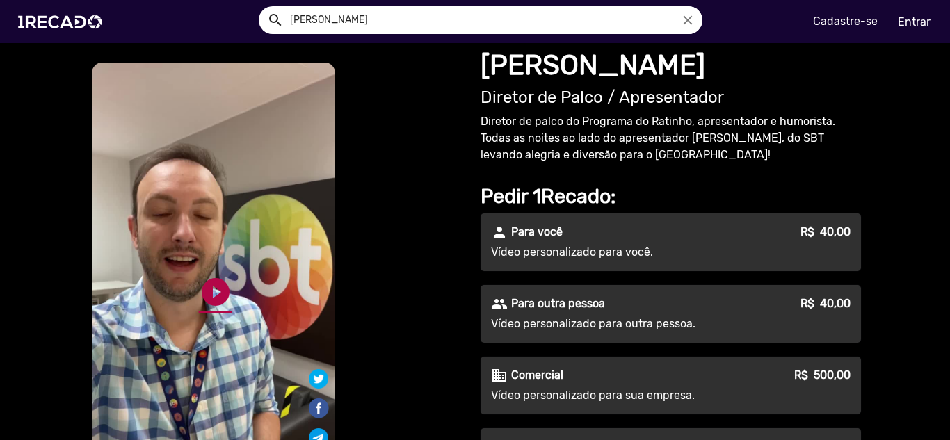
click at [214, 293] on link "play_circle_filled" at bounding box center [215, 291] width 33 height 33
click at [284, 261] on video "S1RECADO vídeos dedicados para fãs e empresas" at bounding box center [213, 279] width 243 height 432
click at [202, 284] on link "pause_circle" at bounding box center [215, 291] width 33 height 33
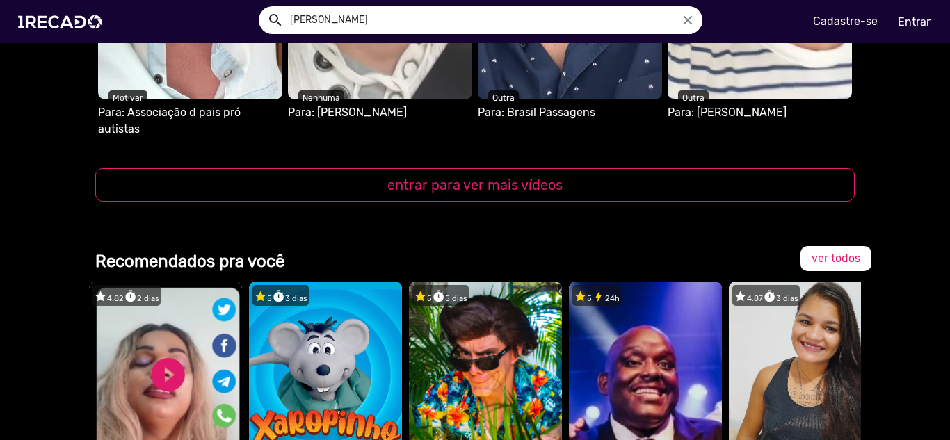
scroll to position [1808, 0]
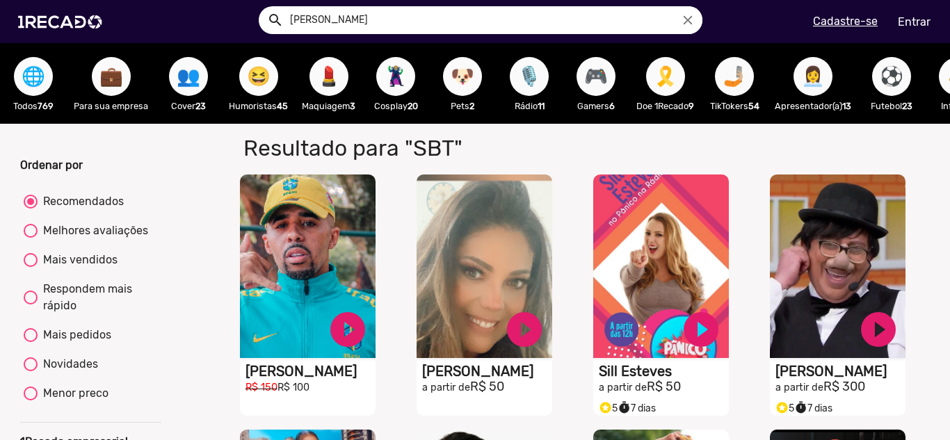
click at [247, 90] on span "😆" at bounding box center [259, 76] width 24 height 39
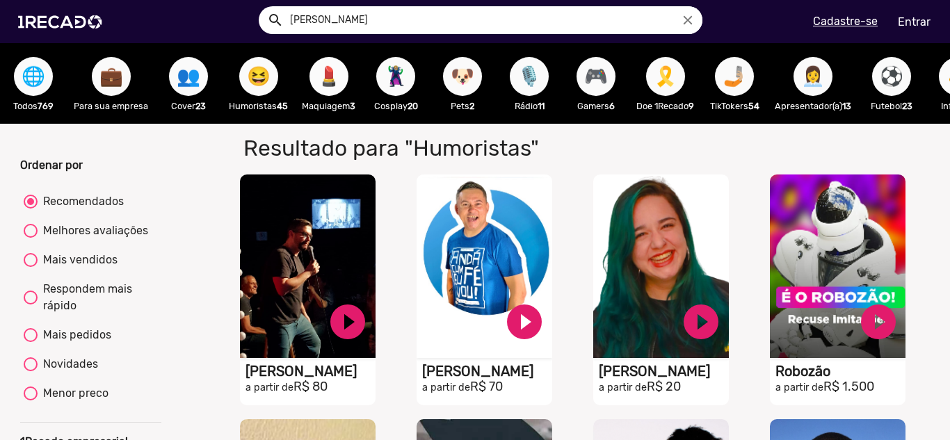
click at [338, 78] on span "💄" at bounding box center [329, 76] width 24 height 39
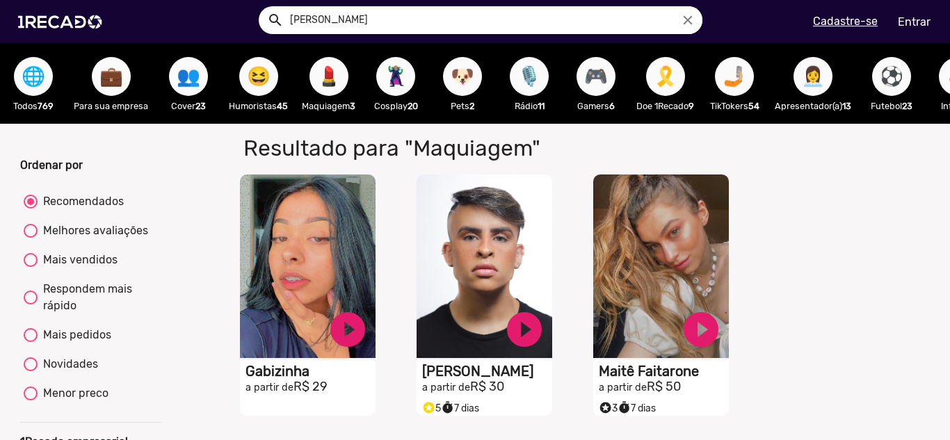
click at [380, 86] on div "🦹🏼‍♀️ Cosplay 20" at bounding box center [395, 83] width 67 height 81
click at [385, 86] on span "🦹🏼‍♀️" at bounding box center [396, 76] width 24 height 39
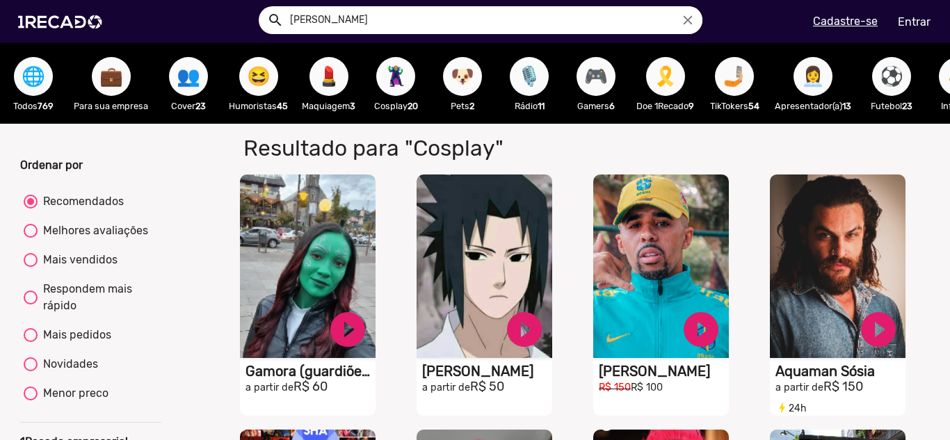
click at [524, 84] on span "🎙️" at bounding box center [529, 76] width 24 height 39
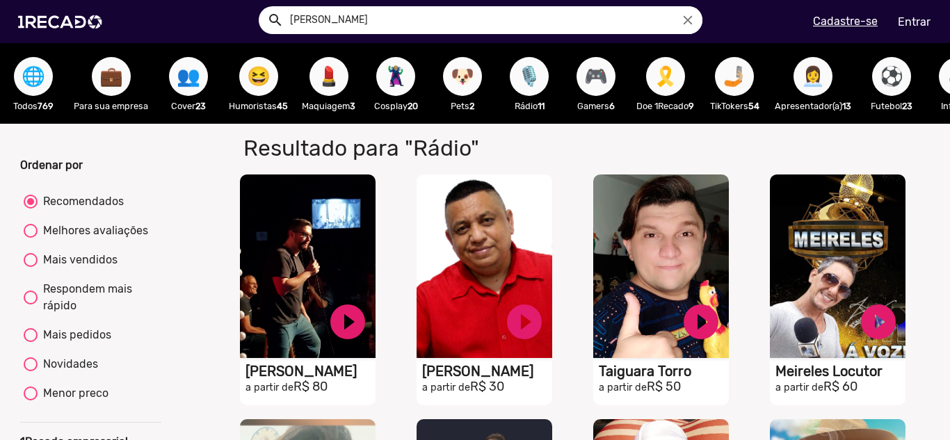
click at [480, 90] on div "🐶 Pets 2" at bounding box center [462, 83] width 67 height 81
click at [471, 81] on span "🐶" at bounding box center [463, 76] width 24 height 39
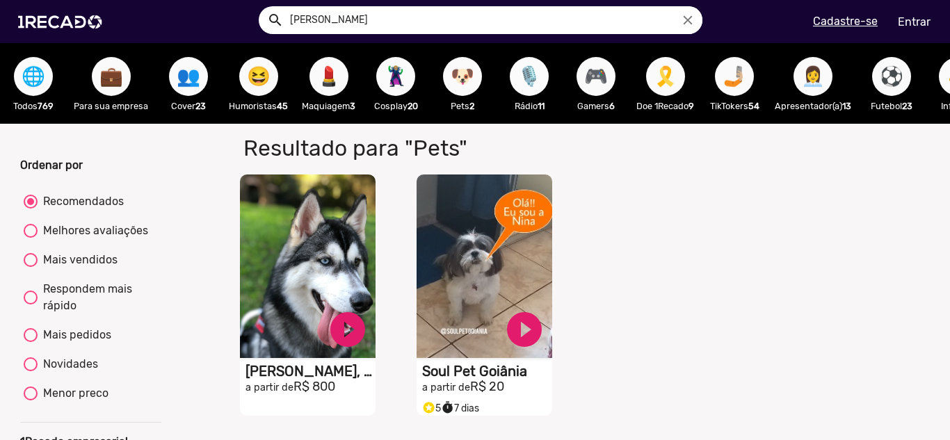
click at [524, 70] on span "🎙️" at bounding box center [529, 76] width 24 height 39
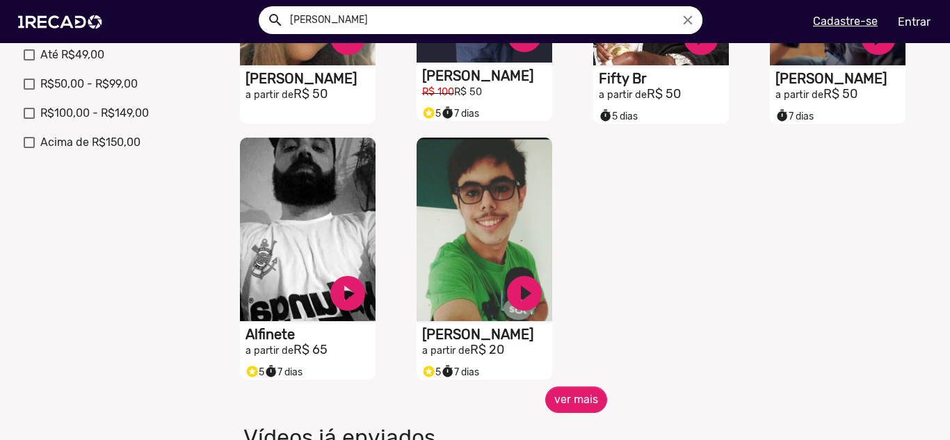
scroll to position [626, 0]
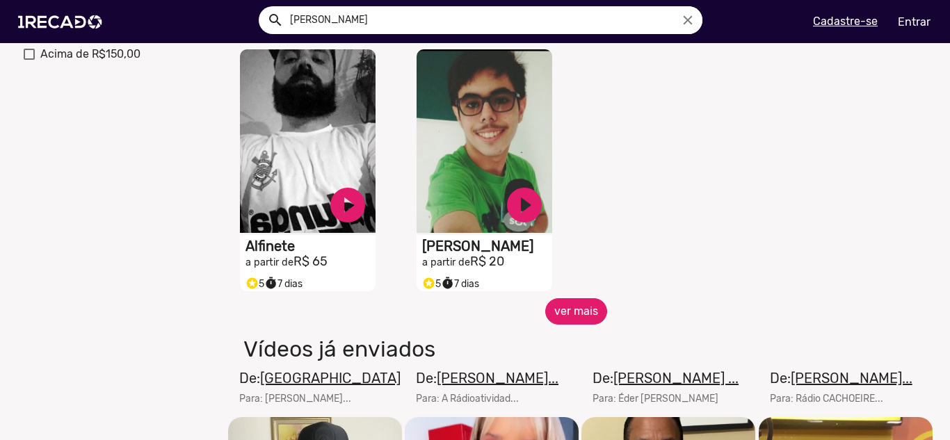
click at [570, 319] on button "ver mais" at bounding box center [576, 311] width 62 height 26
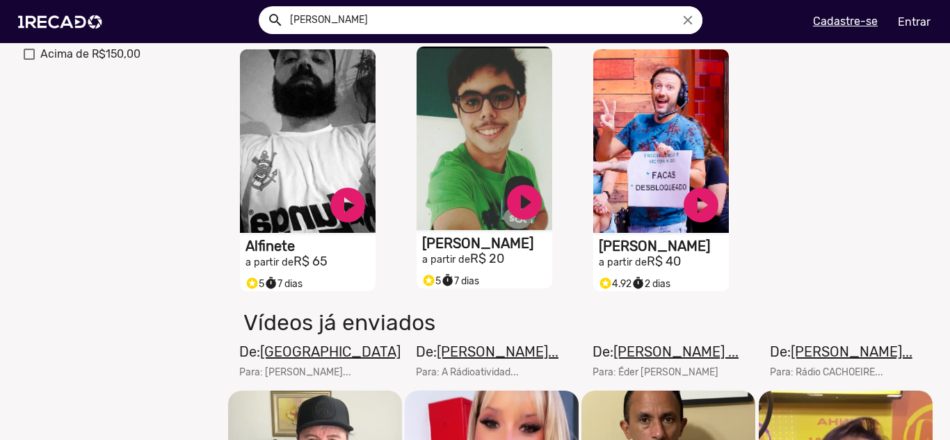
drag, startPoint x: 510, startPoint y: 252, endPoint x: 484, endPoint y: 161, distance: 94.2
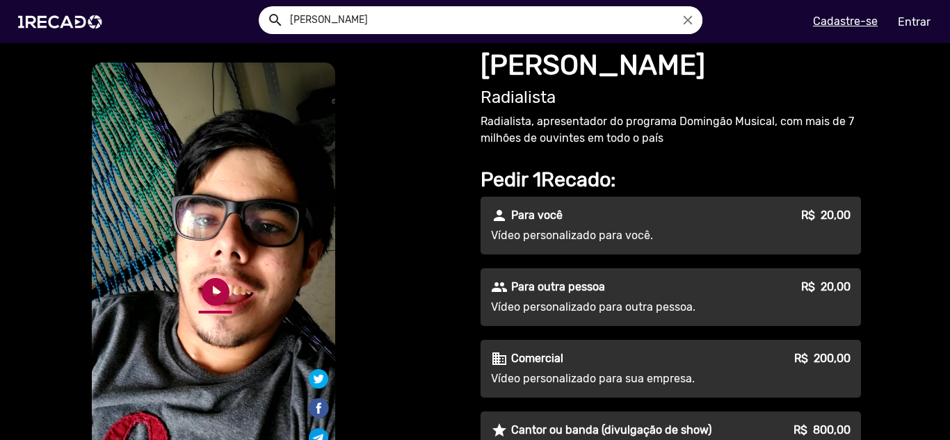
click at [210, 303] on link "play_circle_filled" at bounding box center [215, 291] width 33 height 33
click at [221, 291] on link "pause_circle" at bounding box center [215, 291] width 33 height 33
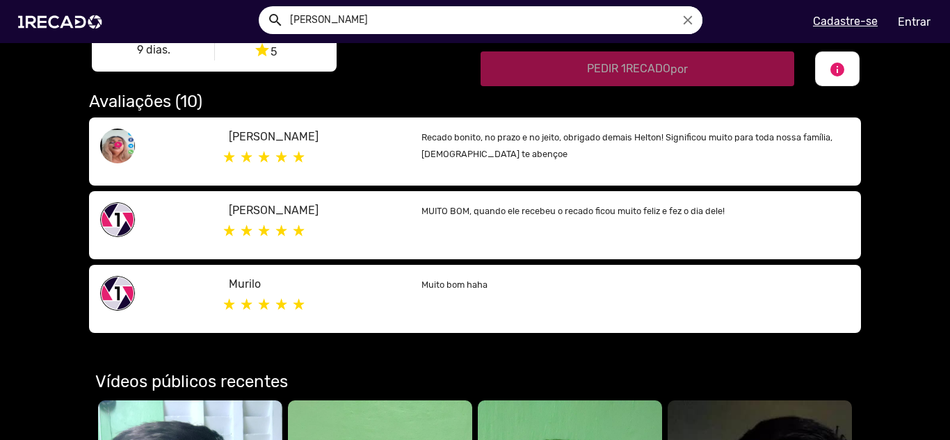
scroll to position [834, 0]
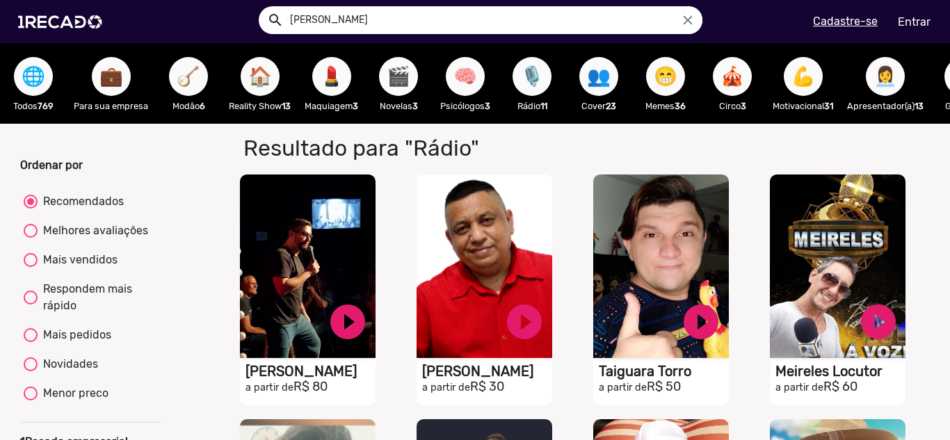
click at [397, 84] on span "🎬" at bounding box center [399, 76] width 24 height 39
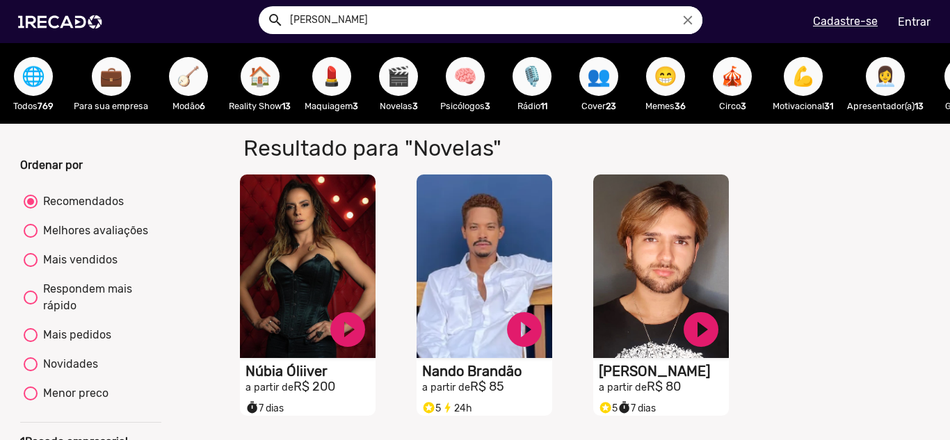
click at [453, 83] on button "🧠" at bounding box center [465, 76] width 39 height 39
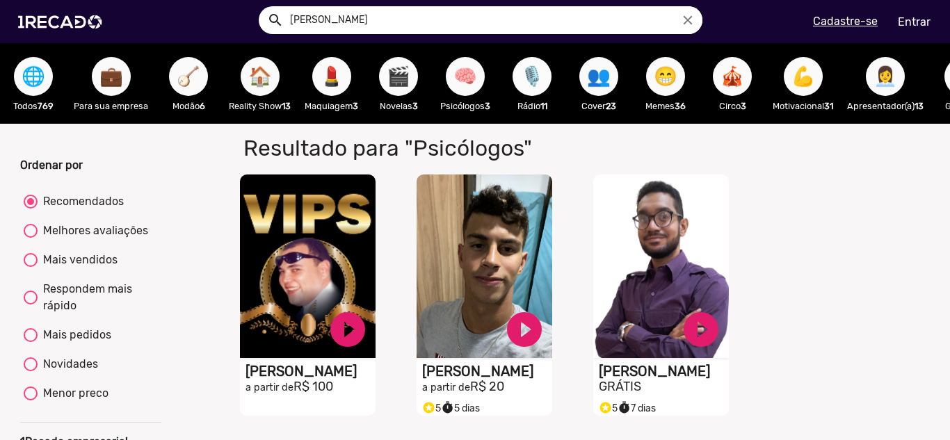
click at [541, 81] on span "🎙️" at bounding box center [532, 76] width 24 height 39
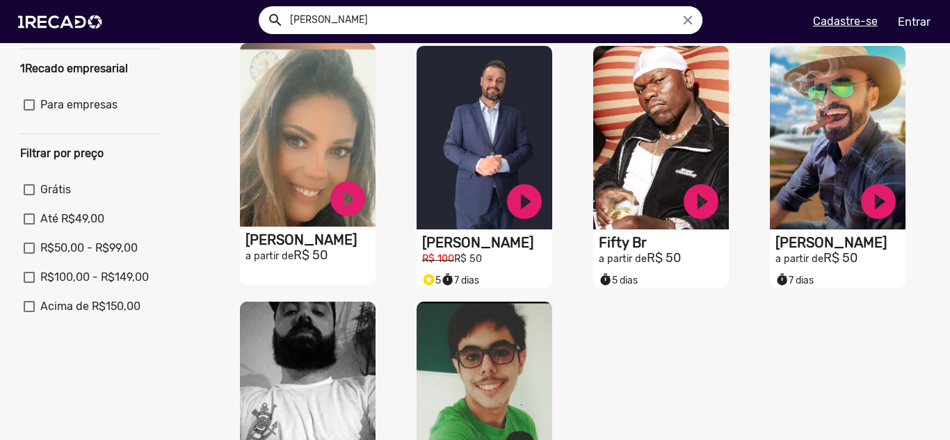
scroll to position [278, 0]
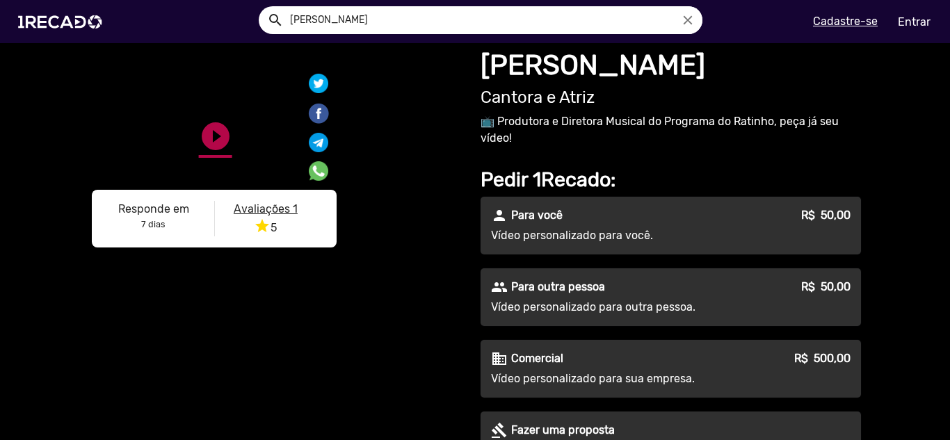
click at [214, 291] on link "play_circle_filled" at bounding box center [215, 291] width 33 height 33
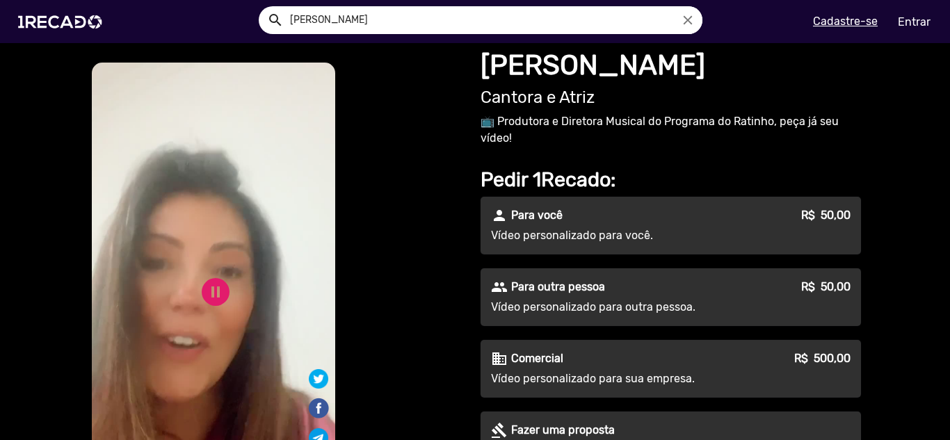
click at [294, 252] on video "S1RECADO vídeos dedicados para fãs e empresas" at bounding box center [213, 279] width 243 height 432
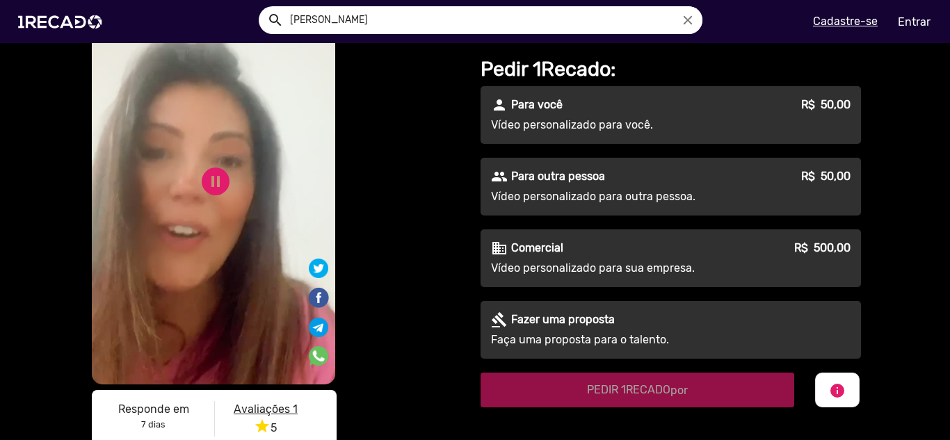
scroll to position [70, 0]
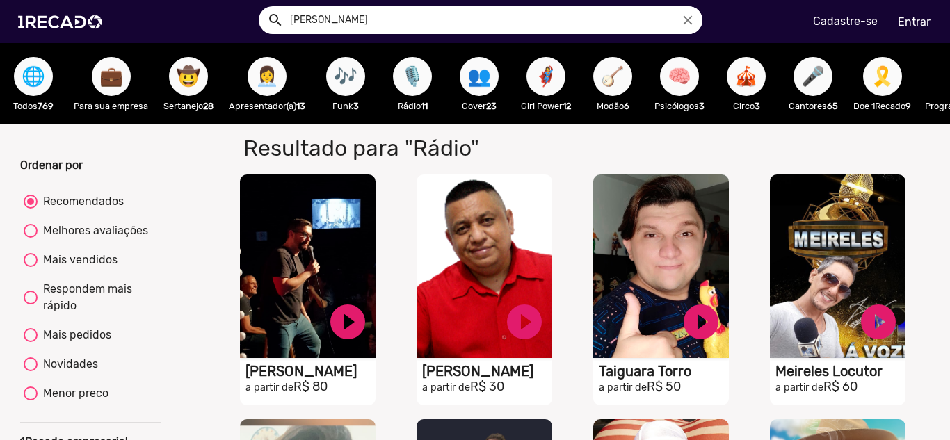
click at [446, 95] on div "👥 Cover 23" at bounding box center [479, 83] width 67 height 81
click at [505, 88] on div "👥 Cover 23" at bounding box center [479, 83] width 67 height 81
click at [487, 86] on span "👥" at bounding box center [479, 76] width 24 height 39
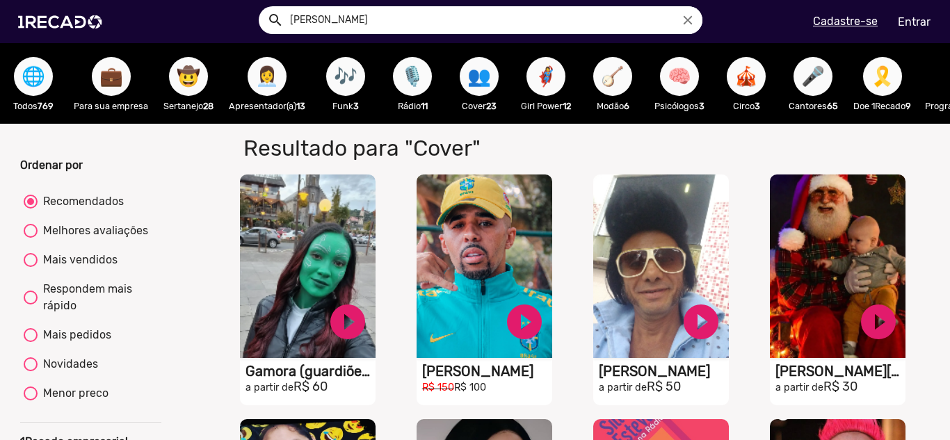
click at [556, 94] on span "🦸‍♀️" at bounding box center [546, 76] width 24 height 39
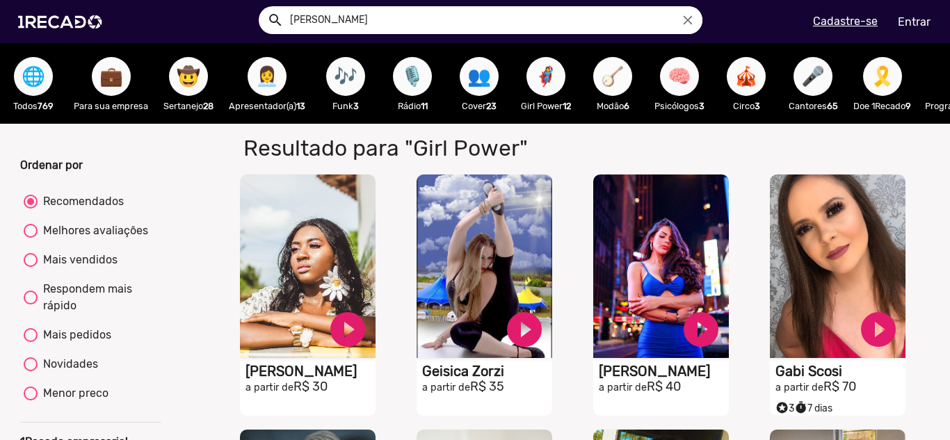
click at [608, 86] on span "🪕" at bounding box center [613, 76] width 24 height 39
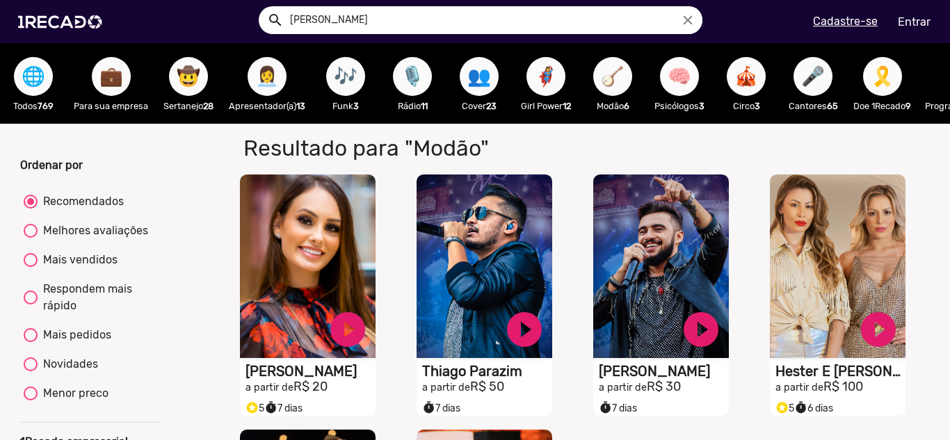
click at [688, 63] on span "🧠" at bounding box center [679, 76] width 24 height 39
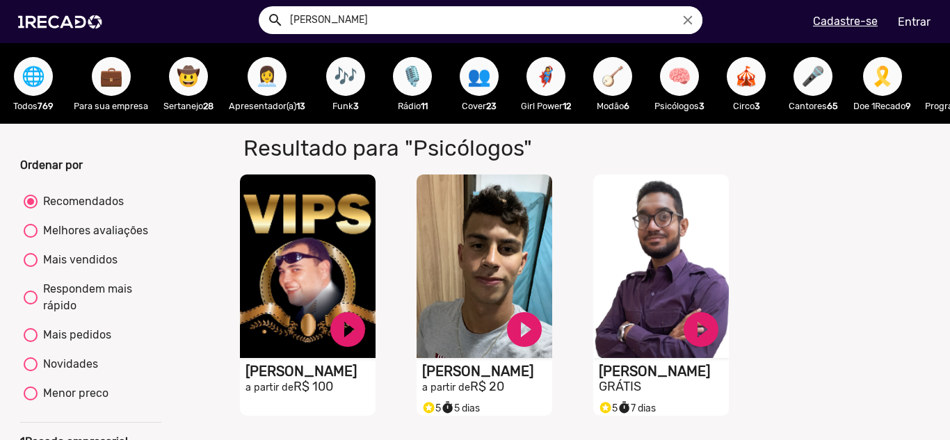
click at [725, 73] on div "🎪 Circo 3" at bounding box center [746, 83] width 67 height 81
click at [739, 76] on span "🎪" at bounding box center [746, 76] width 24 height 39
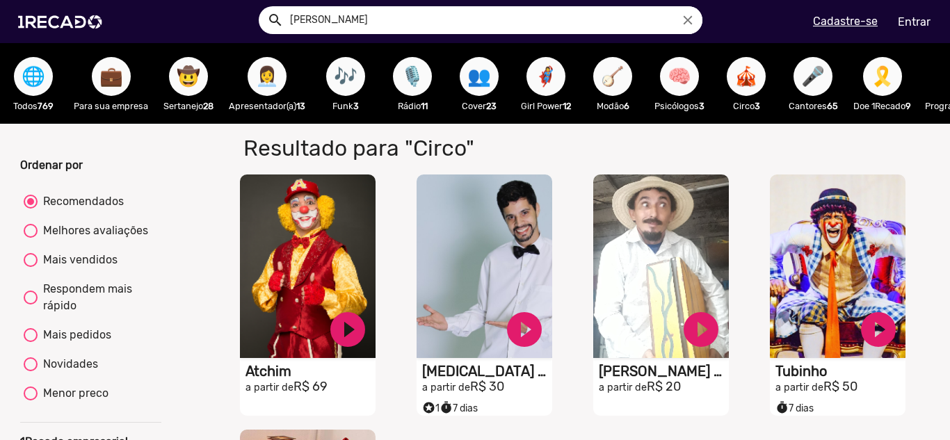
click at [754, 88] on span "🎪" at bounding box center [746, 76] width 24 height 39
click at [801, 86] on span "🎤" at bounding box center [813, 76] width 24 height 39
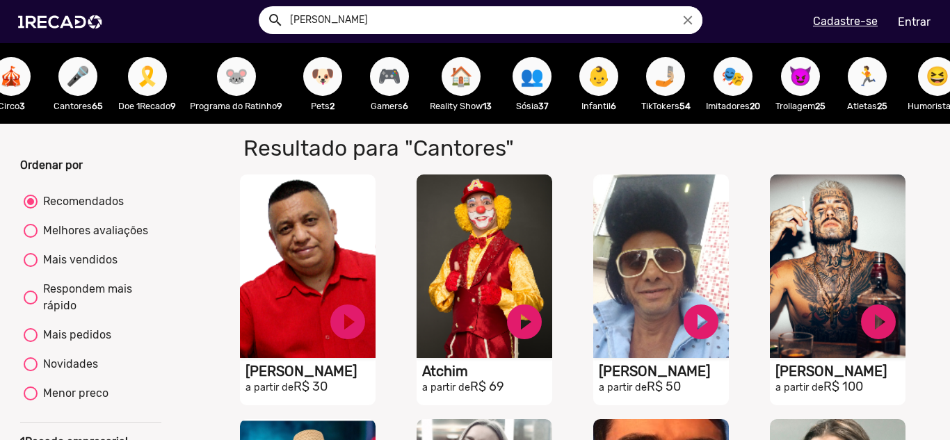
scroll to position [0, 737]
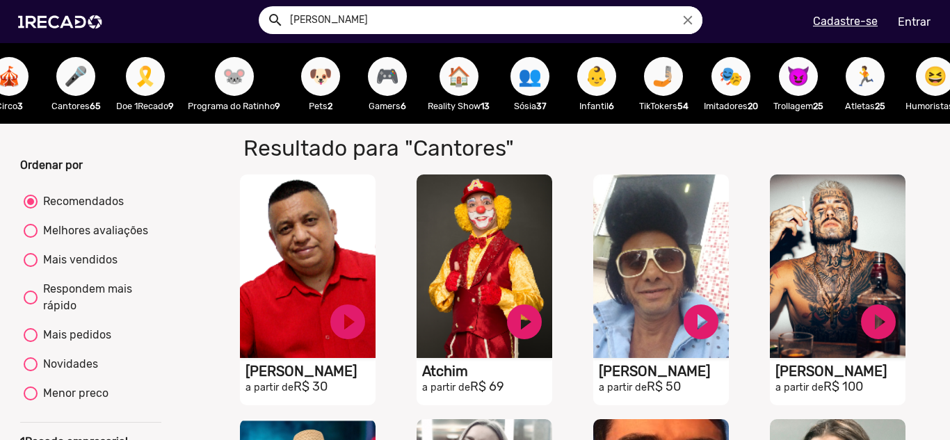
click at [254, 74] on button "🐭" at bounding box center [234, 76] width 39 height 39
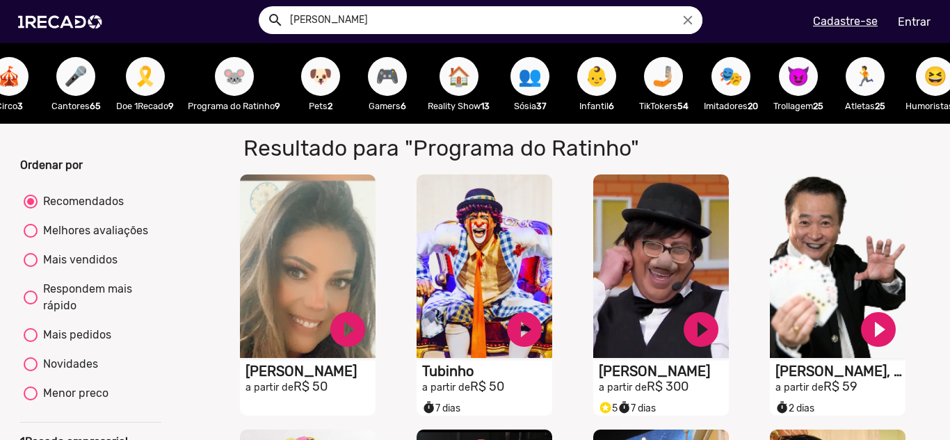
click at [533, 84] on span "👥" at bounding box center [530, 76] width 24 height 39
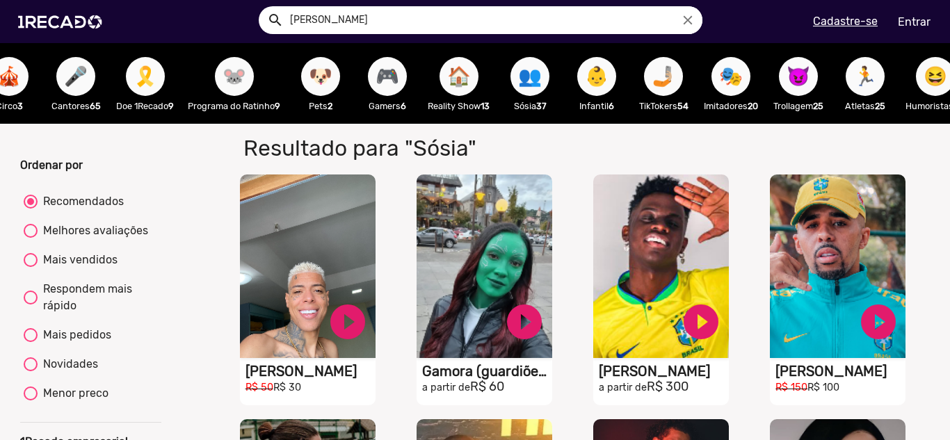
scroll to position [0, 1199]
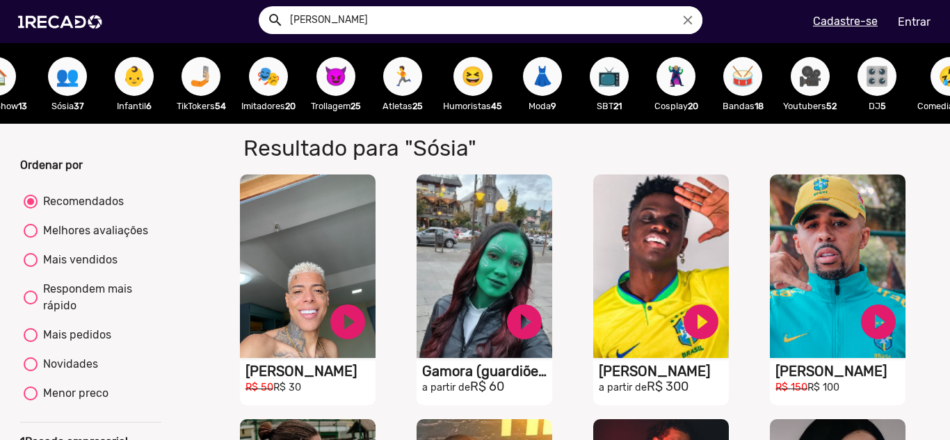
click at [601, 63] on div "📺 SBT 21" at bounding box center [609, 83] width 67 height 81
click at [808, 73] on button "🎥" at bounding box center [810, 76] width 39 height 39
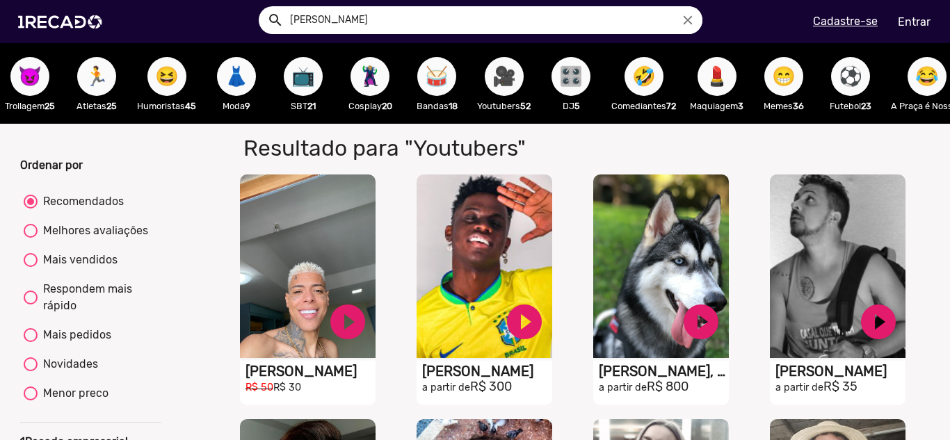
scroll to position [0, 1510]
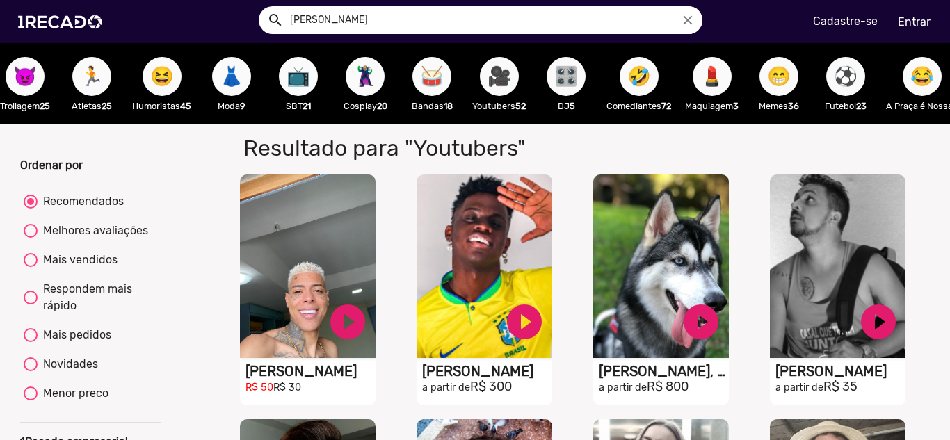
click at [724, 77] on span "💄" at bounding box center [712, 76] width 24 height 39
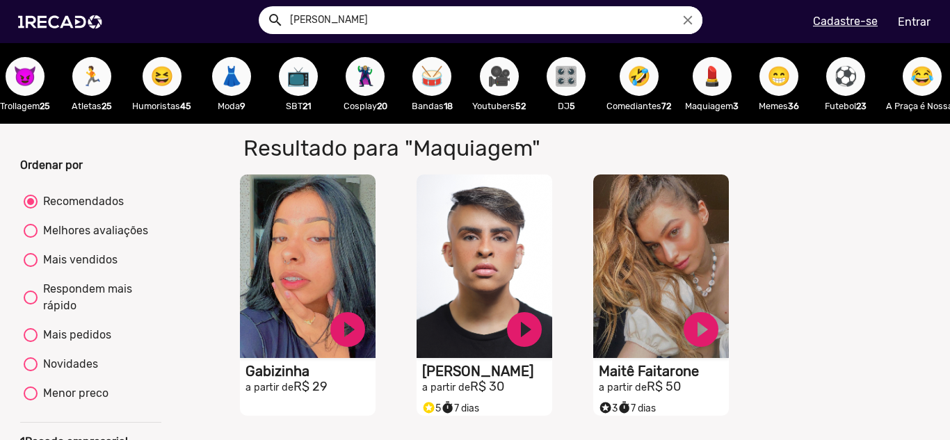
click at [791, 76] on span "😁" at bounding box center [779, 76] width 24 height 39
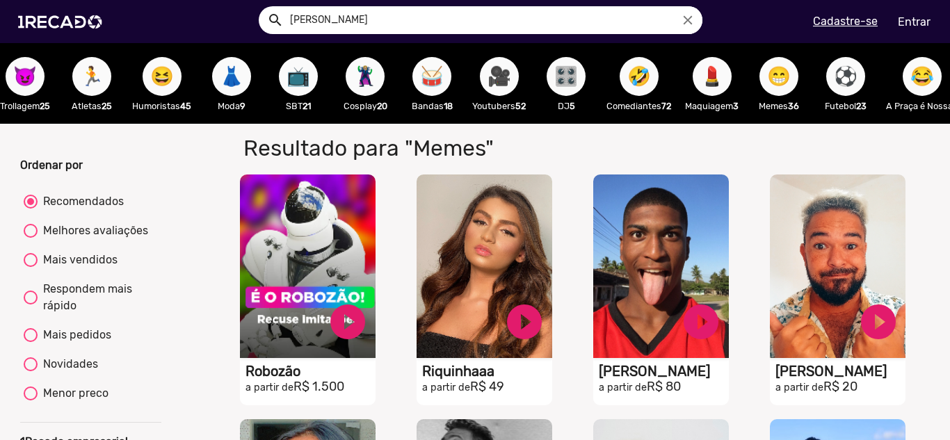
click at [857, 88] on span "⚽" at bounding box center [846, 76] width 24 height 39
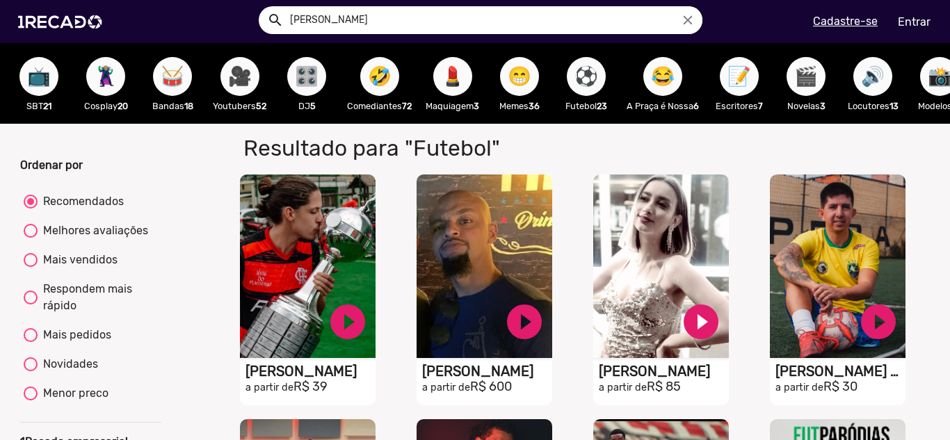
click at [818, 76] on span "🎬" at bounding box center [806, 76] width 24 height 39
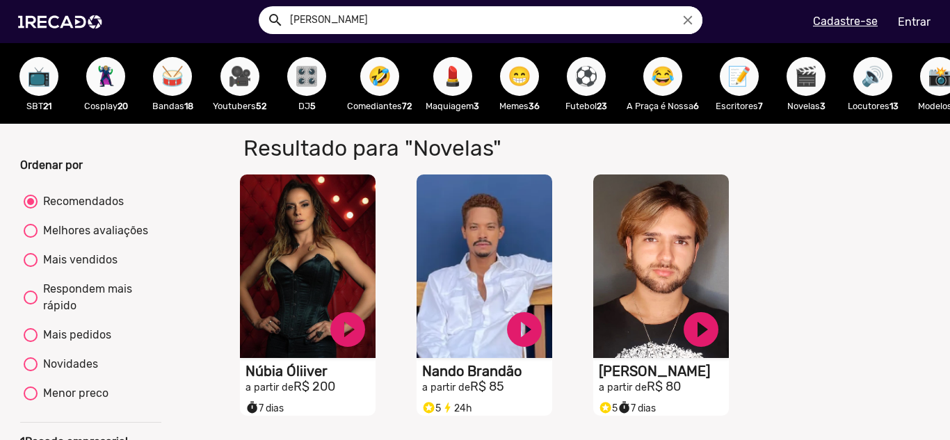
click at [884, 64] on span "🔊" at bounding box center [873, 76] width 24 height 39
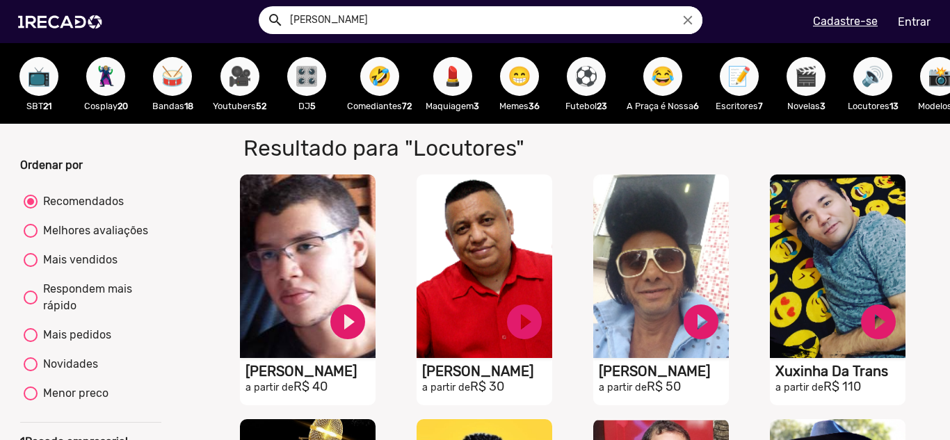
drag, startPoint x: 374, startPoint y: 8, endPoint x: 306, endPoint y: 14, distance: 68.4
click at [306, 14] on input "[PERSON_NAME]" at bounding box center [490, 20] width 423 height 28
drag, startPoint x: 411, startPoint y: 19, endPoint x: 205, endPoint y: 17, distance: 205.8
click at [259, 17] on ng-autocomplete "[PERSON_NAME] close" at bounding box center [481, 20] width 444 height 28
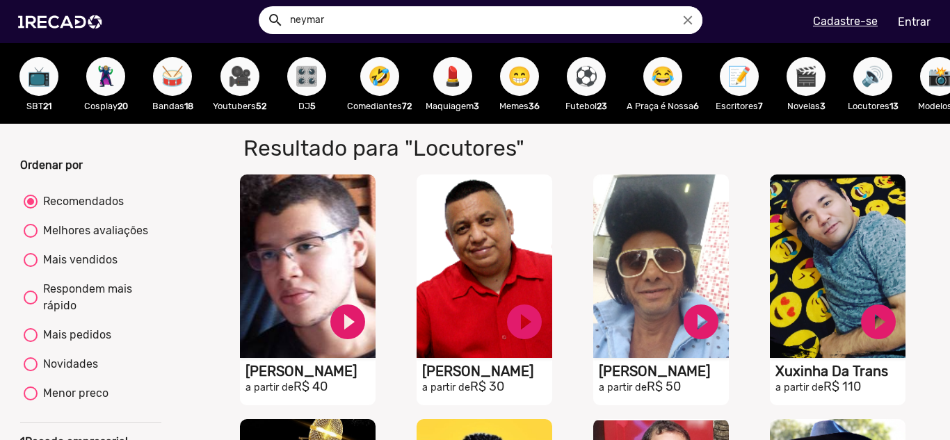
type input "neymar"
click at [262, 7] on button "search" at bounding box center [274, 19] width 24 height 24
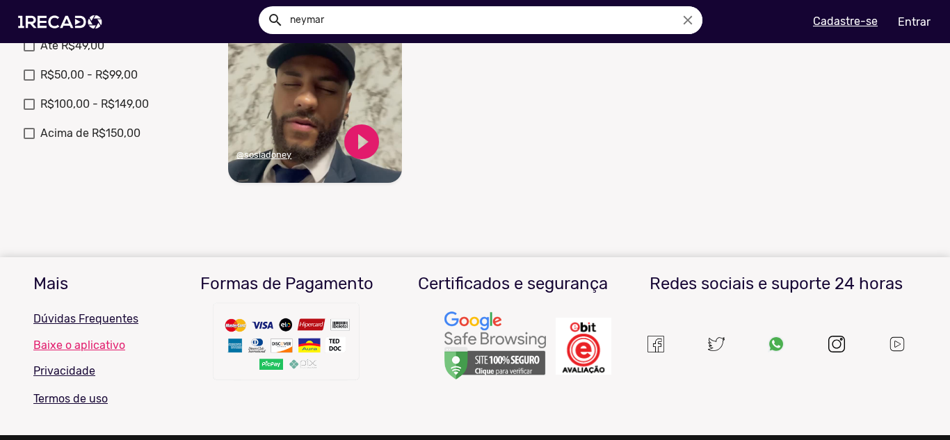
scroll to position [385, 0]
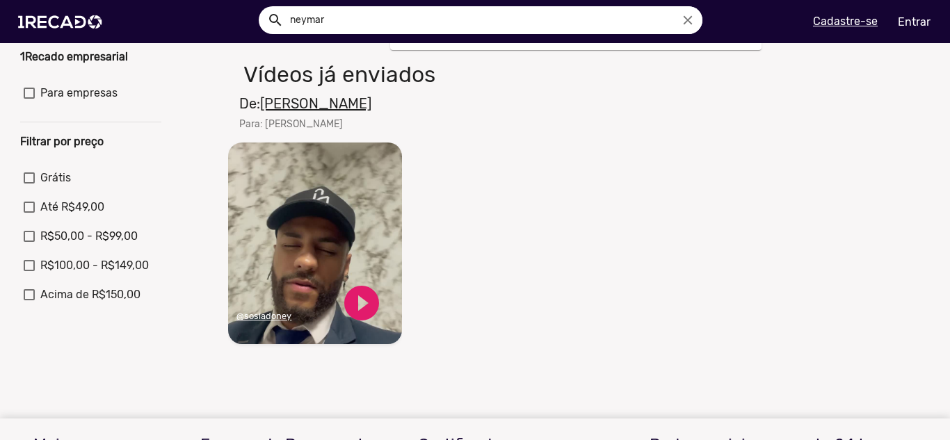
click at [361, 232] on video "Seu navegador não reproduz vídeo em HTML5" at bounding box center [315, 244] width 174 height 202
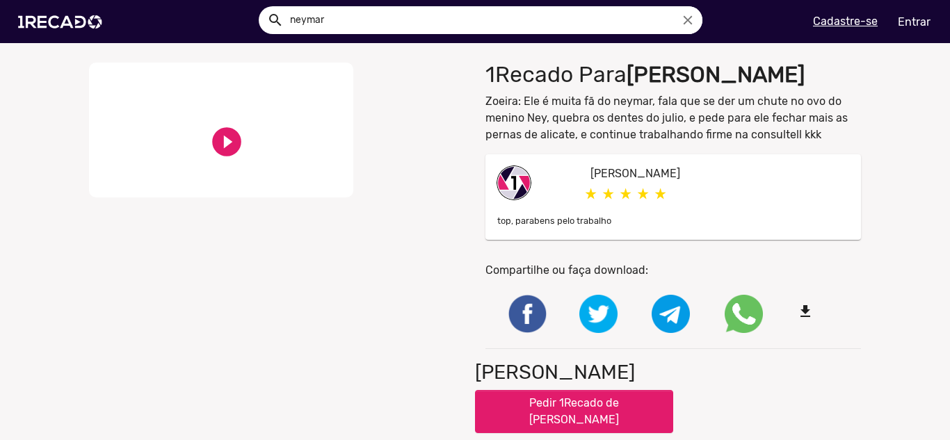
scroll to position [278, 0]
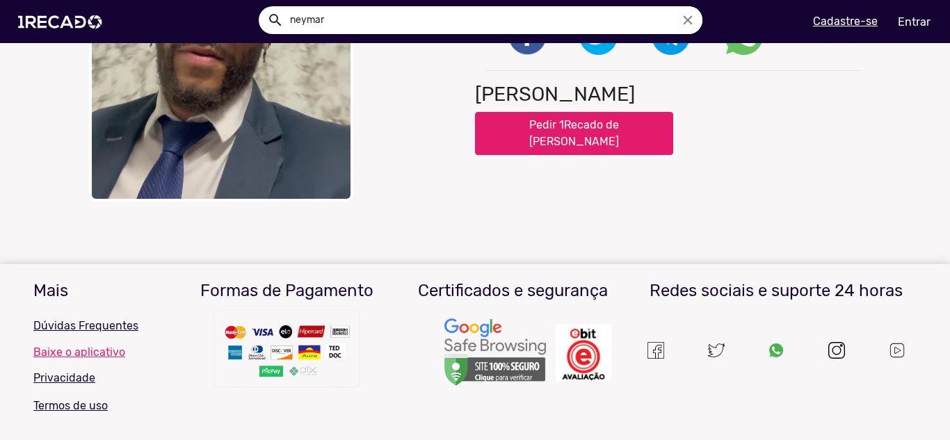
click at [588, 127] on button "Pedir 1Recado de [PERSON_NAME]" at bounding box center [574, 133] width 198 height 43
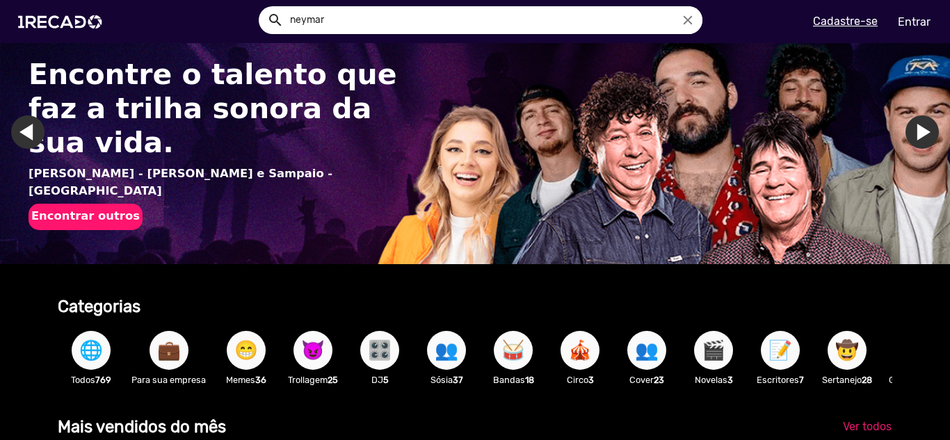
scroll to position [348, 0]
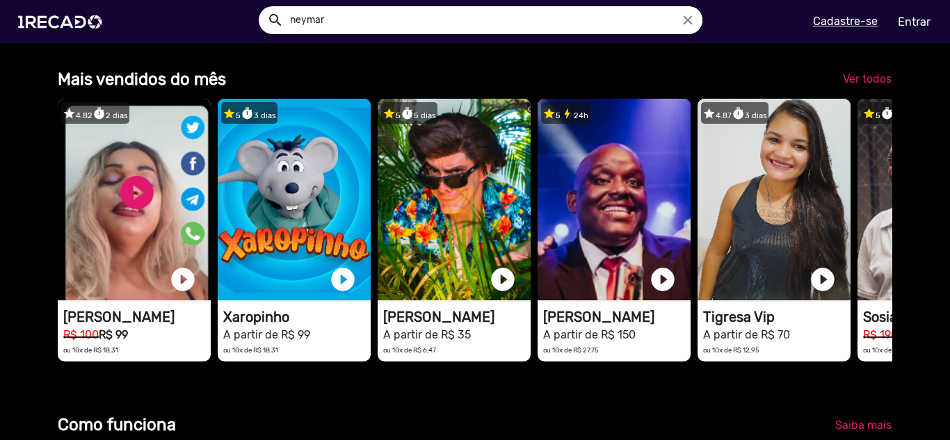
click at [412, 10] on input "neymar" at bounding box center [490, 20] width 423 height 28
click at [262, 7] on button "search" at bounding box center [274, 19] width 24 height 24
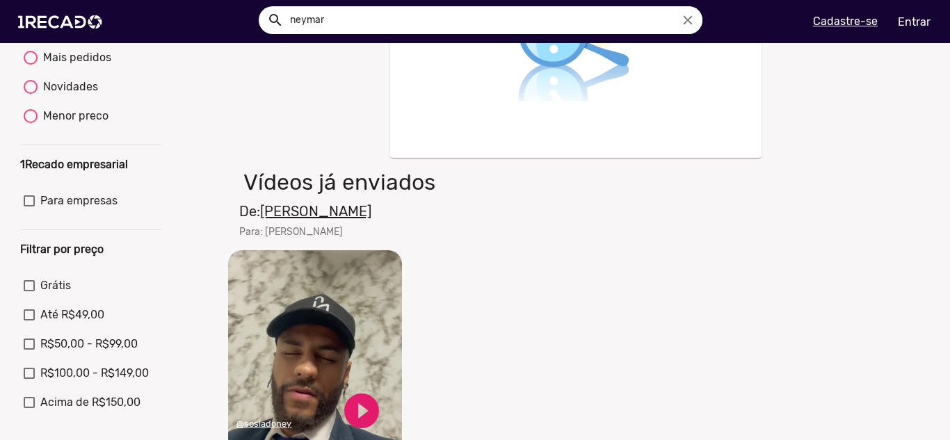
scroll to position [278, 0]
click at [313, 219] on u "[PERSON_NAME]" at bounding box center [315, 210] width 111 height 17
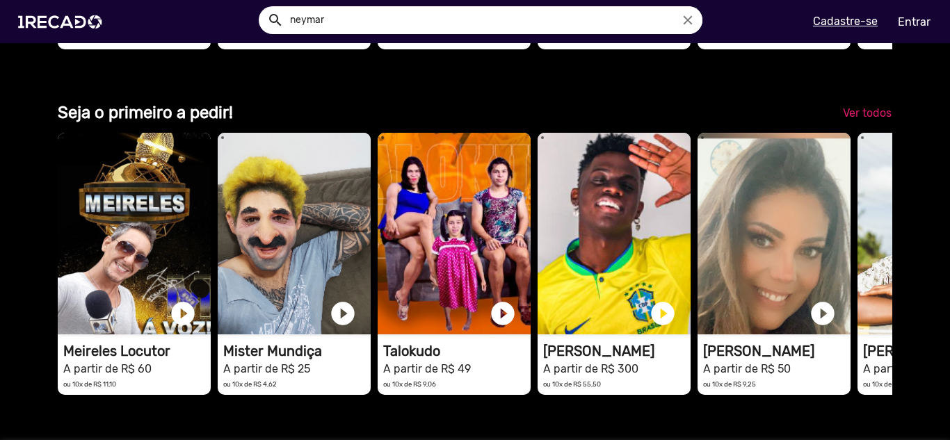
scroll to position [0, 939]
